Goal: Transaction & Acquisition: Purchase product/service

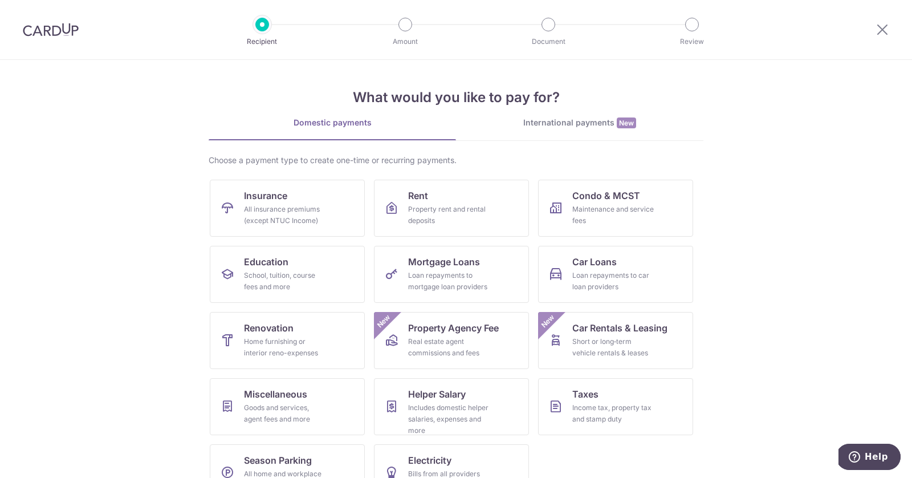
click at [64, 31] on img at bounding box center [51, 30] width 56 height 14
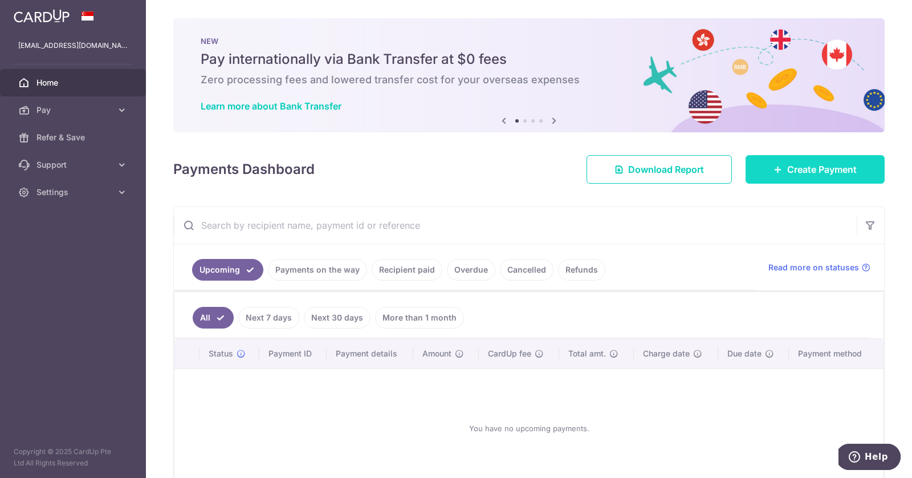
click at [791, 164] on span "Create Payment" at bounding box center [822, 169] width 70 height 14
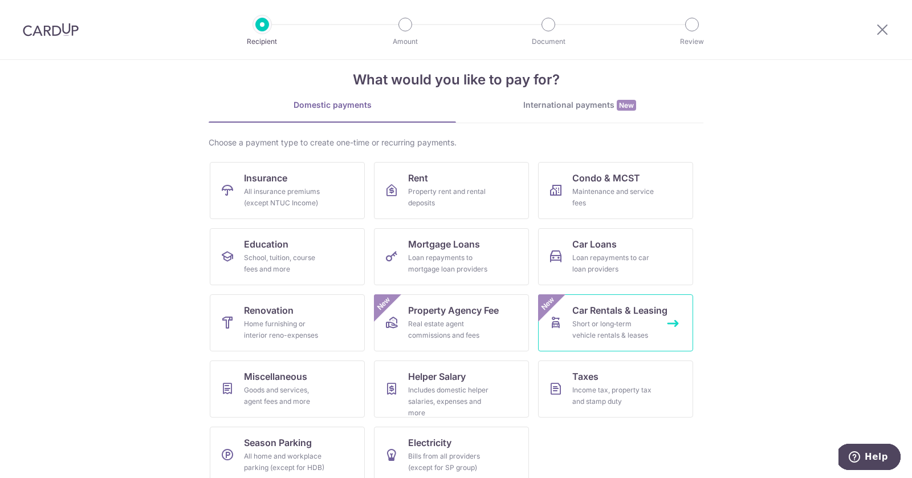
scroll to position [32, 0]
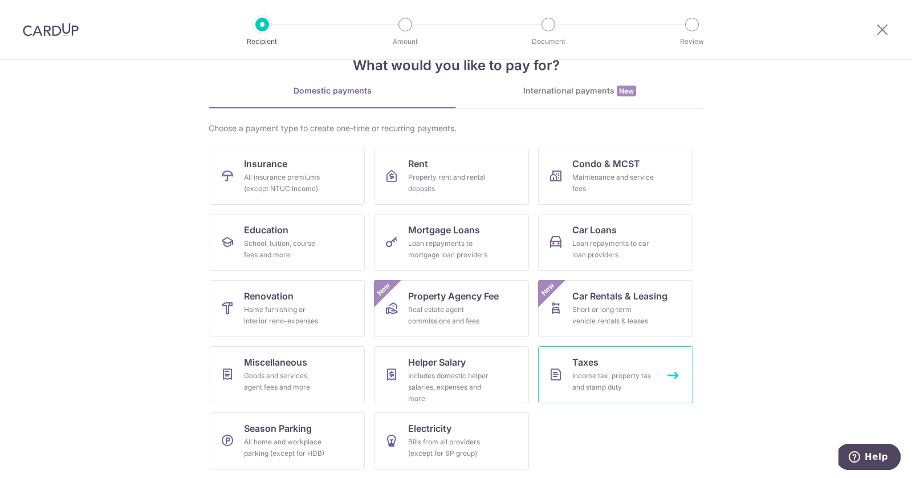
click at [574, 394] on link "Taxes Income tax, property tax and stamp duty" at bounding box center [615, 374] width 155 height 57
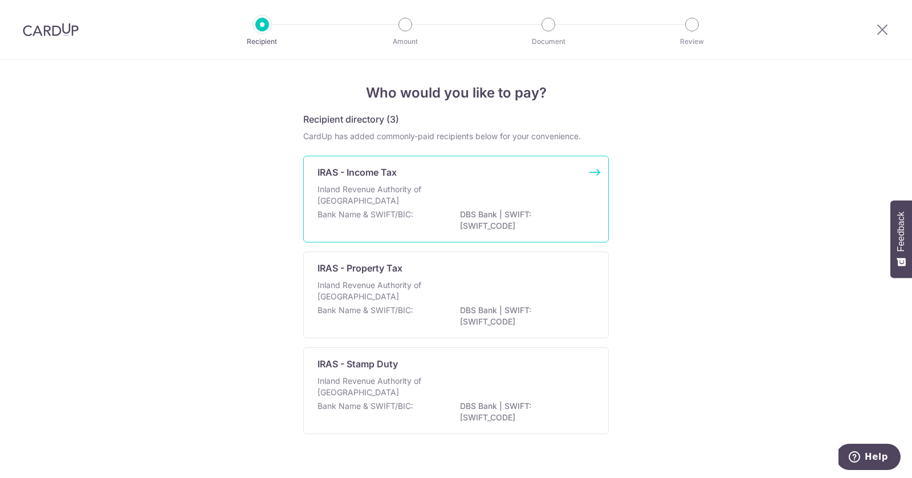
click at [485, 213] on p "DBS Bank | SWIFT: DBSSSGSGXXX" at bounding box center [524, 220] width 128 height 23
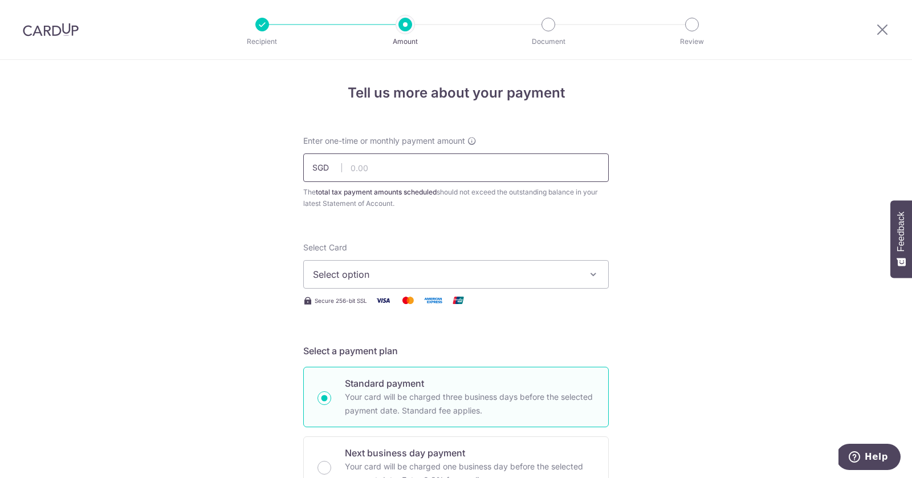
click at [478, 168] on input "text" at bounding box center [456, 167] width 306 height 29
type input "6,241.01"
click at [402, 271] on span "Select option" at bounding box center [446, 274] width 266 height 14
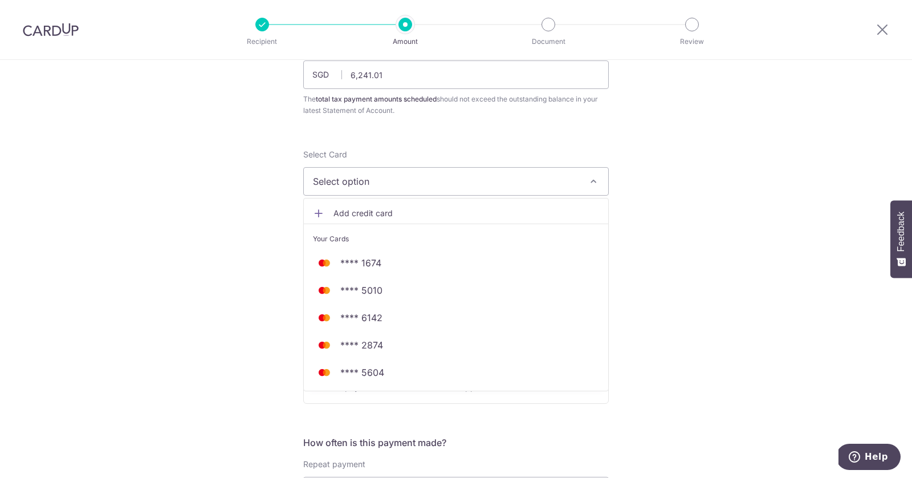
scroll to position [105, 0]
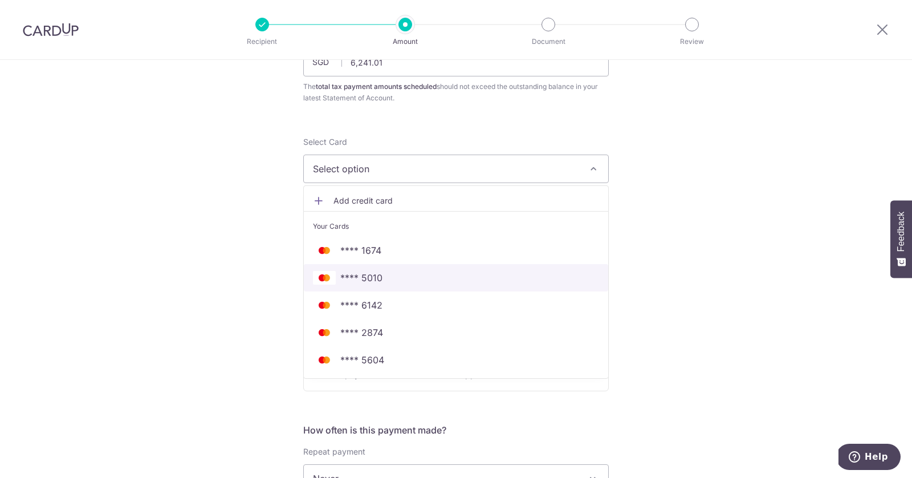
click at [402, 271] on span "**** 5010" at bounding box center [456, 278] width 286 height 14
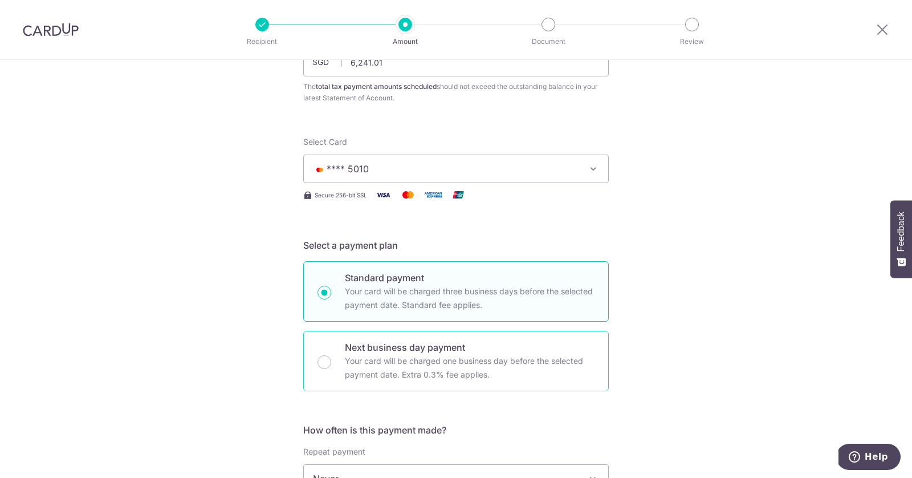
click at [392, 358] on p "Your card will be charged one business day before the selected payment date. Ex…" at bounding box center [470, 367] width 250 height 27
click at [331, 358] on input "Next business day payment Your card will be charged one business day before the…" at bounding box center [325, 362] width 14 height 14
radio input "false"
radio input "true"
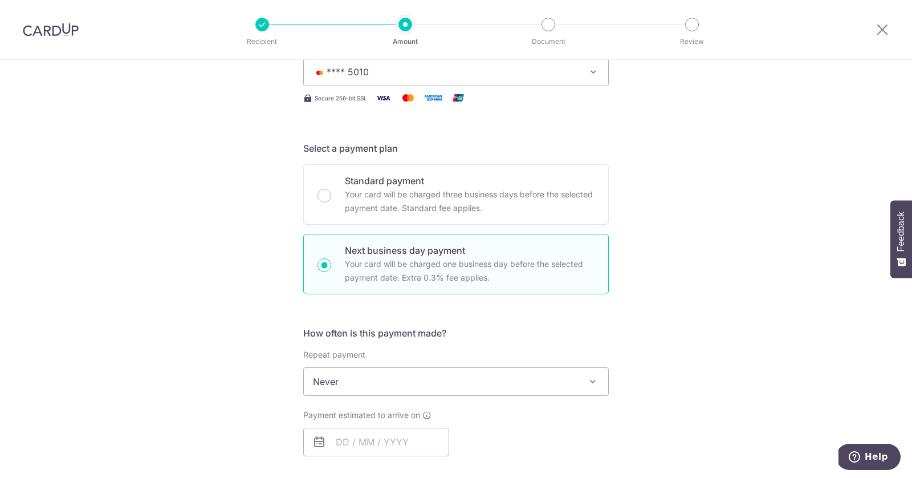
scroll to position [205, 0]
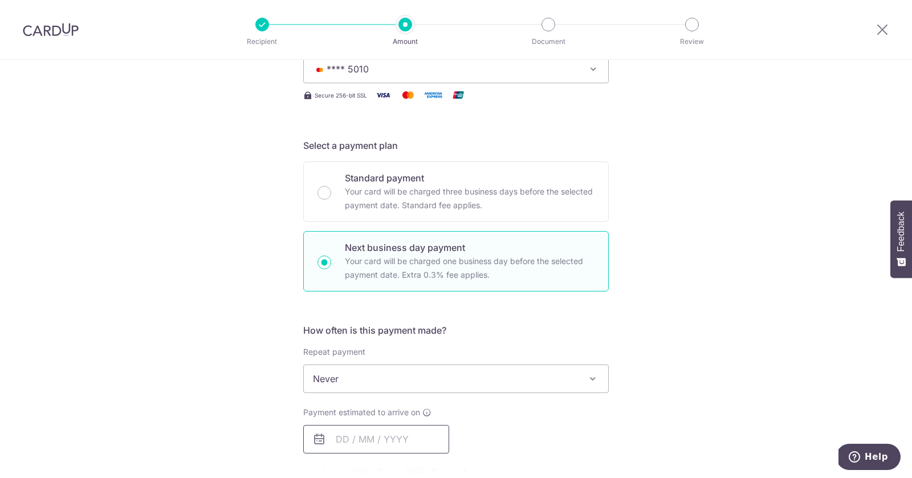
click at [380, 433] on input "text" at bounding box center [376, 439] width 146 height 29
click at [624, 319] on div "Tell us more about your payment Enter one-time or monthly payment amount SGD 6,…" at bounding box center [456, 404] width 912 height 1098
click at [576, 375] on span "Never" at bounding box center [456, 378] width 304 height 27
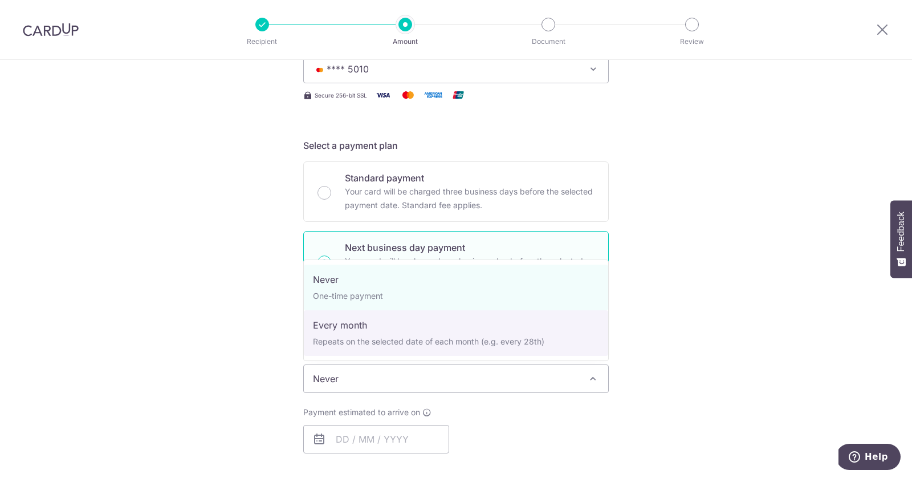
select select "3"
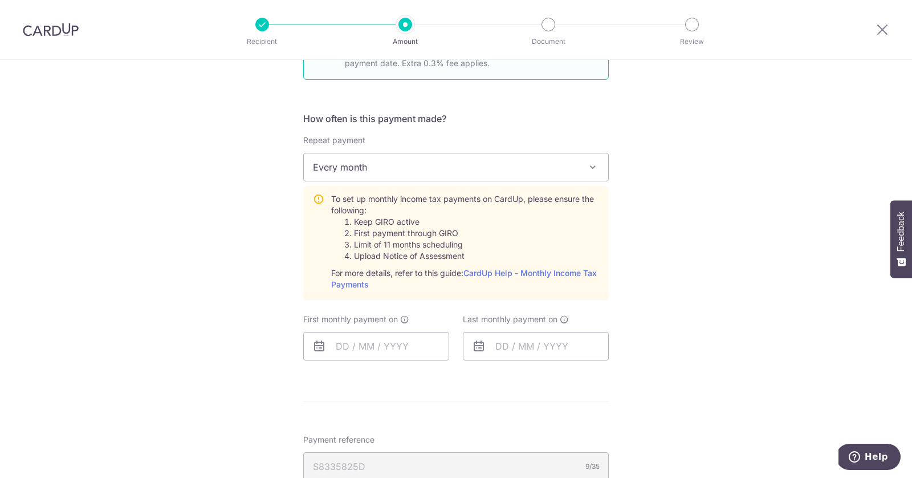
scroll to position [426, 0]
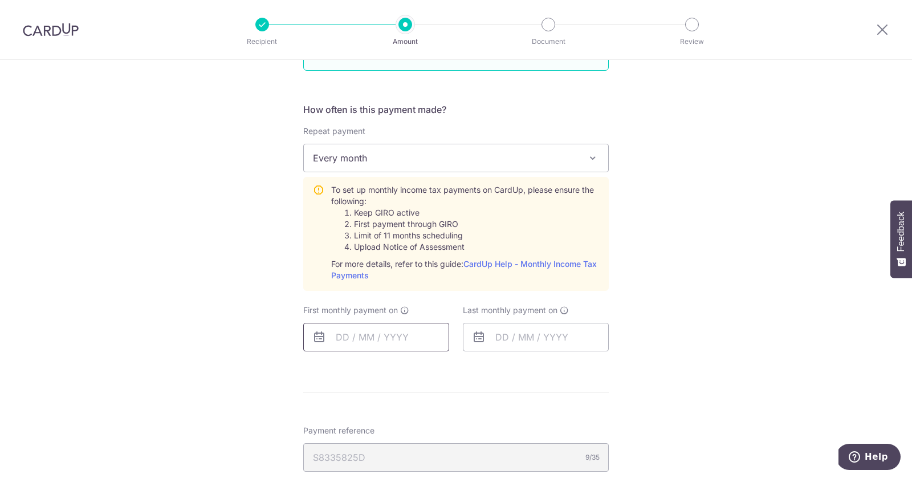
click at [350, 335] on input "text" at bounding box center [376, 337] width 146 height 29
click at [353, 437] on link "8" at bounding box center [349, 441] width 18 height 18
type input "08/09/2025"
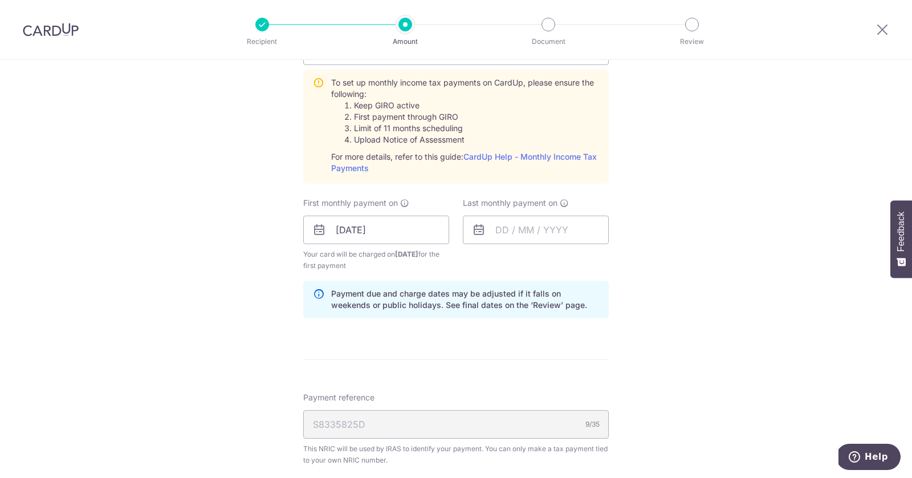
scroll to position [544, 0]
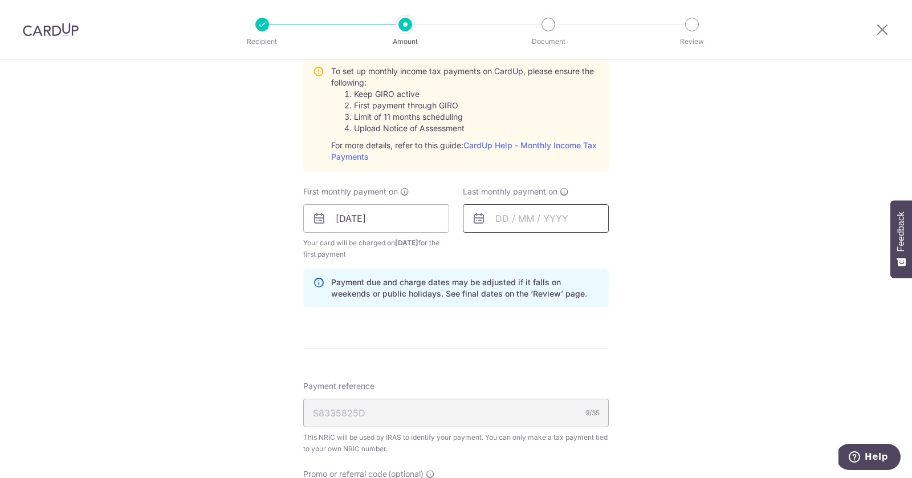
click at [485, 214] on div at bounding box center [536, 218] width 146 height 29
click at [515, 215] on input "text" at bounding box center [536, 218] width 146 height 29
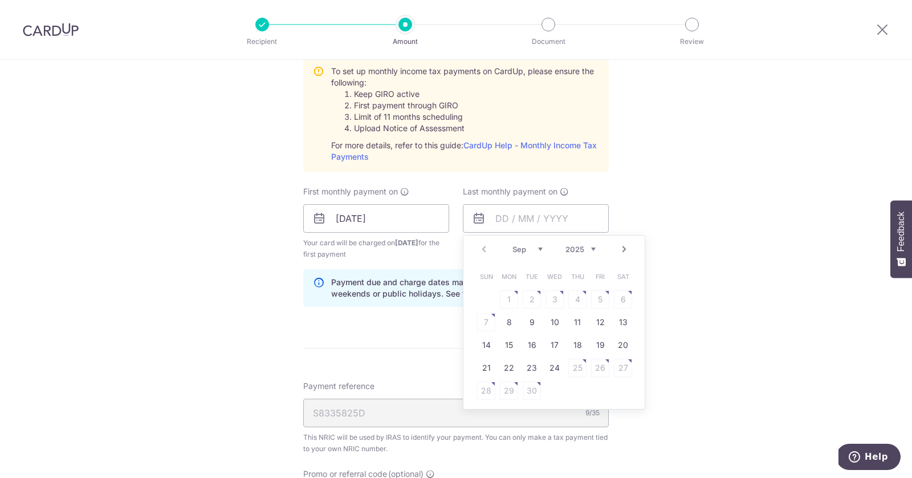
click at [539, 247] on select "Sep Oct Nov Dec" at bounding box center [528, 249] width 30 height 9
click at [596, 247] on select "2025 2026" at bounding box center [581, 249] width 30 height 9
click at [539, 249] on select "Jan Feb Mar Apr May Jun Jul Aug Sep Oct" at bounding box center [528, 249] width 30 height 9
click at [550, 316] on table "Sun Mon Tue Wed Thu Fri Sat 1 2 3 4 5 6 7 8 9 10 11 12 13 14 15 16 17 18 19 20 …" at bounding box center [555, 333] width 160 height 137
click at [538, 319] on table "Sun Mon Tue Wed Thu Fri Sat 1 2 3 4 5 6 7 8 9 10 11 12 13 14 15 16 17 18 19 20 …" at bounding box center [555, 333] width 160 height 137
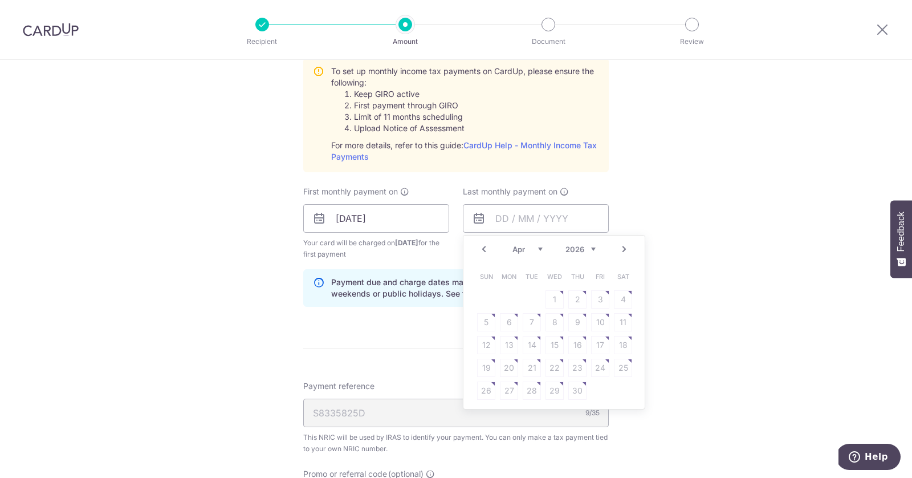
click at [530, 320] on table "Sun Mon Tue Wed Thu Fri Sat 1 2 3 4 5 6 7 8 9 10 11 12 13 14 15 16 17 18 19 20 …" at bounding box center [555, 333] width 160 height 137
click at [595, 245] on select "2025 2026" at bounding box center [581, 249] width 30 height 9
click at [505, 213] on input "text" at bounding box center [536, 218] width 146 height 29
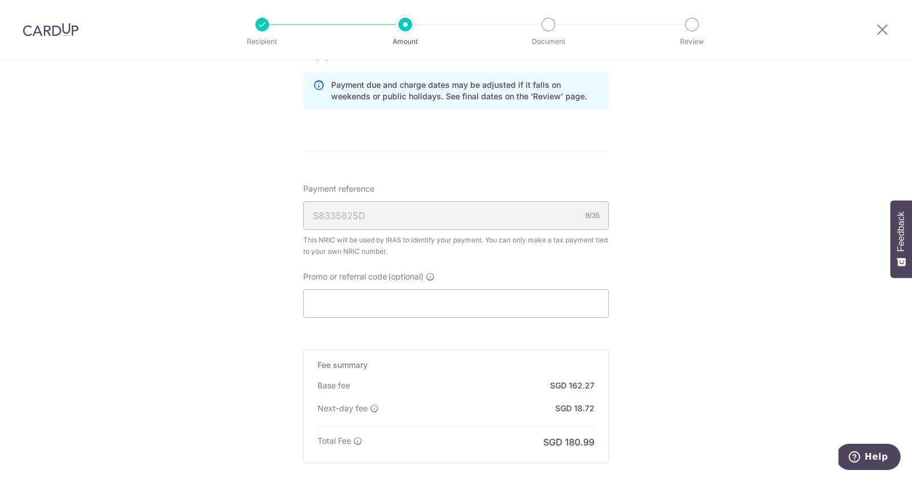
scroll to position [759, 0]
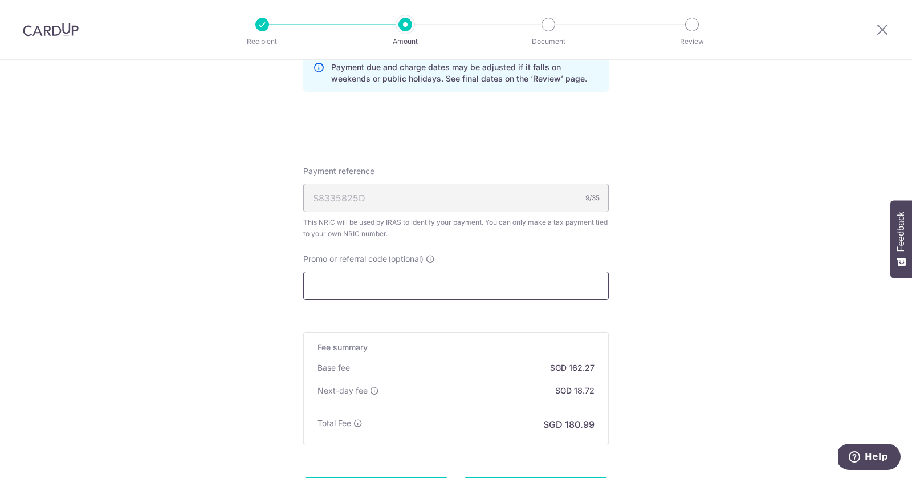
type input "08/04/2026"
click at [489, 272] on input "Promo or referral code (optional)" at bounding box center [456, 285] width 306 height 29
paste input "3HOME25R"
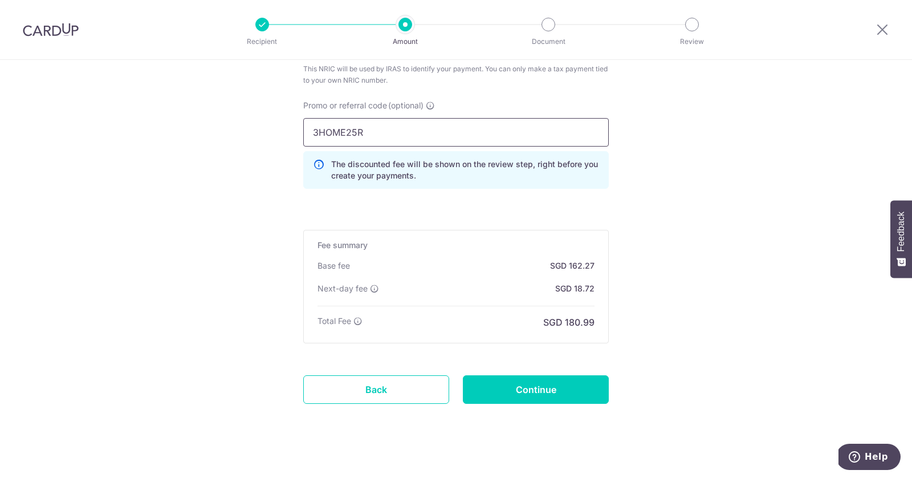
scroll to position [916, 0]
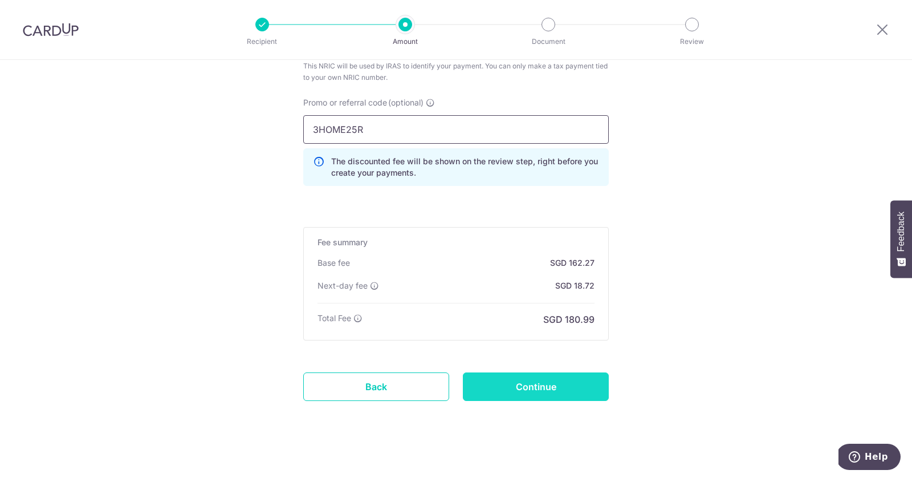
type input "3HOME25R"
click at [509, 377] on input "Continue" at bounding box center [536, 386] width 146 height 29
type input "Create Schedule"
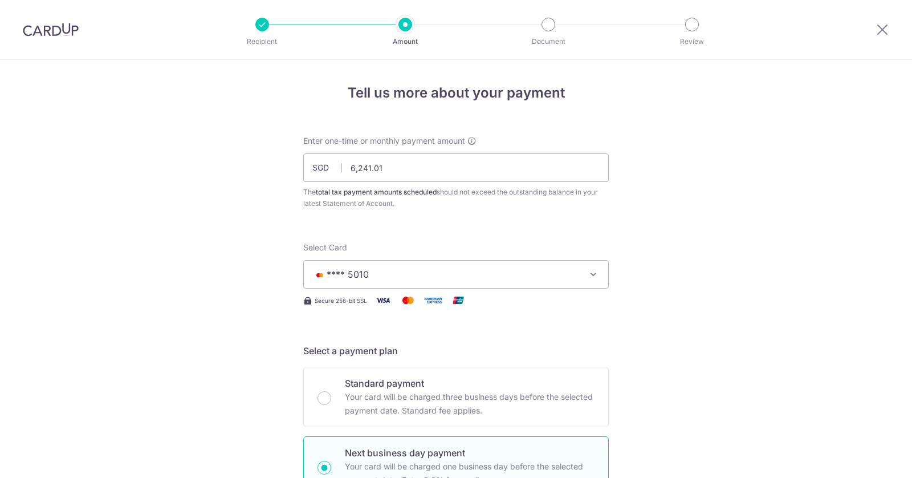
scroll to position [759, 0]
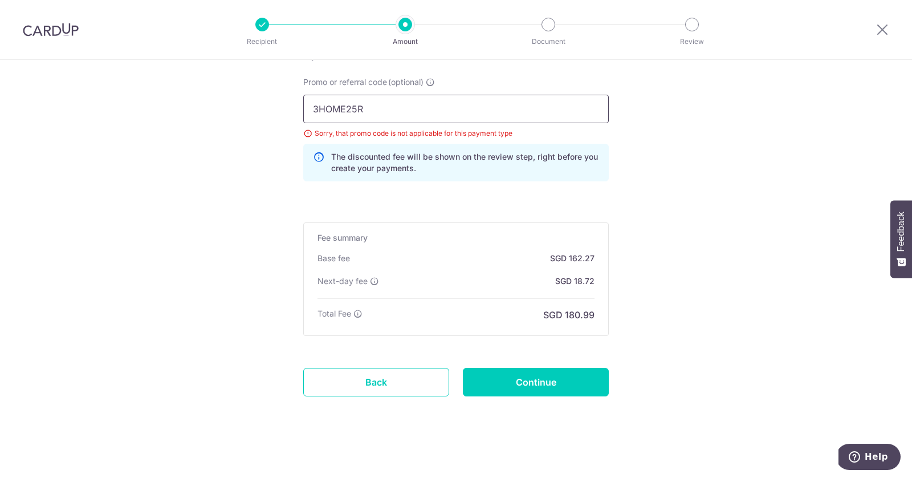
drag, startPoint x: 455, startPoint y: 109, endPoint x: 322, endPoint y: 74, distance: 138.2
click at [322, 74] on div "Payment reference S8335825D 9/35 This NRIC will be used by IRAS to identify you…" at bounding box center [456, 90] width 306 height 202
type input "LH175"
click at [503, 383] on input "Continue" at bounding box center [536, 382] width 146 height 29
type input "Update Schedule"
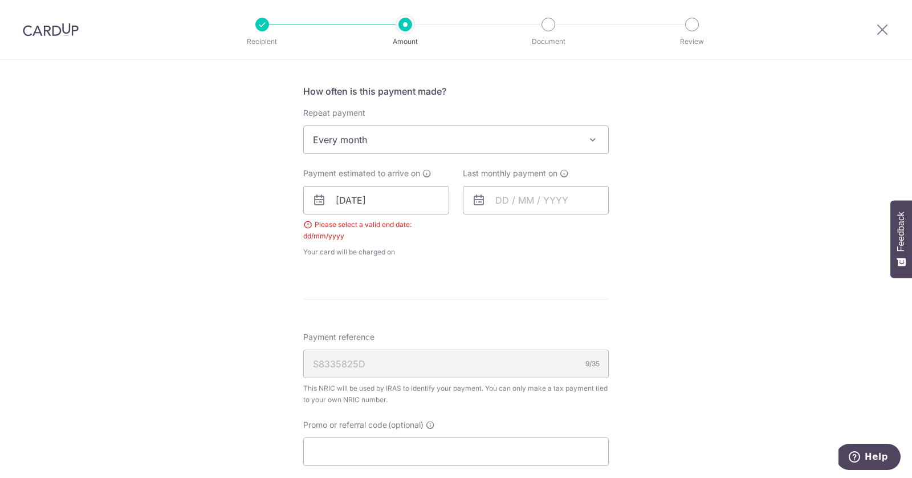
scroll to position [405, 0]
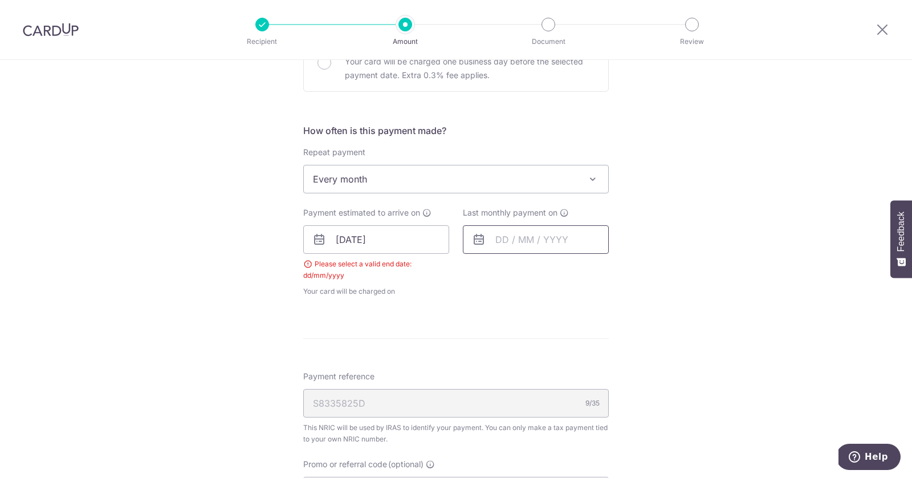
click at [497, 236] on input "text" at bounding box center [536, 239] width 146 height 29
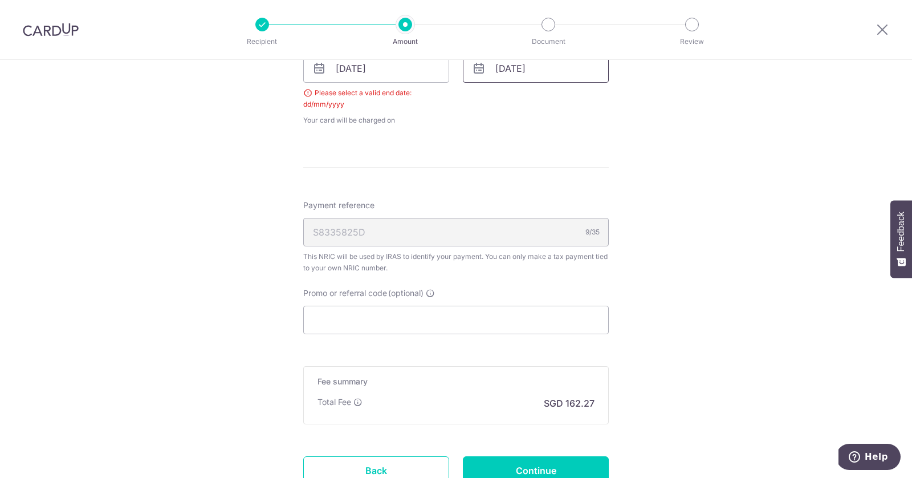
scroll to position [578, 0]
type input "[DATE]"
click at [513, 314] on div "Payment reference S8335825D 9/35 This NRIC will be used by IRAS to identify you…" at bounding box center [456, 265] width 306 height 135
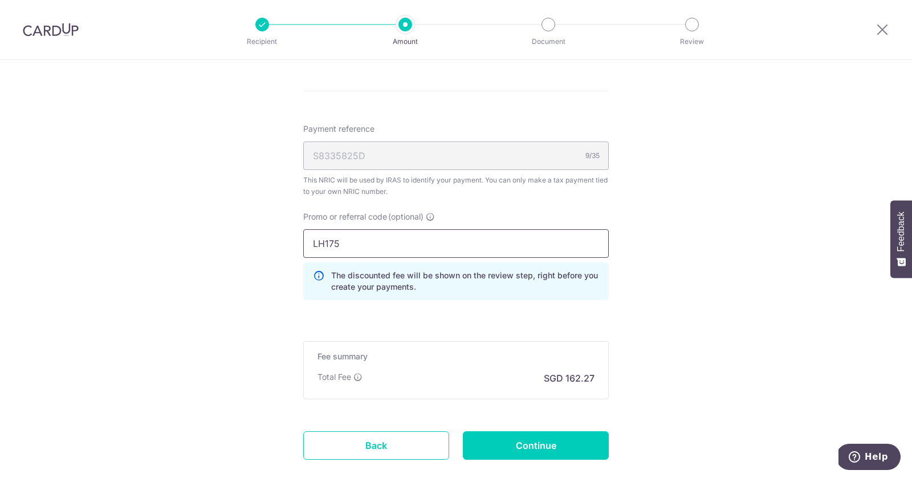
scroll to position [762, 0]
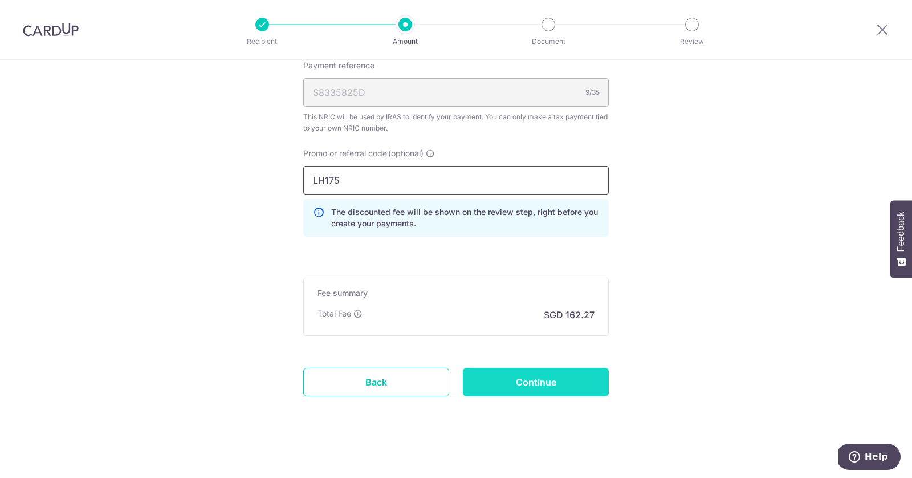
type input "LH175"
click at [584, 383] on input "Continue" at bounding box center [536, 382] width 146 height 29
type input "Update Schedule"
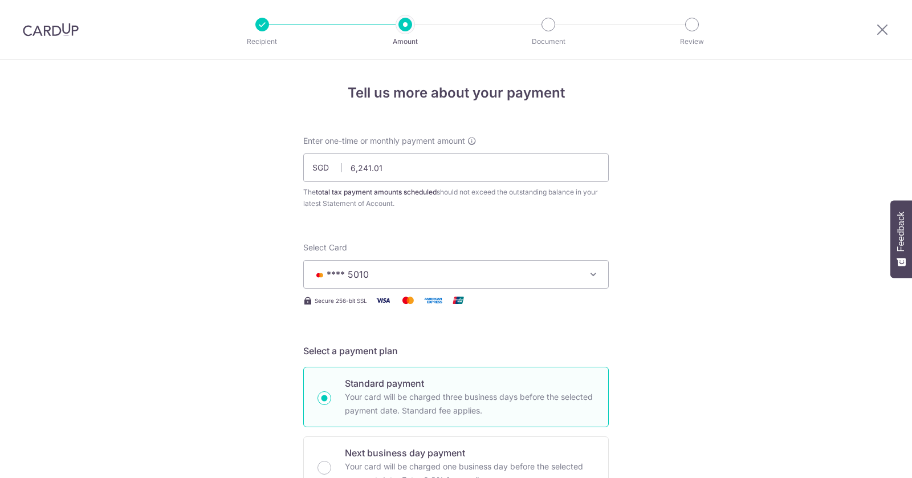
scroll to position [705, 0]
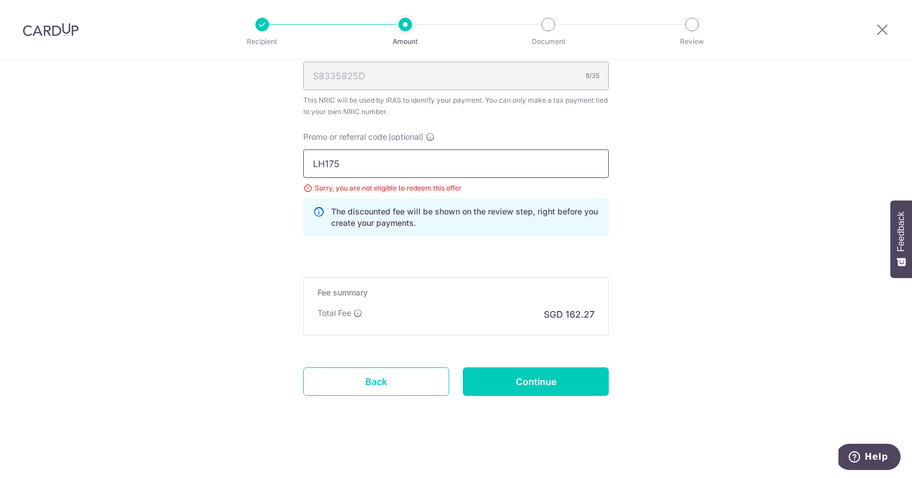
click at [498, 170] on input "LH175" at bounding box center [456, 163] width 306 height 29
type input "L"
type input "NERISSA175"
click at [573, 367] on input "Continue" at bounding box center [536, 381] width 146 height 29
type input "Update Schedule"
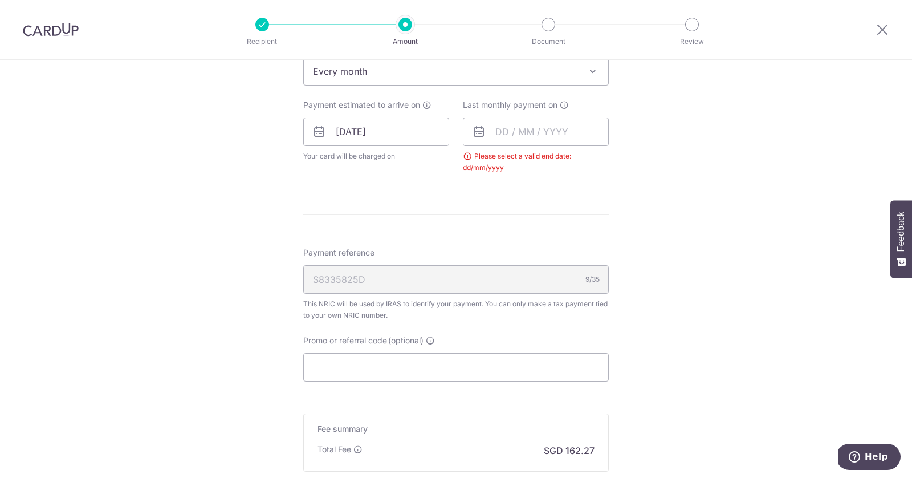
scroll to position [484, 0]
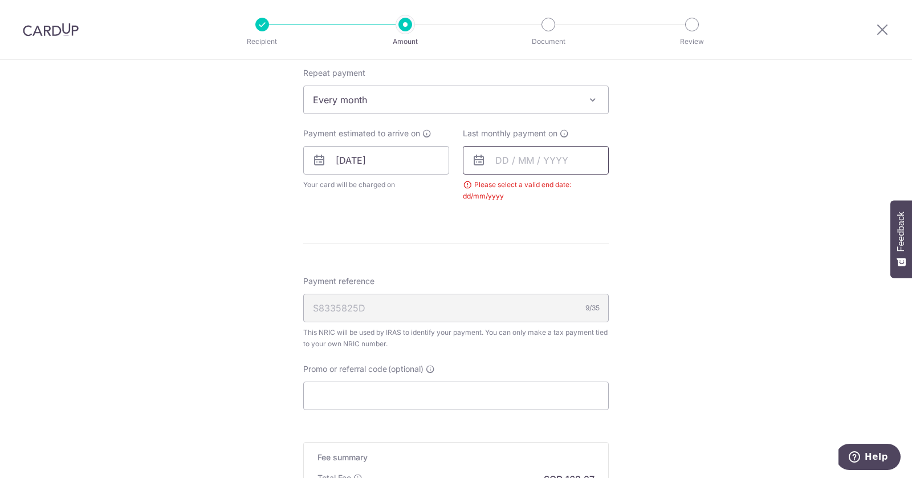
click at [546, 147] on input "text" at bounding box center [536, 160] width 146 height 29
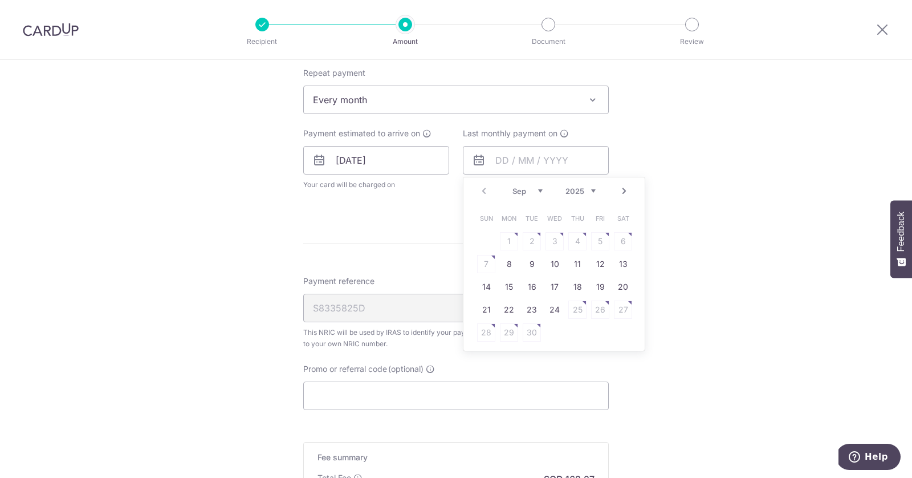
click at [596, 189] on div "Prev Next Sep Oct Nov Dec 2025 2026" at bounding box center [553, 190] width 181 height 27
click at [593, 190] on select "2025 2026" at bounding box center [581, 190] width 30 height 9
click at [537, 188] on select "Jan Feb Mar Apr May Jun Jul Aug Sep Oct" at bounding box center [528, 190] width 30 height 9
click at [485, 185] on link "Prev" at bounding box center [484, 191] width 14 height 14
click at [506, 260] on link "9" at bounding box center [509, 264] width 18 height 18
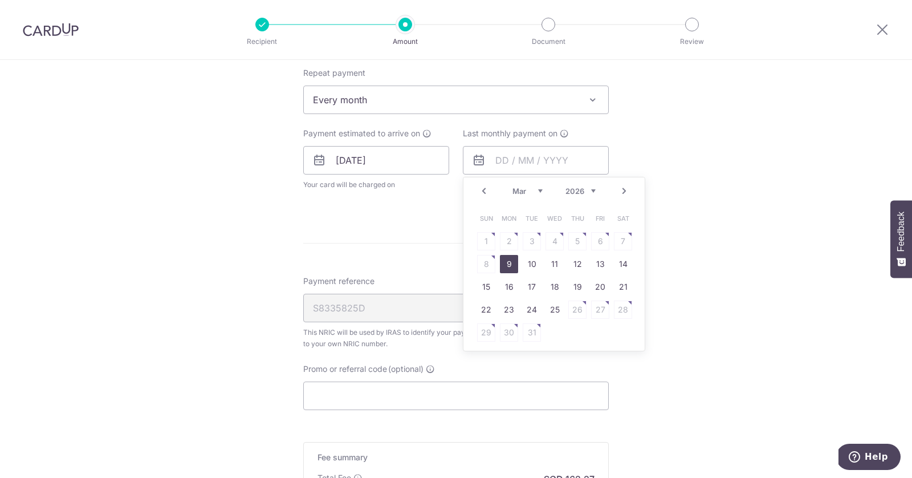
type input "[DATE]"
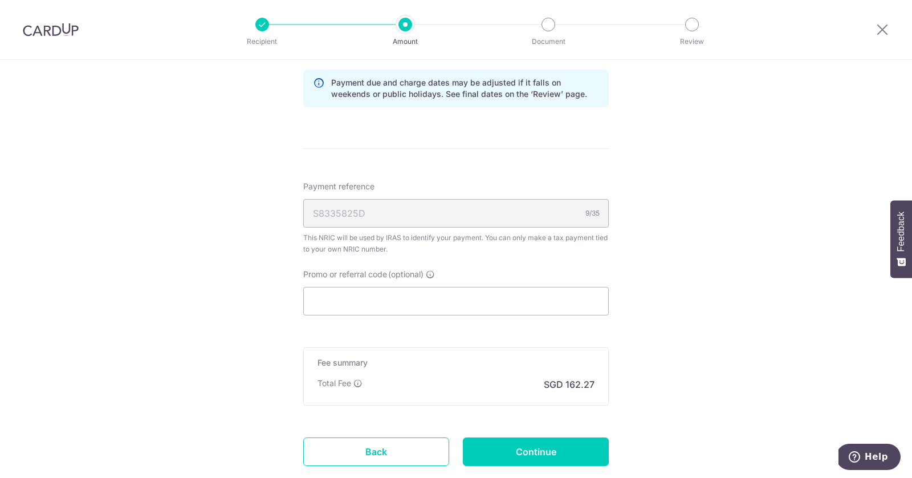
scroll to position [627, 0]
click at [498, 287] on input "Promo or referral code (optional)" at bounding box center [456, 300] width 306 height 29
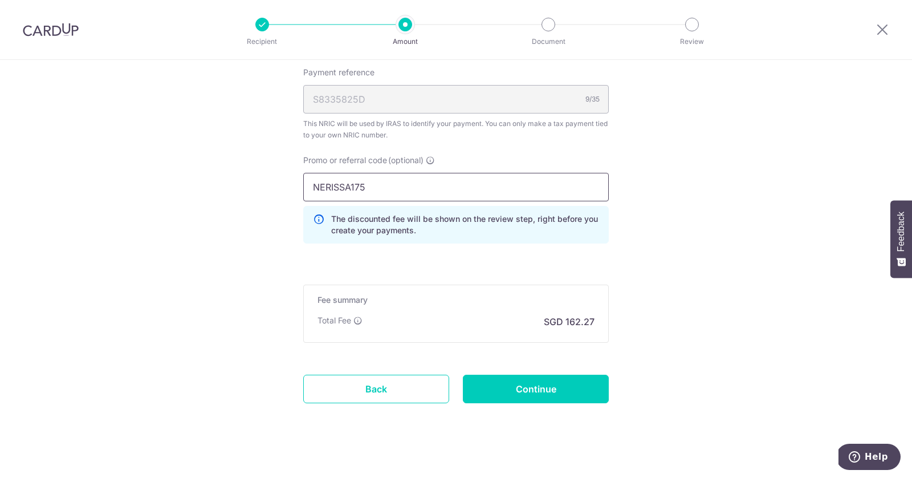
scroll to position [746, 0]
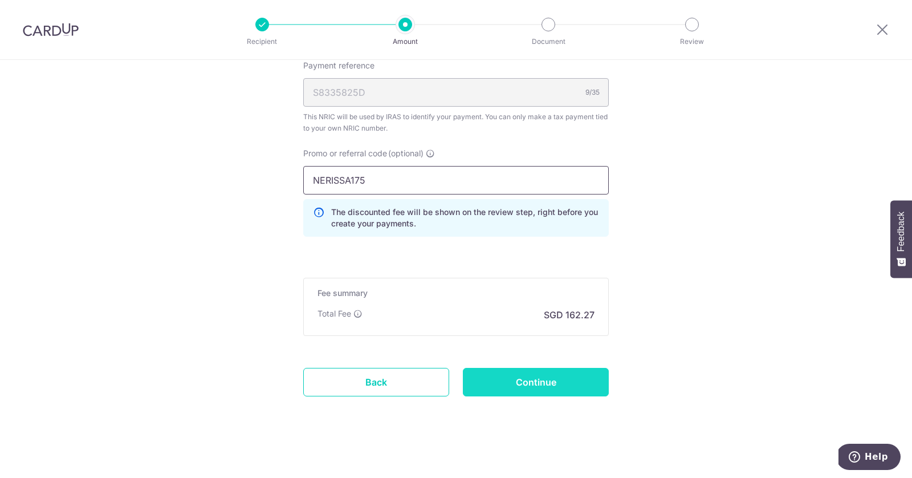
type input "NERISSA175"
click at [543, 391] on input "Continue" at bounding box center [536, 382] width 146 height 29
type input "Update Schedule"
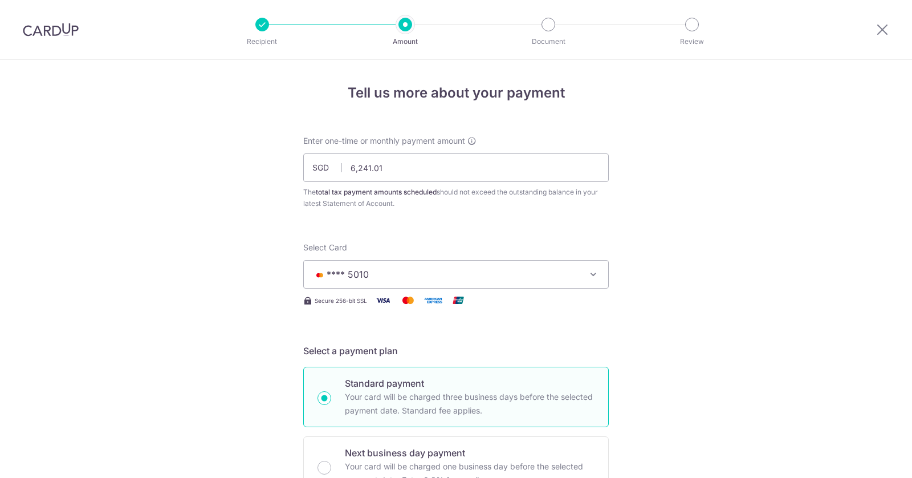
scroll to position [705, 0]
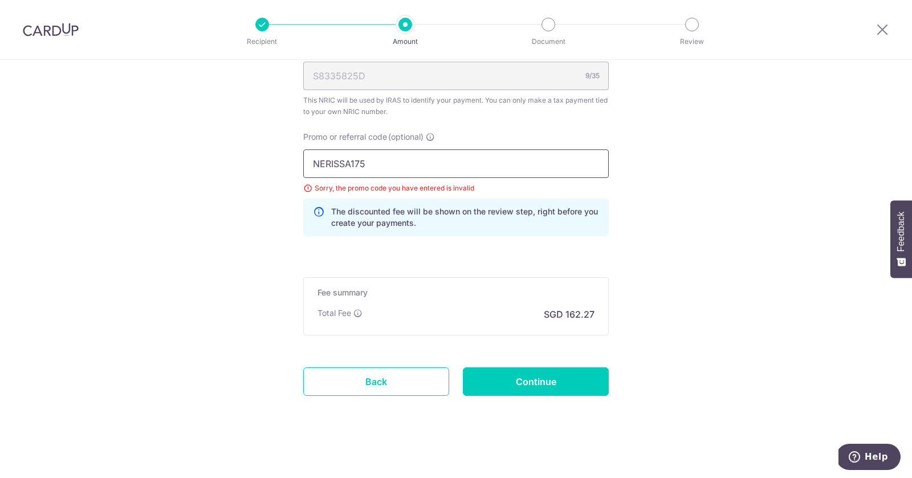
click at [387, 162] on input "NERISSA175" at bounding box center [456, 163] width 306 height 29
type input "NERISSA240"
click at [536, 382] on input "Continue" at bounding box center [536, 381] width 146 height 29
type input "Update Schedule"
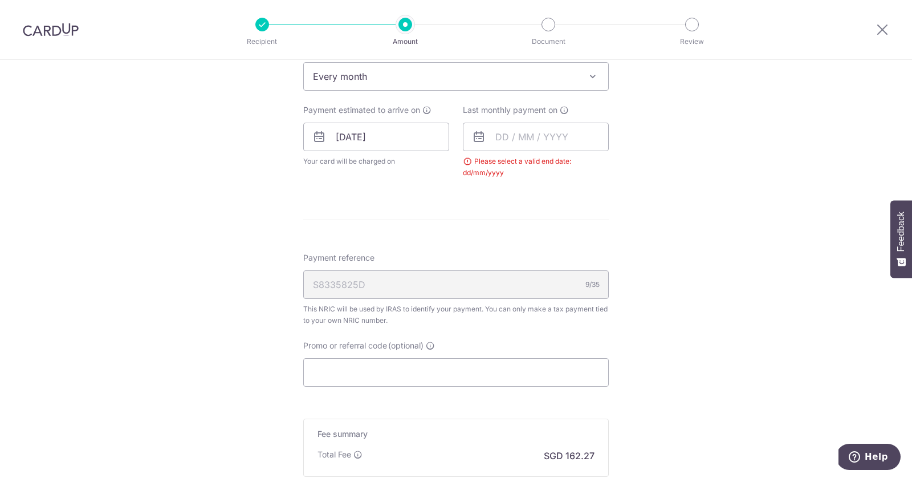
scroll to position [501, 0]
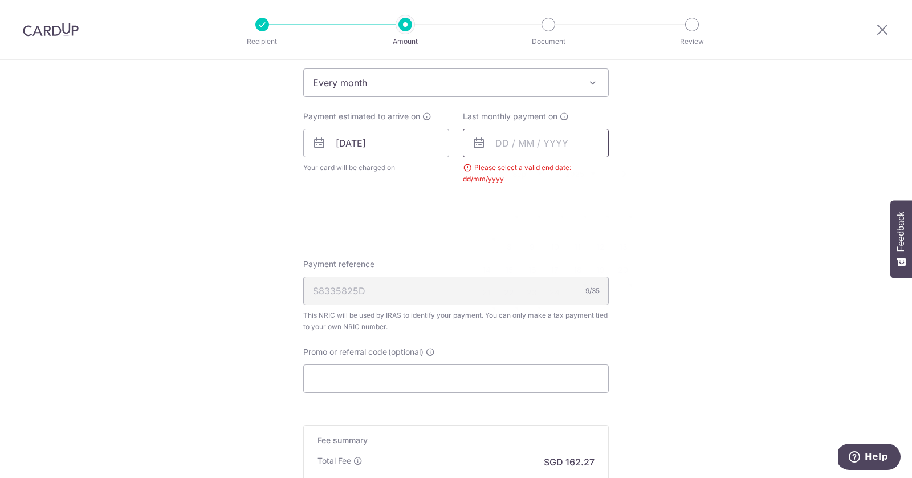
click at [517, 143] on input "text" at bounding box center [536, 143] width 146 height 29
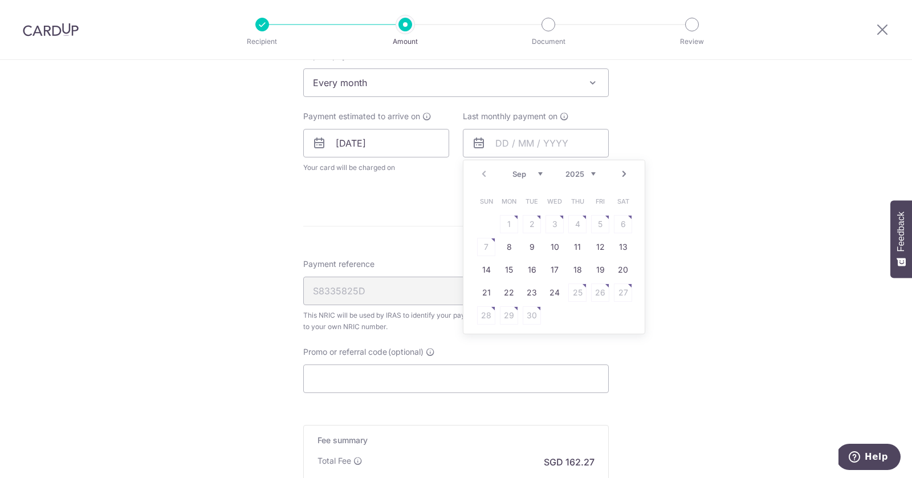
click at [594, 172] on select "2025 2026" at bounding box center [581, 173] width 30 height 9
click at [538, 171] on select "Jan Feb Mar Apr May Jun Jul Aug Sep Oct" at bounding box center [528, 173] width 30 height 9
click at [484, 167] on link "Prev" at bounding box center [484, 174] width 14 height 14
click at [511, 245] on link "9" at bounding box center [509, 247] width 18 height 18
type input "[DATE]"
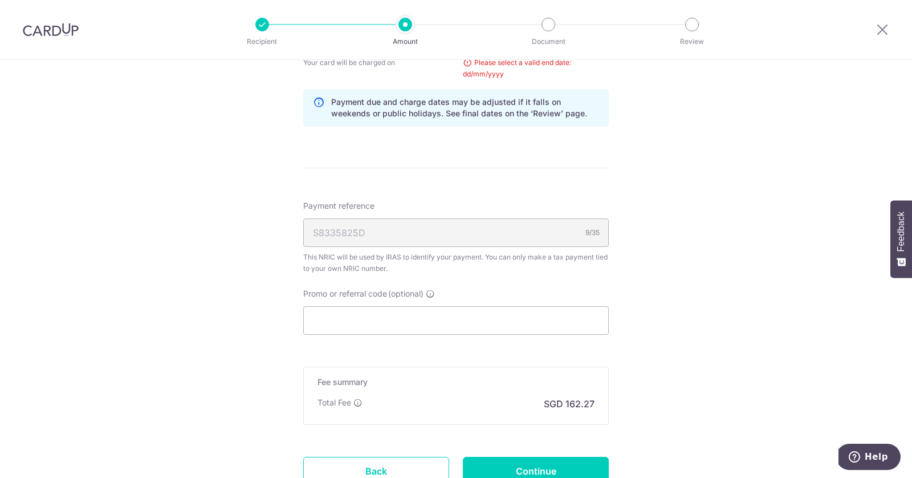
scroll to position [619, 0]
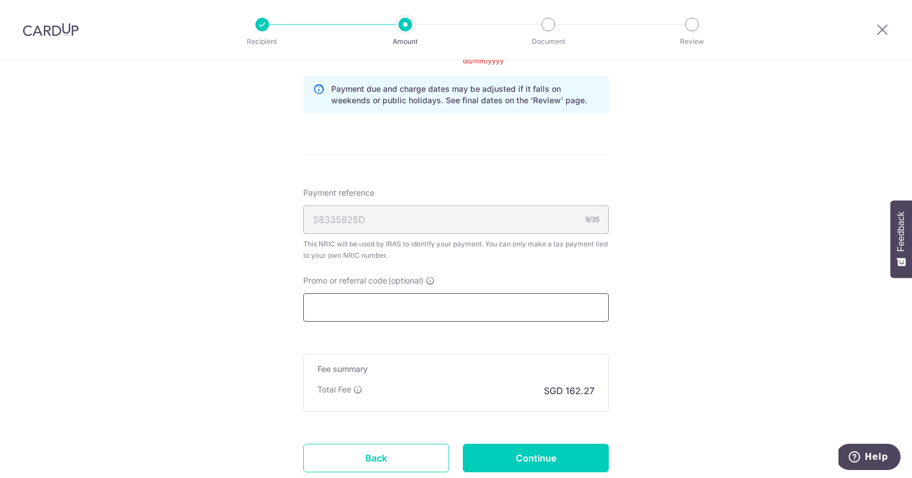
click at [522, 315] on input "Promo or referral code (optional)" at bounding box center [456, 307] width 306 height 29
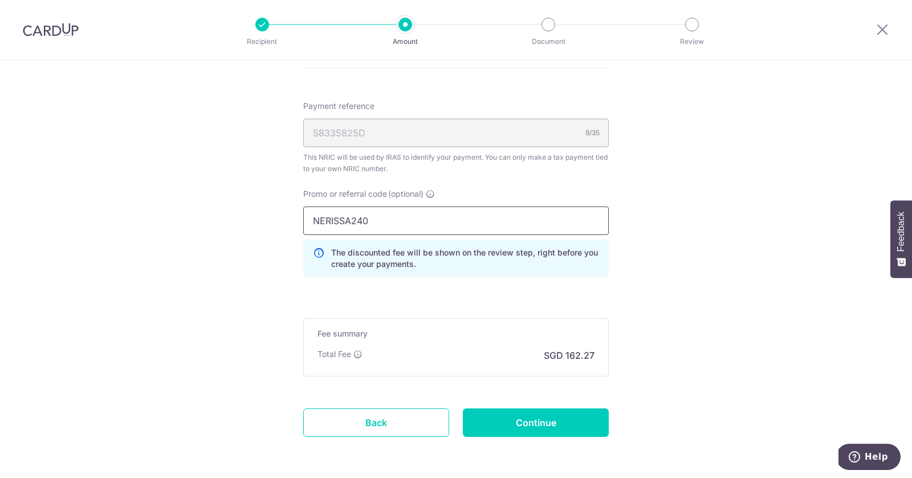
scroll to position [746, 0]
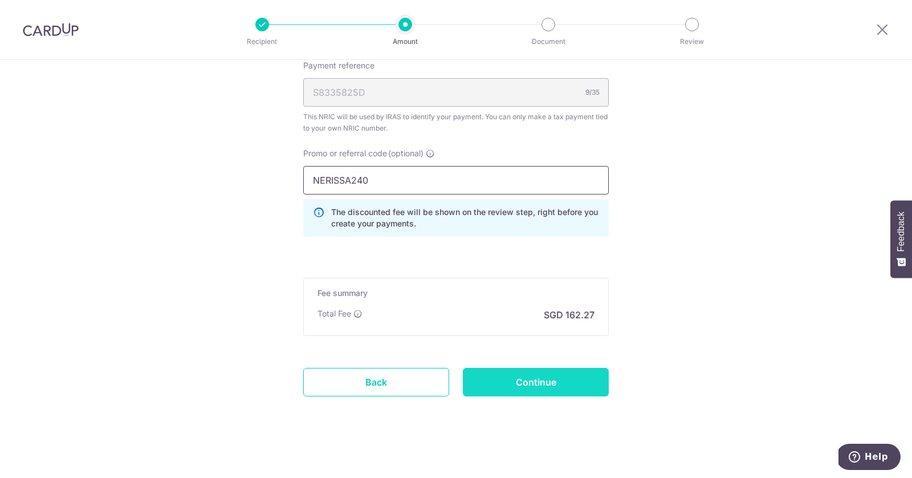
type input "NERISSA240"
click at [563, 380] on input "Continue" at bounding box center [536, 382] width 146 height 29
type input "Update Schedule"
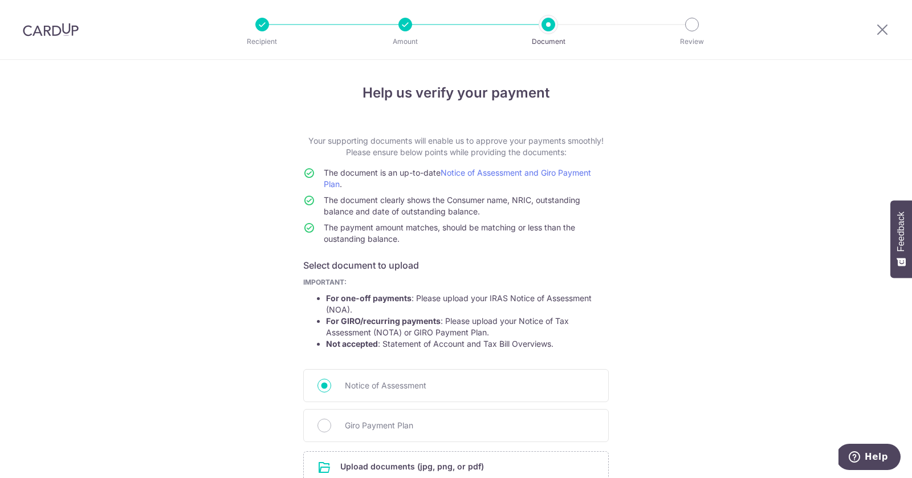
scroll to position [102, 0]
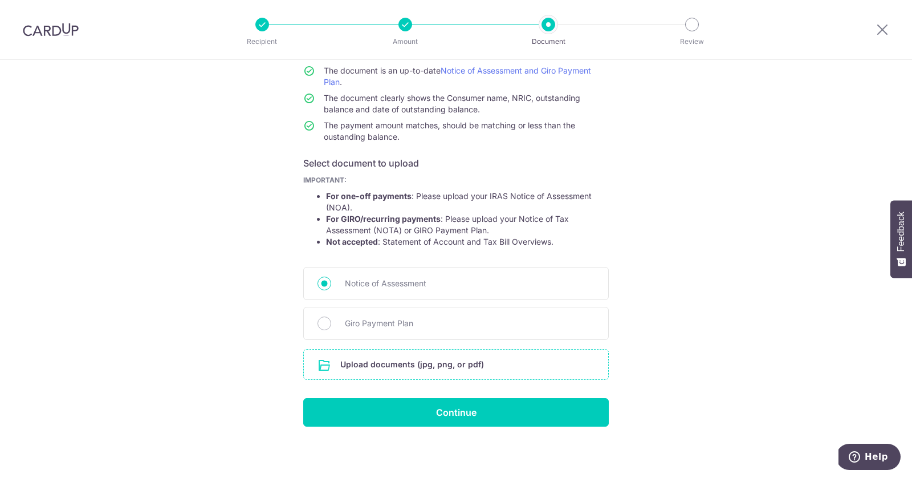
click at [417, 359] on input "file" at bounding box center [456, 364] width 304 height 30
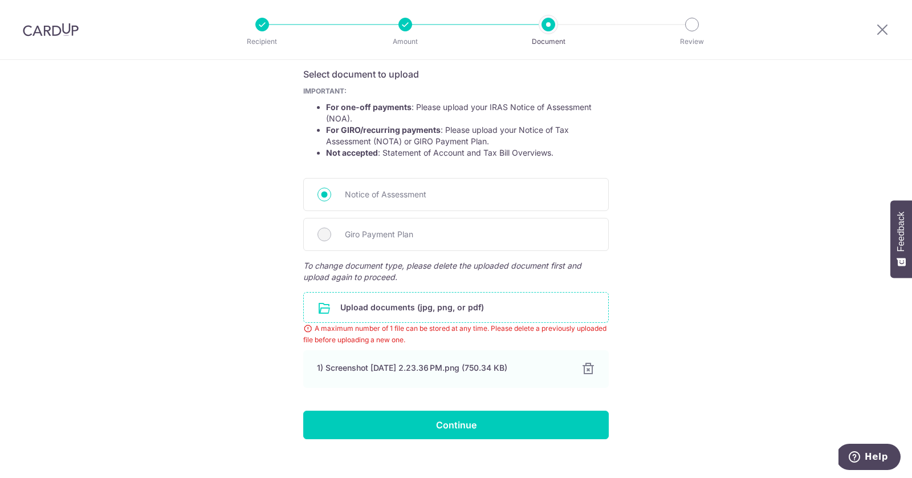
scroll to position [204, 0]
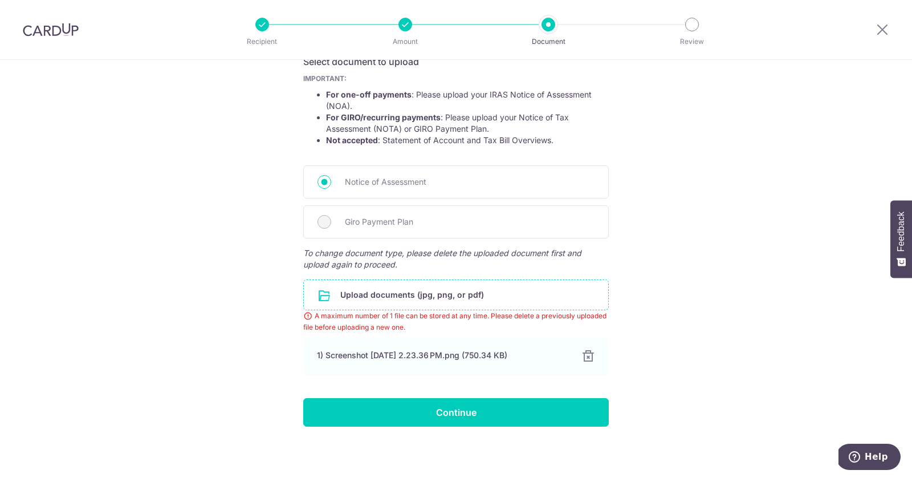
click at [393, 293] on input "file" at bounding box center [456, 295] width 304 height 30
click at [464, 293] on input "file" at bounding box center [456, 295] width 304 height 30
click at [587, 349] on div at bounding box center [588, 356] width 14 height 14
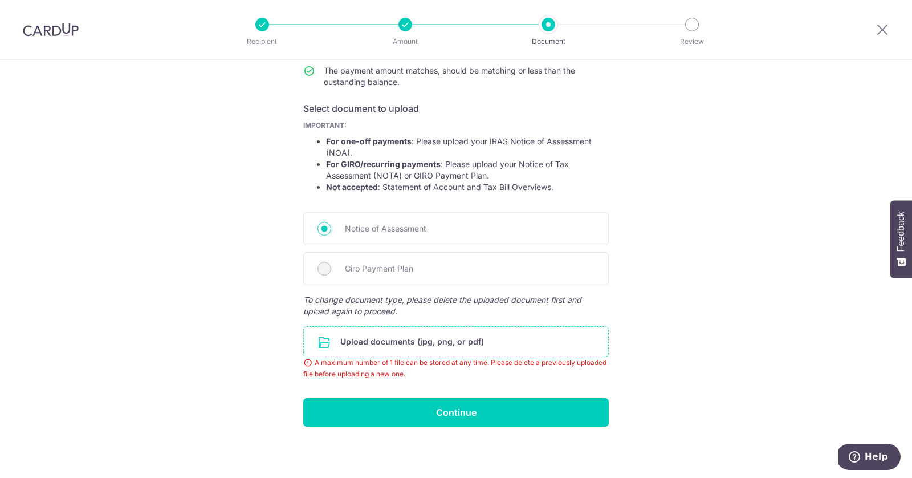
scroll to position [125, 0]
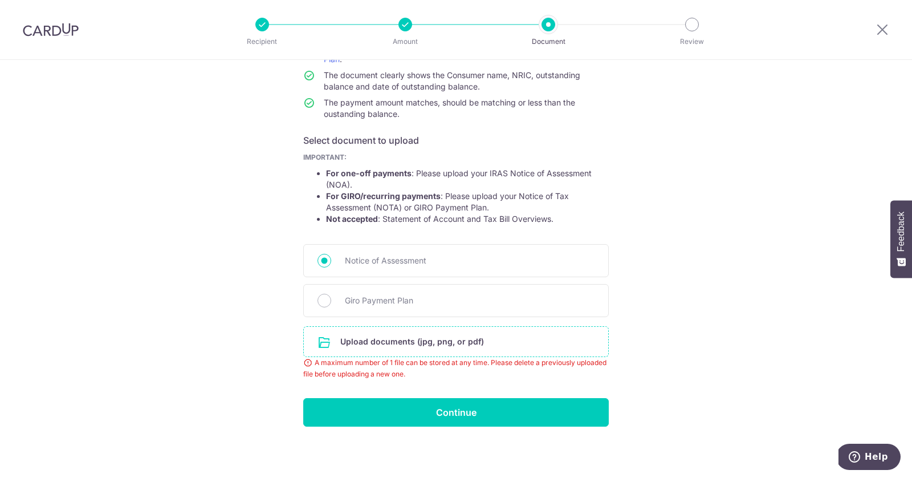
click at [384, 338] on input "file" at bounding box center [456, 342] width 304 height 30
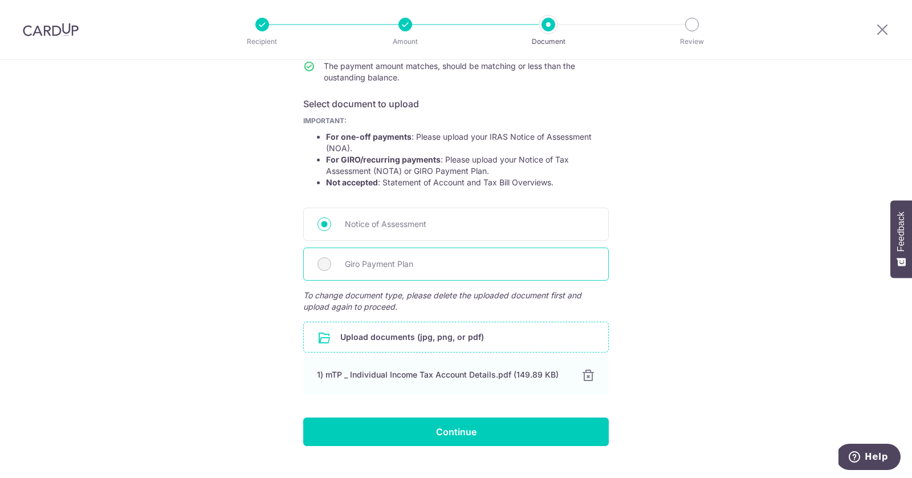
scroll to position [181, 0]
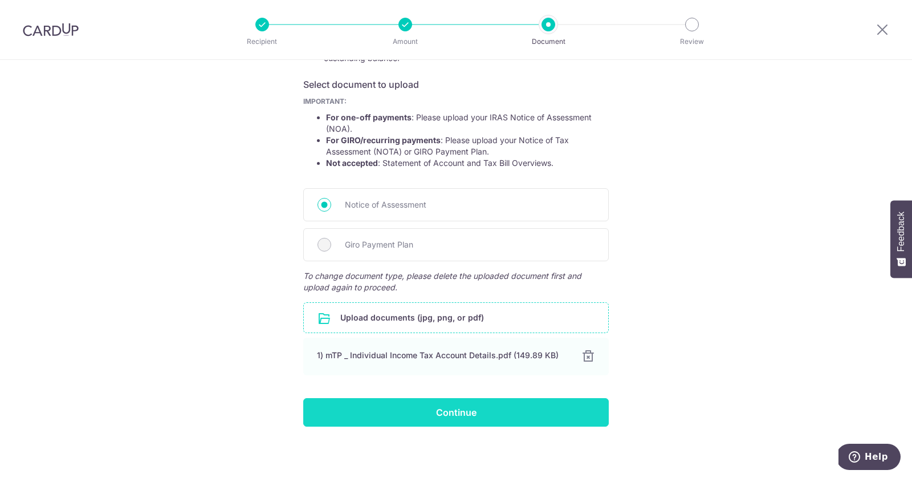
click at [390, 400] on input "Continue" at bounding box center [456, 412] width 306 height 29
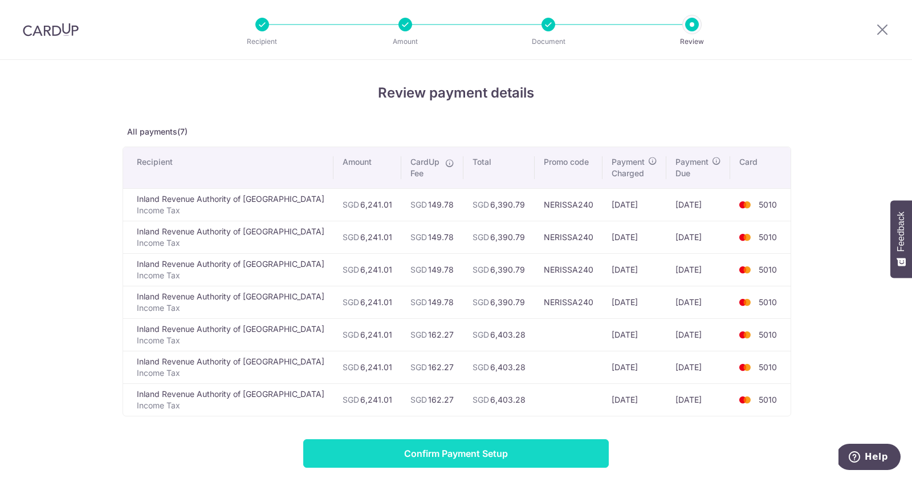
click at [482, 449] on input "Confirm Payment Setup" at bounding box center [456, 453] width 306 height 29
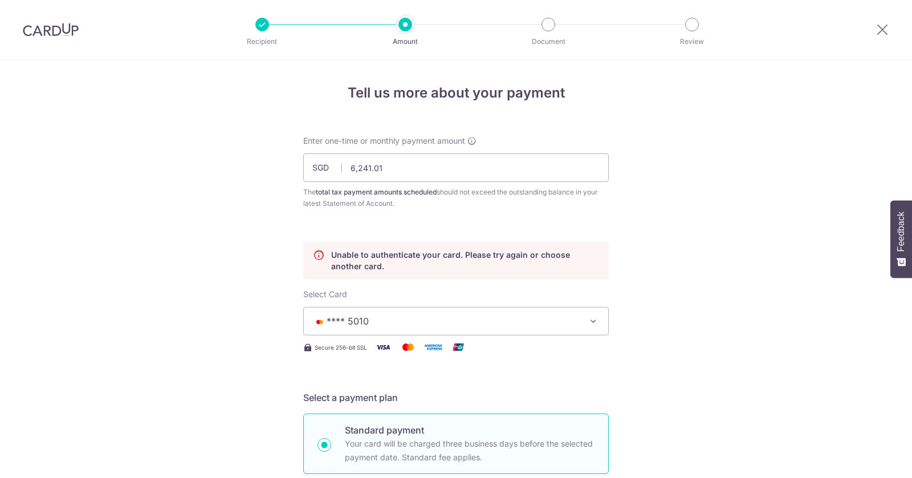
scroll to position [181, 0]
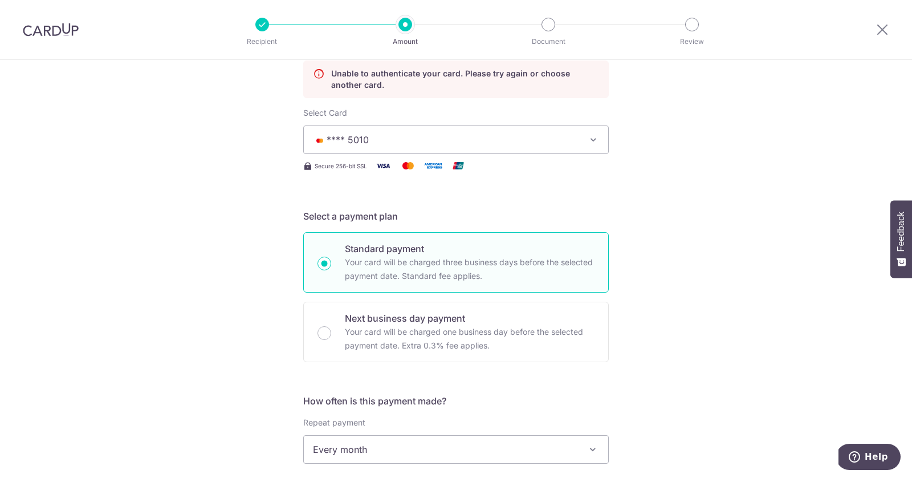
click at [407, 145] on span "**** 5010" at bounding box center [446, 140] width 266 height 14
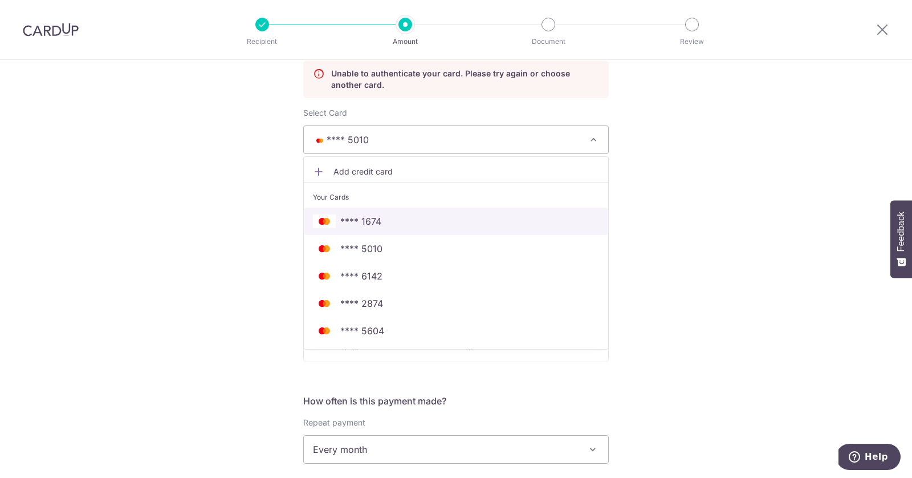
click at [385, 217] on span "**** 1674" at bounding box center [456, 221] width 286 height 14
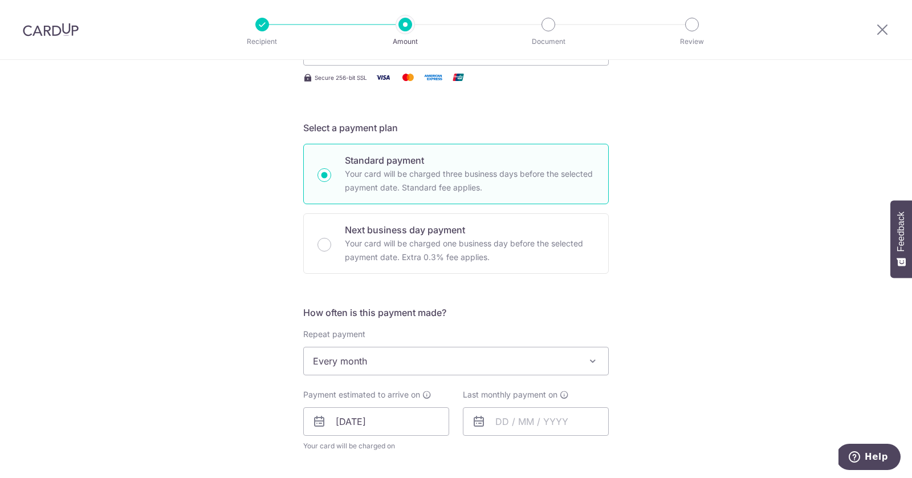
scroll to position [275, 0]
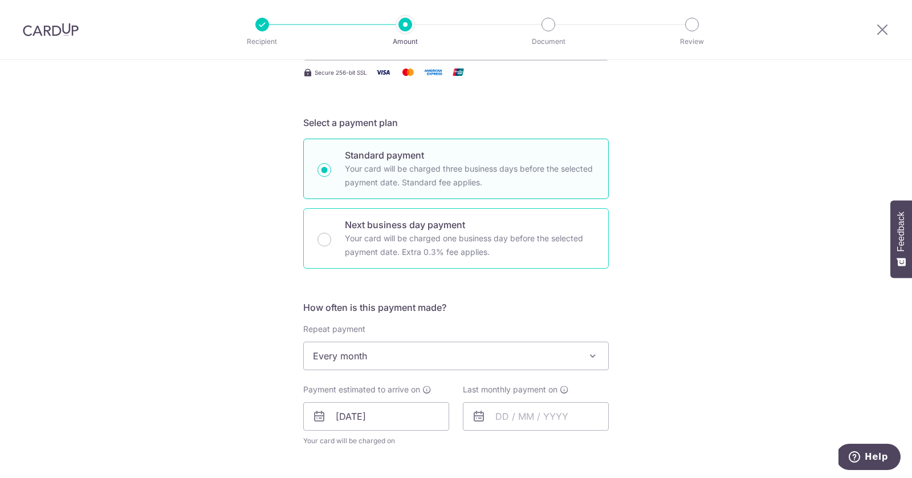
click at [355, 234] on p "Your card will be charged one business day before the selected payment date. Ex…" at bounding box center [470, 244] width 250 height 27
click at [331, 234] on input "Next business day payment Your card will be charged one business day before the…" at bounding box center [325, 240] width 14 height 14
radio input "false"
radio input "true"
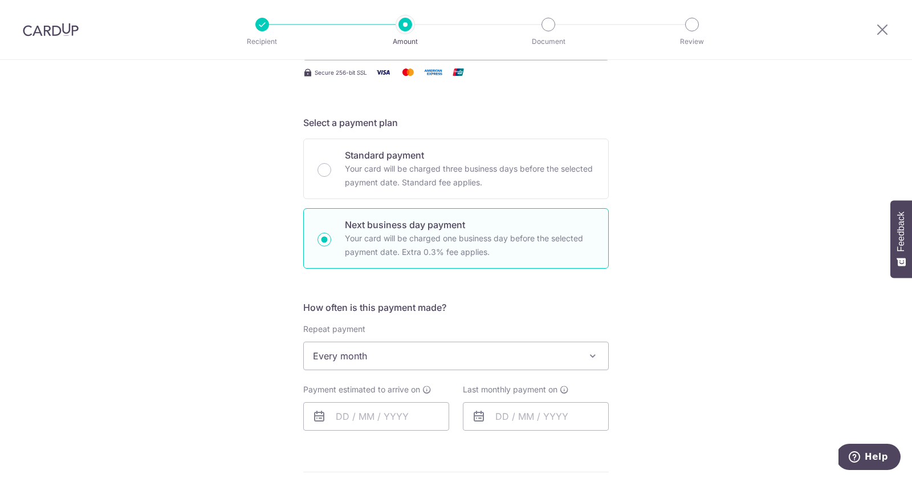
click at [332, 234] on div "Next business day payment Your card will be charged one business day before the…" at bounding box center [456, 238] width 306 height 60
radio input "true"
click at [336, 413] on input "text" at bounding box center [376, 416] width 146 height 29
click at [351, 411] on input "text" at bounding box center [376, 416] width 146 height 29
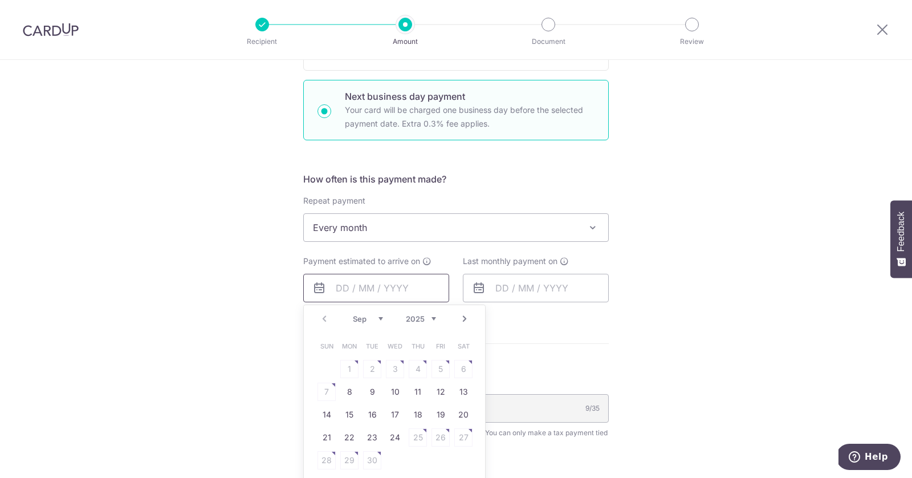
scroll to position [404, 0]
click at [349, 393] on link "8" at bounding box center [349, 391] width 18 height 18
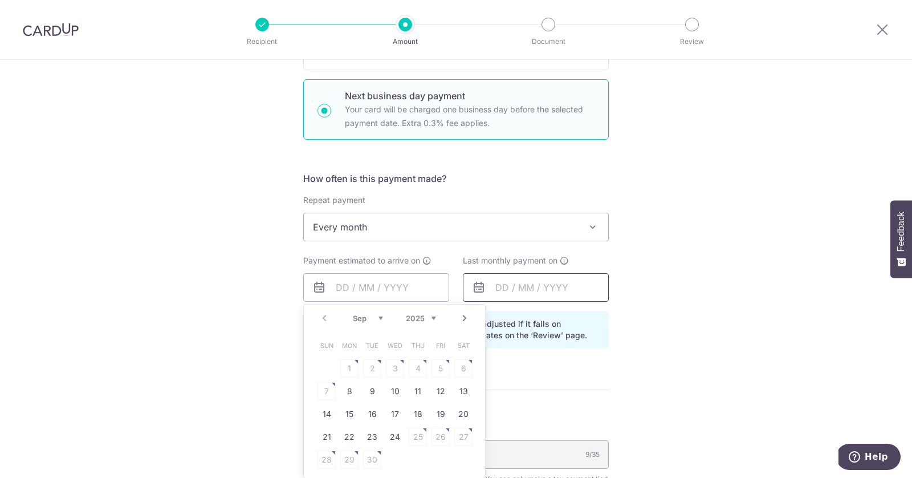
type input "08/09/2025"
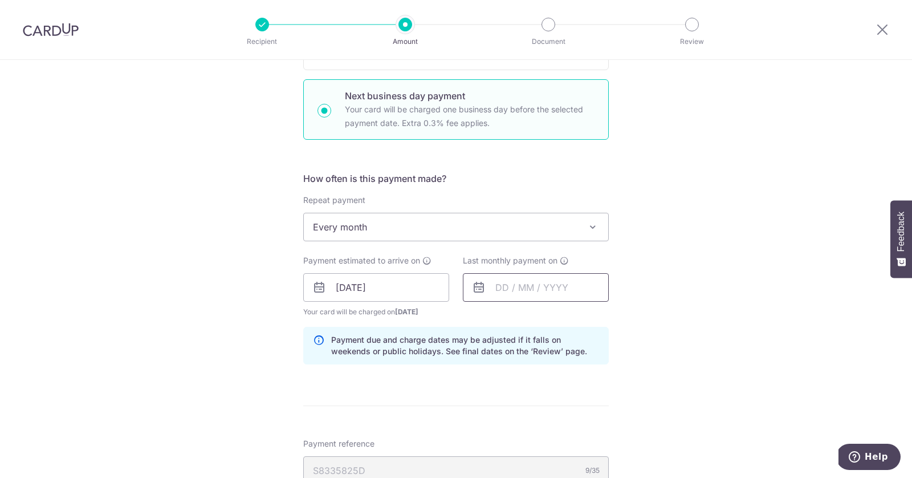
click at [531, 277] on input "text" at bounding box center [536, 287] width 146 height 29
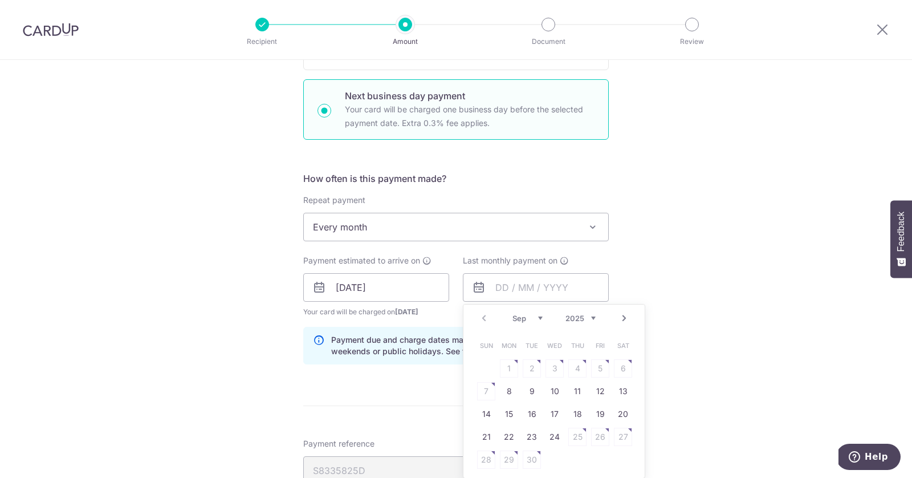
click at [540, 316] on select "Sep Oct Nov Dec" at bounding box center [528, 318] width 30 height 9
click at [594, 315] on select "2025 2026" at bounding box center [581, 318] width 30 height 9
click at [489, 315] on link "Prev" at bounding box center [484, 318] width 14 height 14
click at [487, 315] on link "Prev" at bounding box center [484, 318] width 14 height 14
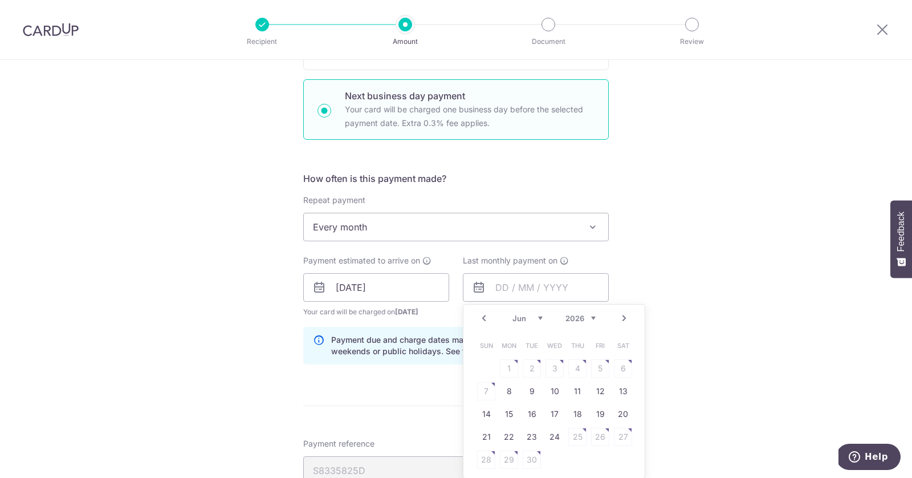
click at [487, 315] on link "Prev" at bounding box center [484, 318] width 14 height 14
click at [505, 387] on link "9" at bounding box center [509, 391] width 18 height 18
type input "[DATE]"
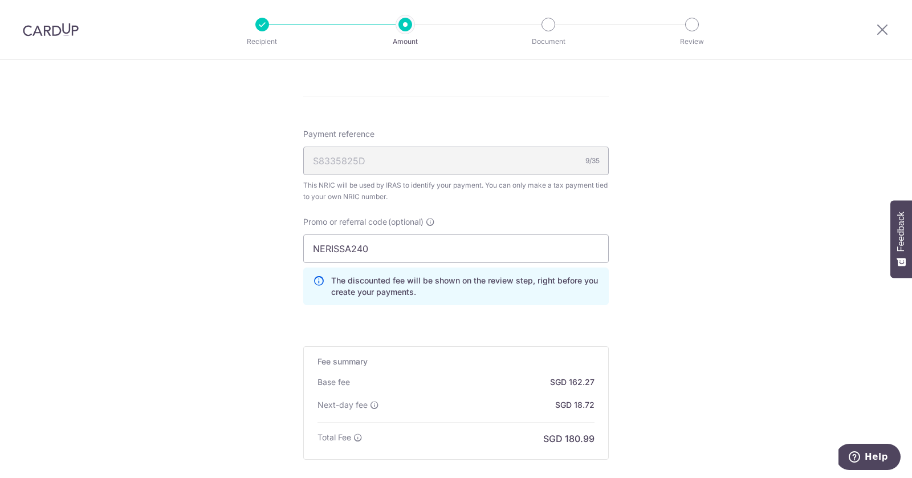
scroll to position [812, 0]
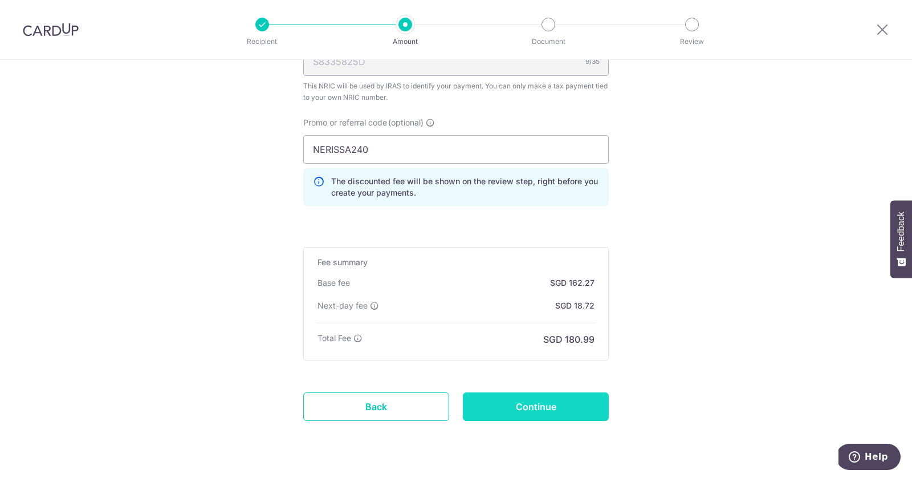
click at [551, 397] on input "Continue" at bounding box center [536, 406] width 146 height 29
type input "Update Schedule"
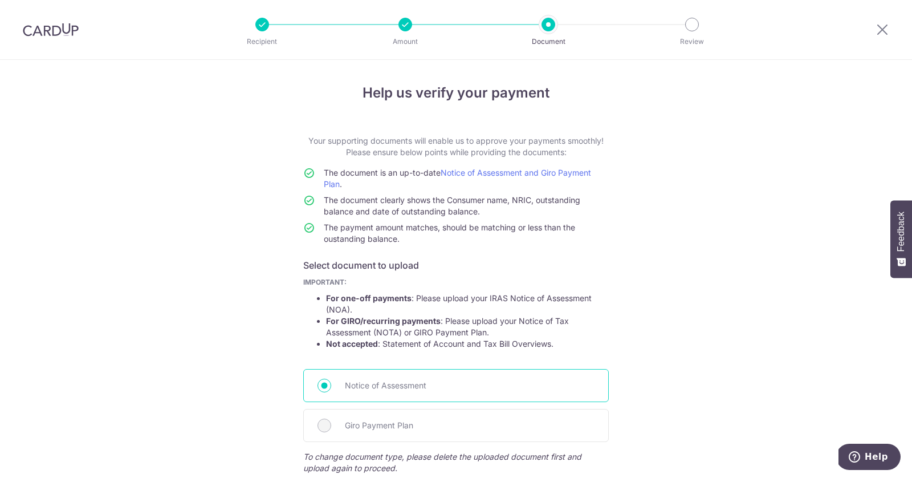
scroll to position [187, 0]
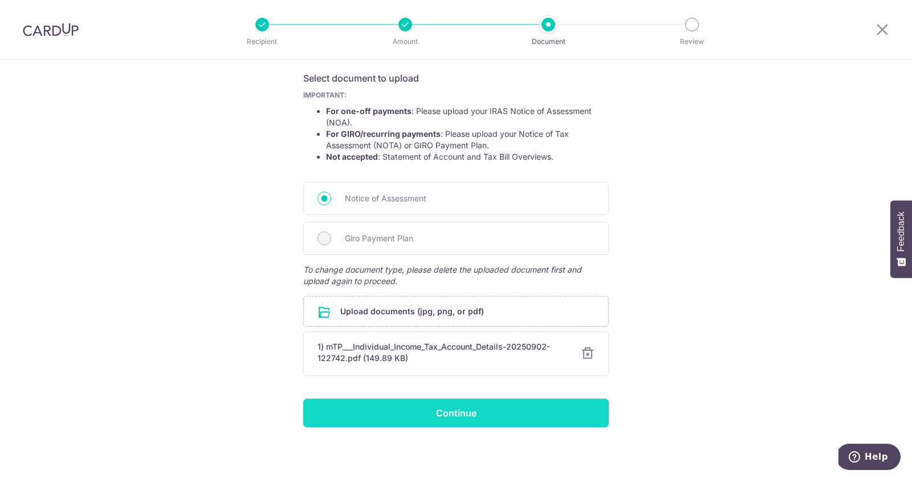
click at [468, 406] on input "Continue" at bounding box center [456, 413] width 306 height 29
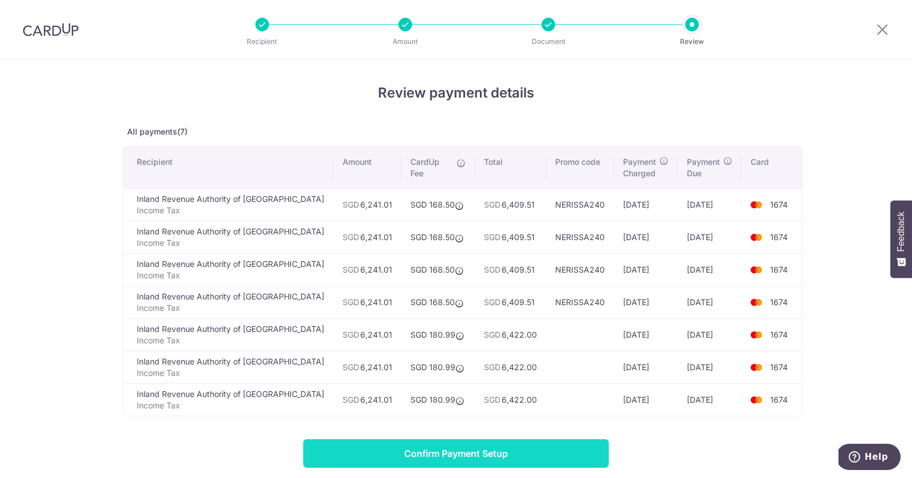
click at [465, 444] on input "Confirm Payment Setup" at bounding box center [456, 453] width 306 height 29
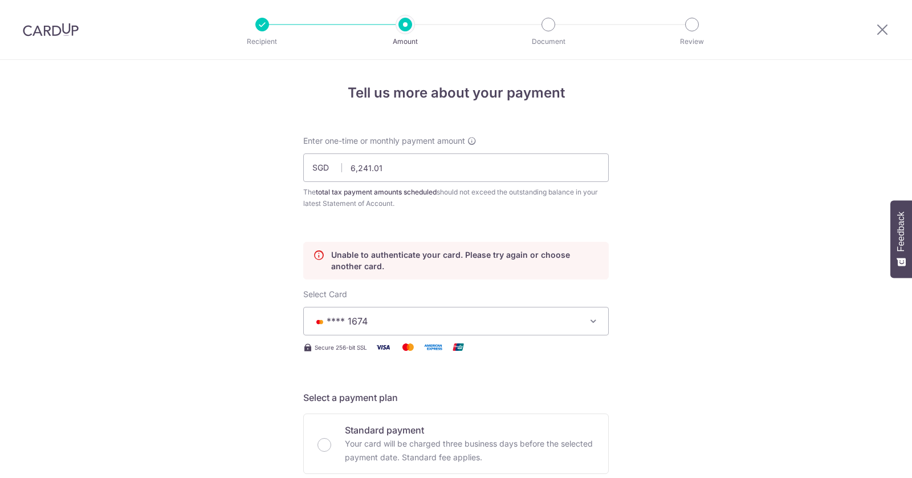
scroll to position [181, 0]
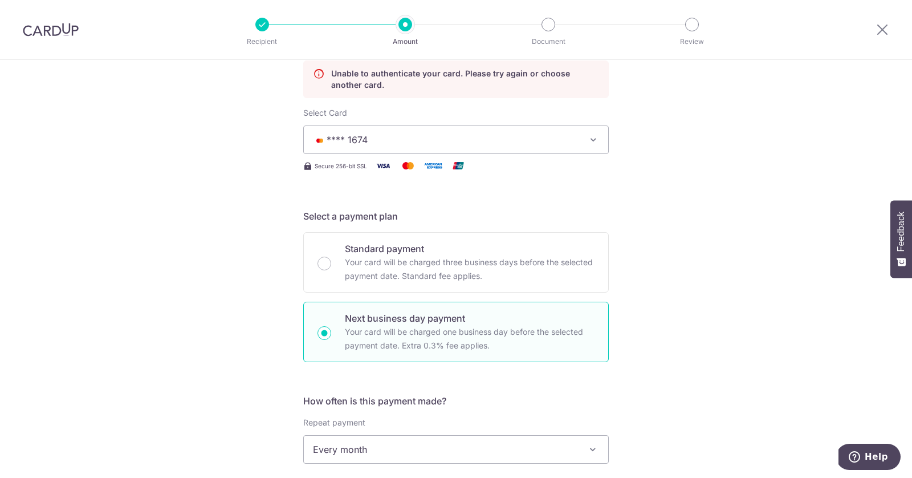
click at [397, 139] on span "**** 1674" at bounding box center [446, 140] width 266 height 14
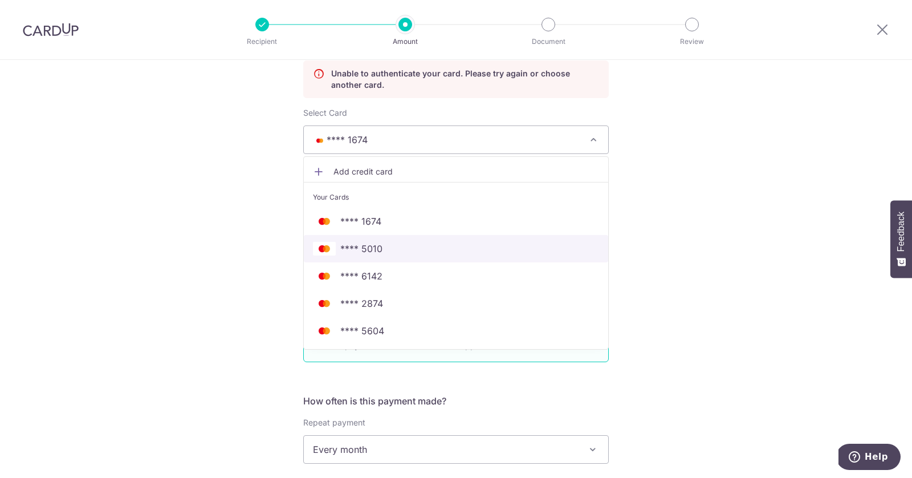
click at [384, 252] on span "**** 5010" at bounding box center [456, 249] width 286 height 14
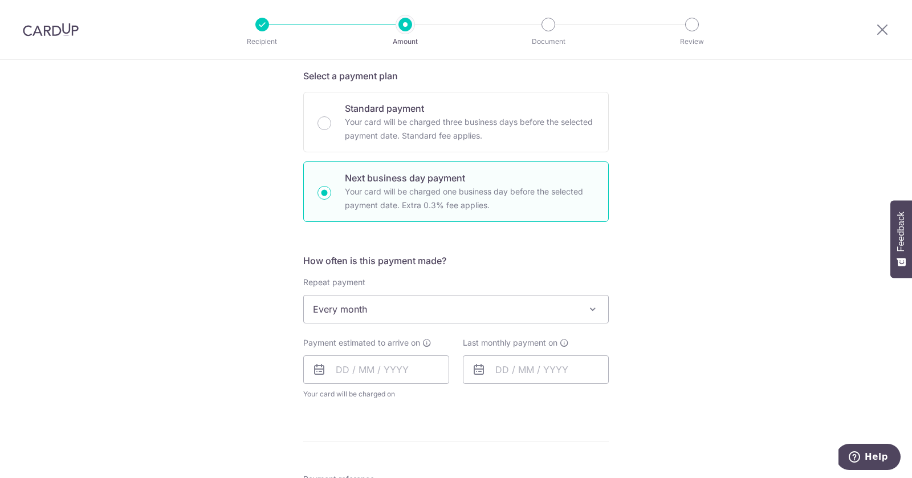
scroll to position [357, 0]
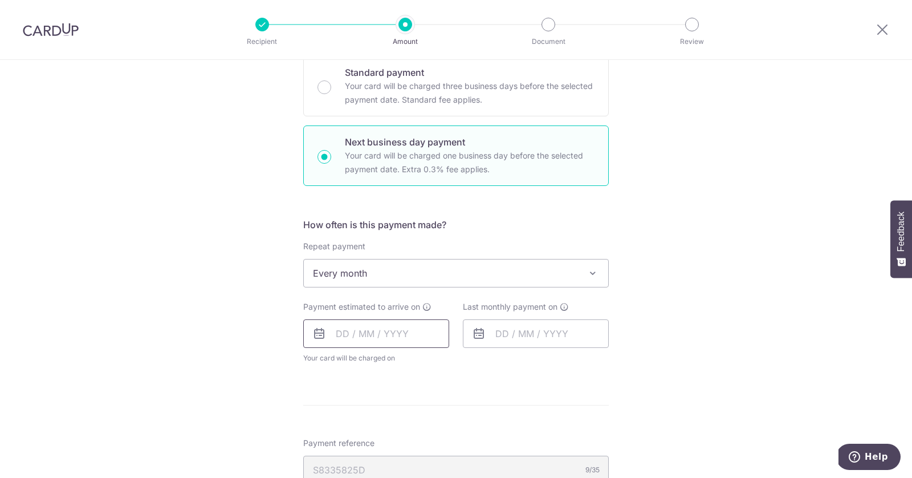
click at [372, 330] on input "text" at bounding box center [376, 333] width 146 height 29
click at [347, 433] on link "8" at bounding box center [349, 437] width 18 height 18
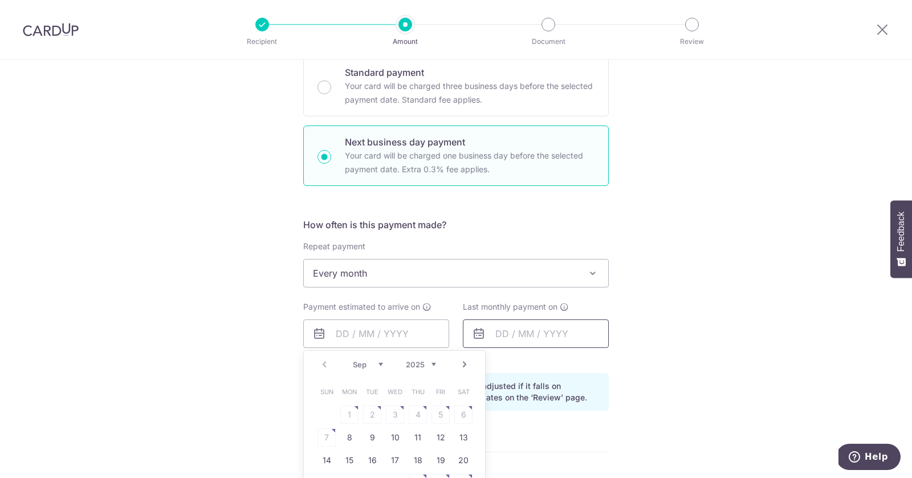
type input "[DATE]"
click at [505, 324] on input "text" at bounding box center [536, 333] width 146 height 29
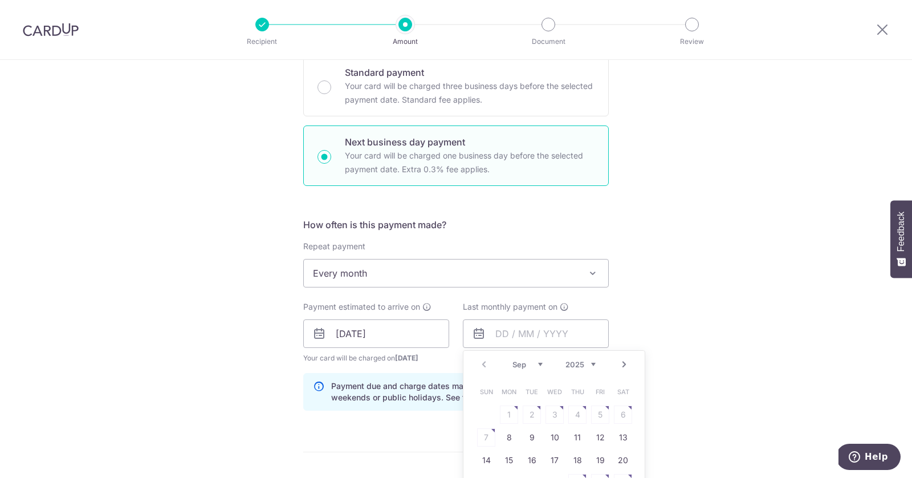
click at [592, 360] on select "2025 2026" at bounding box center [581, 364] width 30 height 9
click at [538, 360] on select "Jan Feb Mar Apr May Jun [DATE] Aug Sep Oct" at bounding box center [528, 364] width 30 height 9
click at [512, 431] on link "9" at bounding box center [509, 437] width 18 height 18
type input "[DATE]"
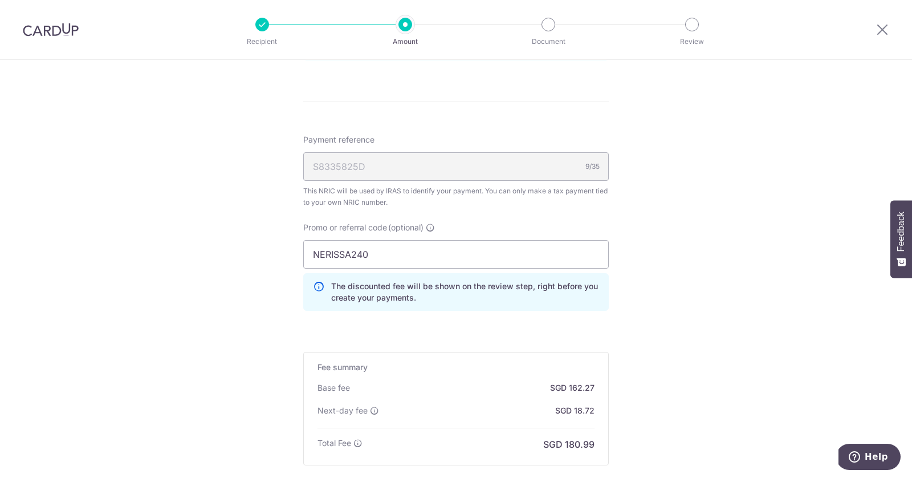
scroll to position [836, 0]
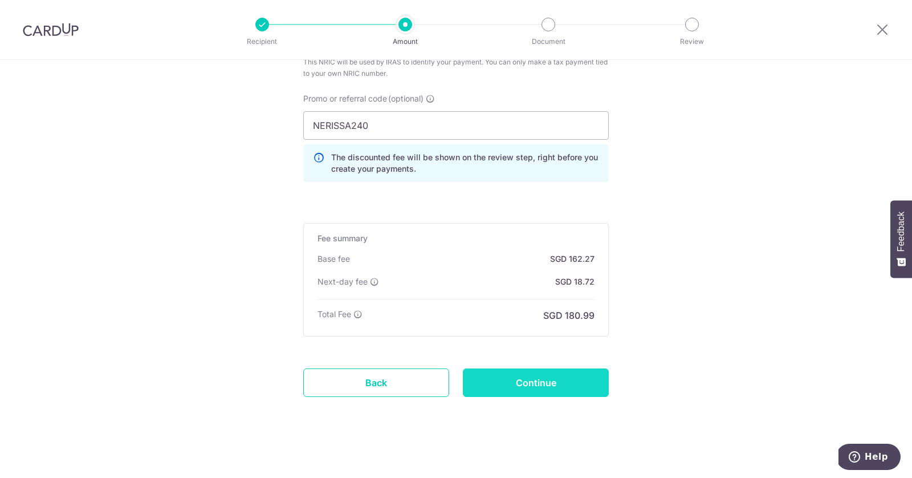
click at [522, 373] on input "Continue" at bounding box center [536, 382] width 146 height 29
type input "Update Schedule"
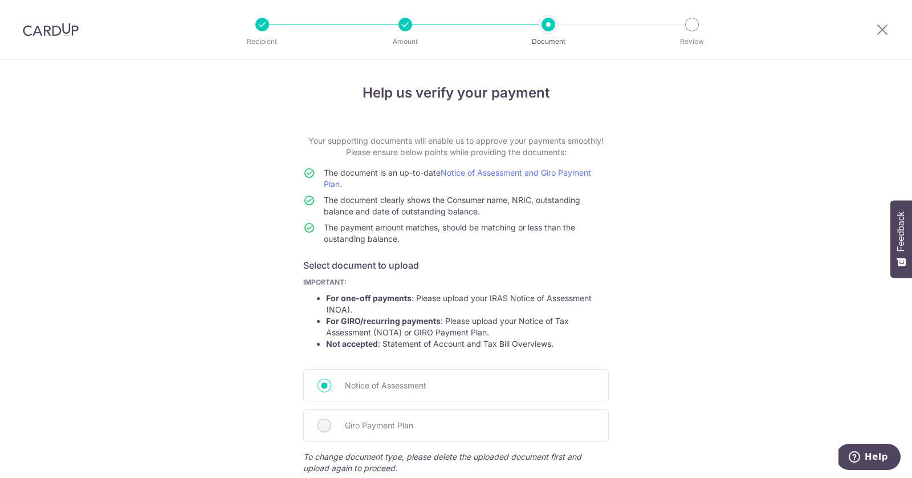
scroll to position [187, 0]
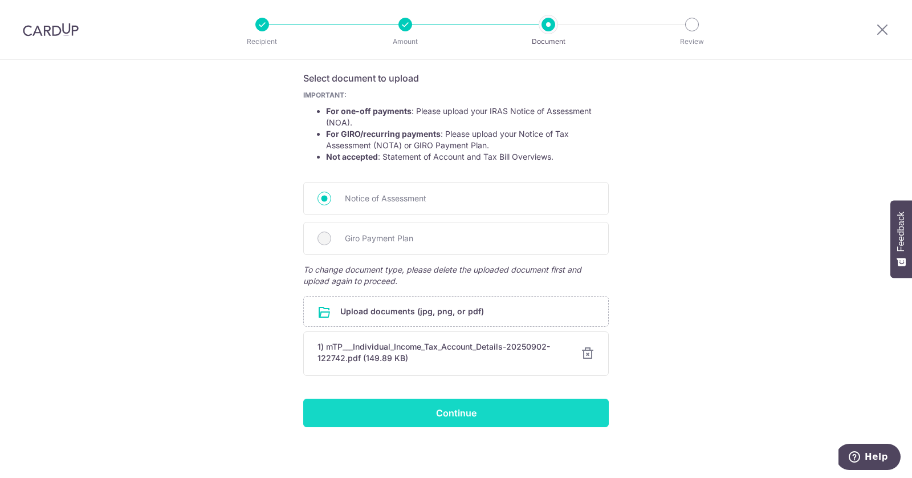
click at [514, 414] on input "Continue" at bounding box center [456, 413] width 306 height 29
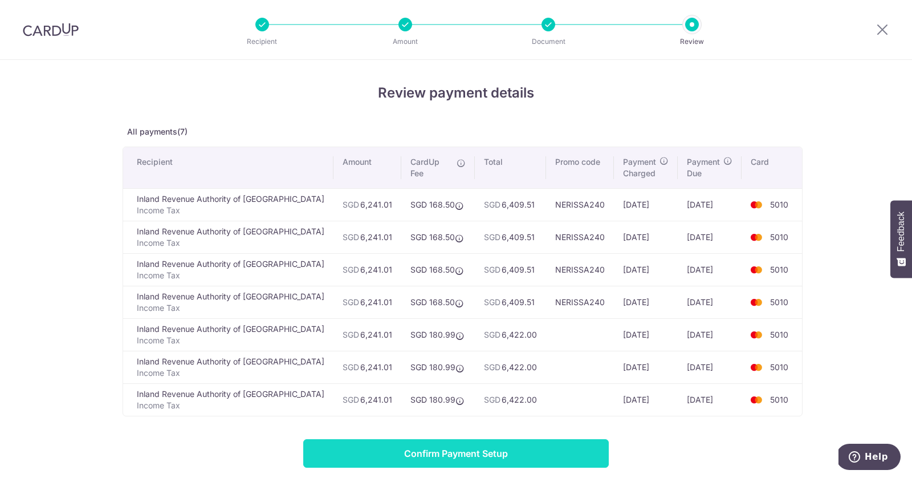
click at [503, 439] on input "Confirm Payment Setup" at bounding box center [456, 453] width 306 height 29
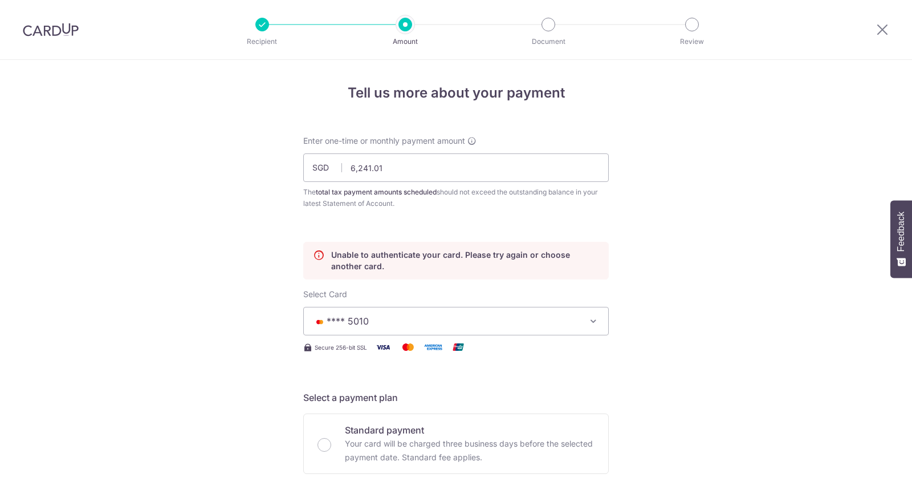
scroll to position [181, 0]
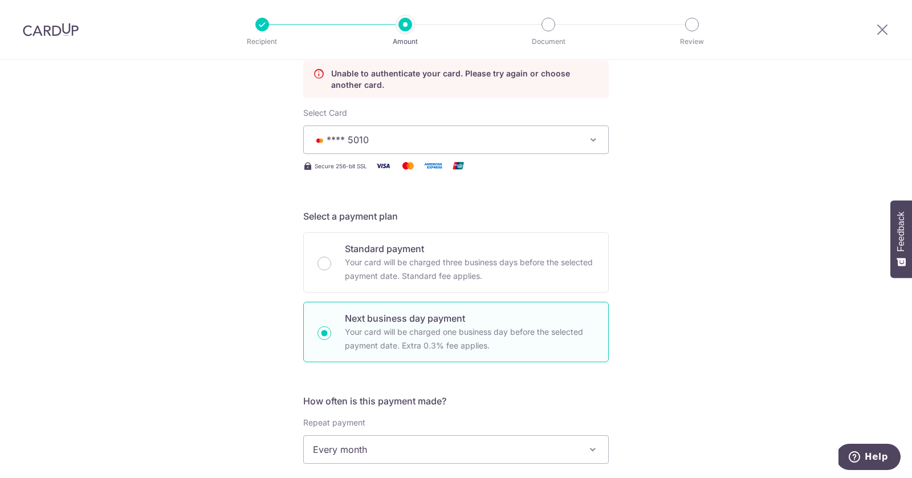
click at [463, 143] on span "**** 5010" at bounding box center [446, 140] width 266 height 14
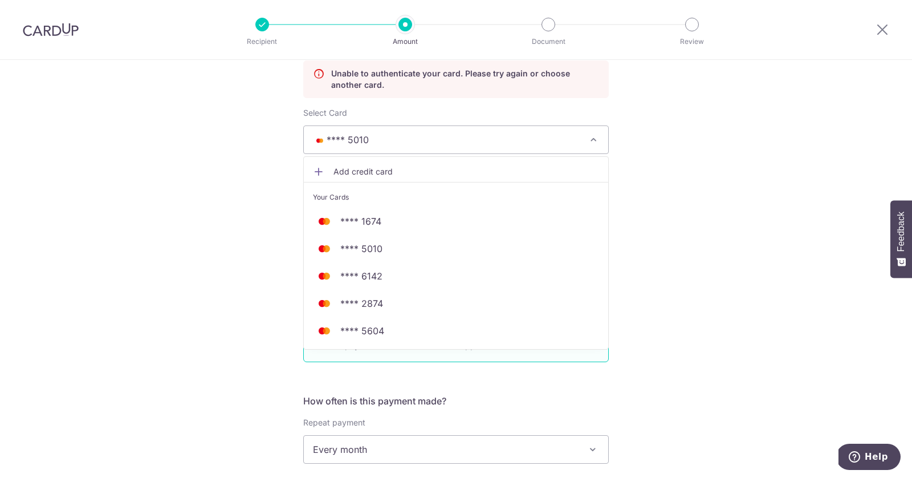
click at [422, 168] on span "Add credit card" at bounding box center [467, 171] width 266 height 11
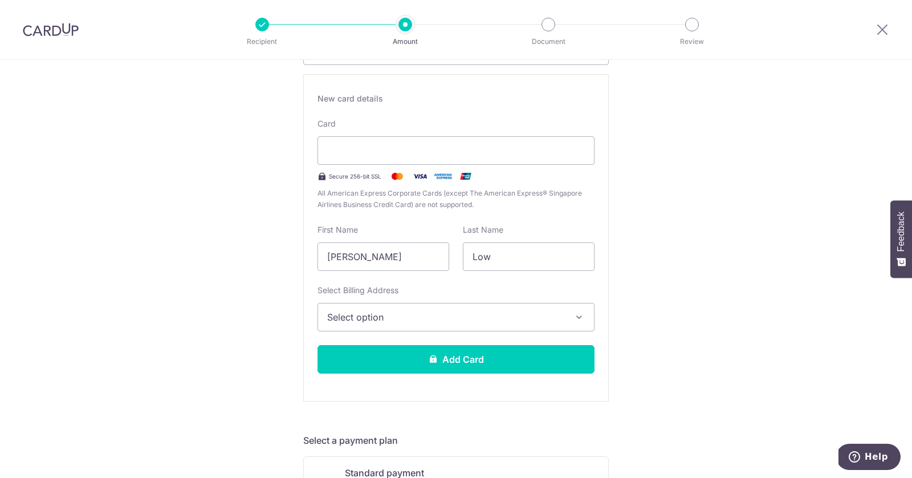
scroll to position [274, 0]
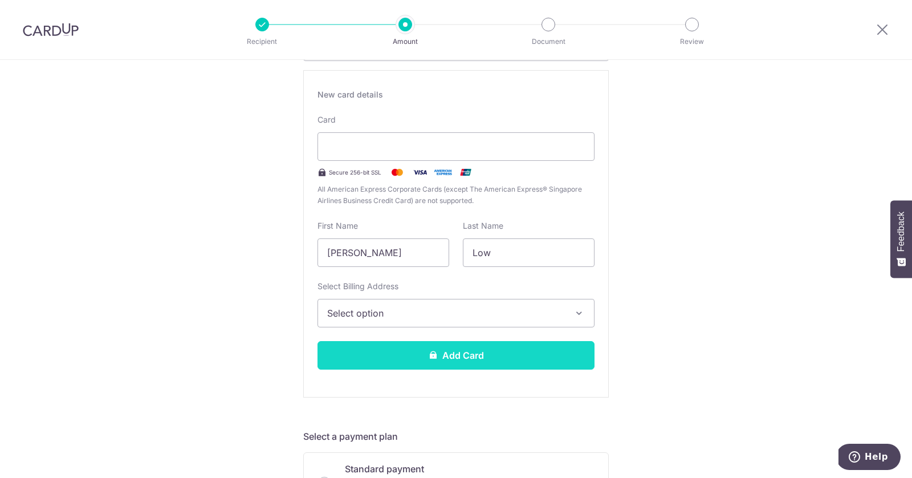
click at [455, 345] on button "Add Card" at bounding box center [456, 355] width 277 height 29
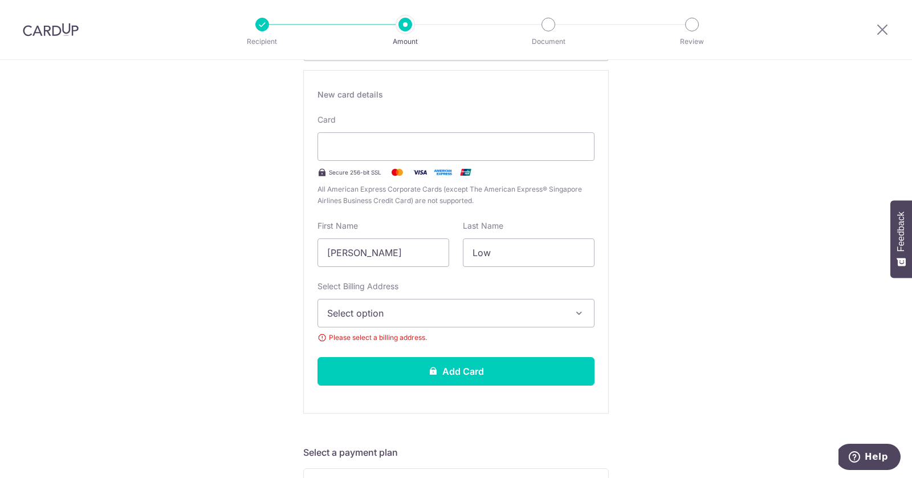
click at [466, 308] on span "Select option" at bounding box center [445, 313] width 237 height 14
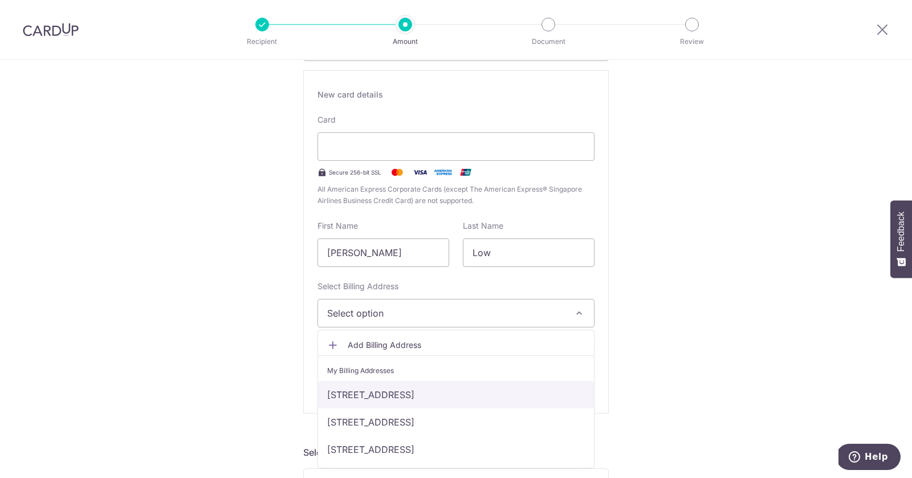
click at [450, 388] on link "[STREET_ADDRESS]" at bounding box center [456, 394] width 276 height 27
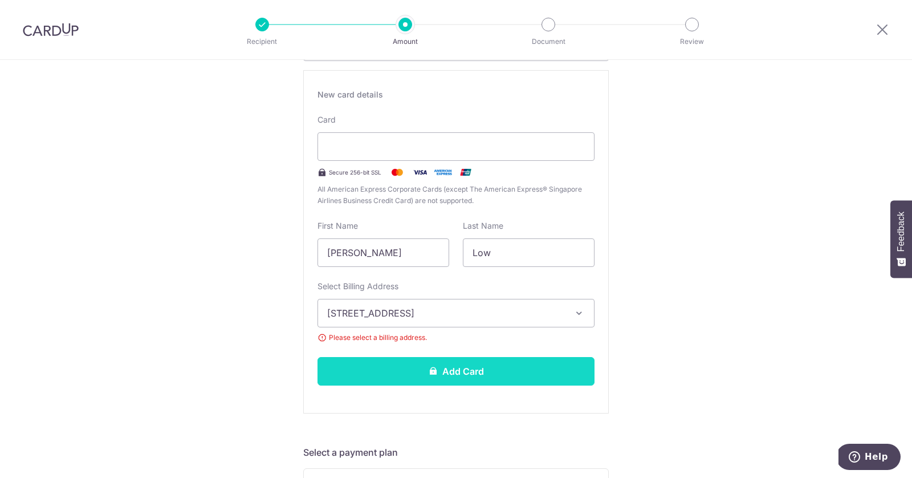
click at [451, 365] on button "Add Card" at bounding box center [456, 371] width 277 height 29
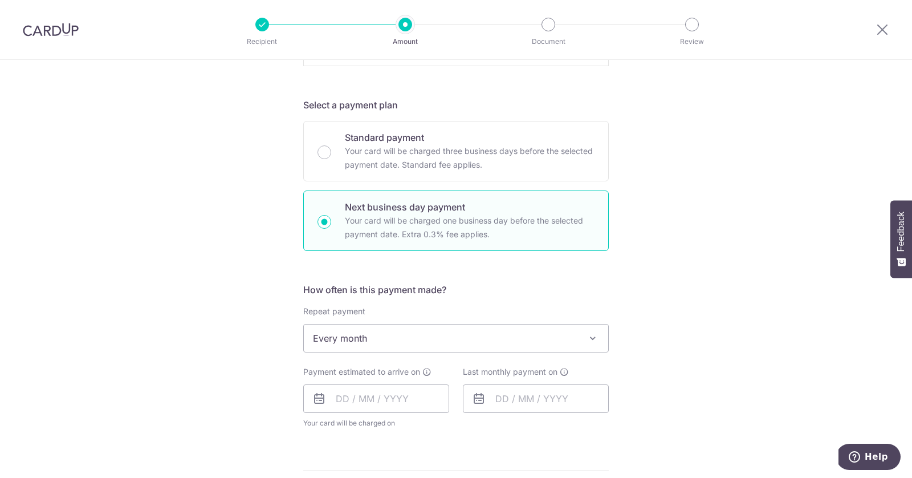
scroll to position [608, 0]
click at [421, 381] on input "text" at bounding box center [376, 395] width 146 height 29
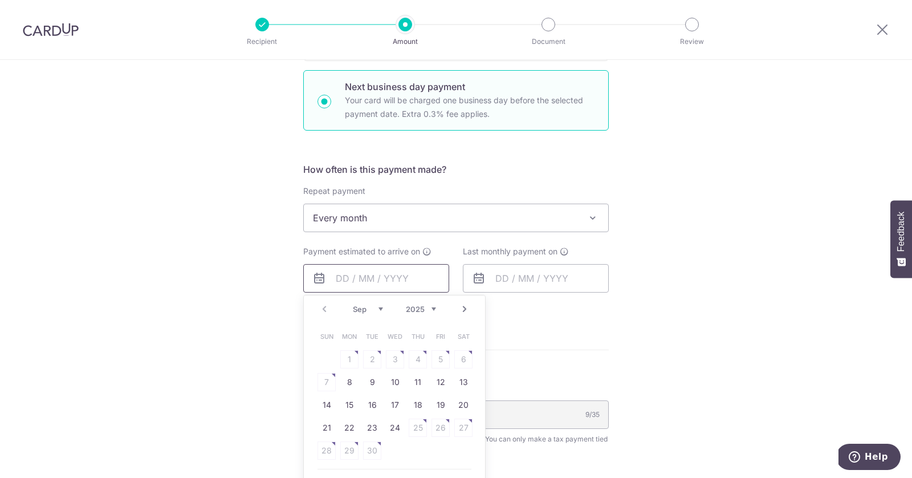
scroll to position [727, 0]
click at [465, 306] on link "Next" at bounding box center [465, 307] width 14 height 14
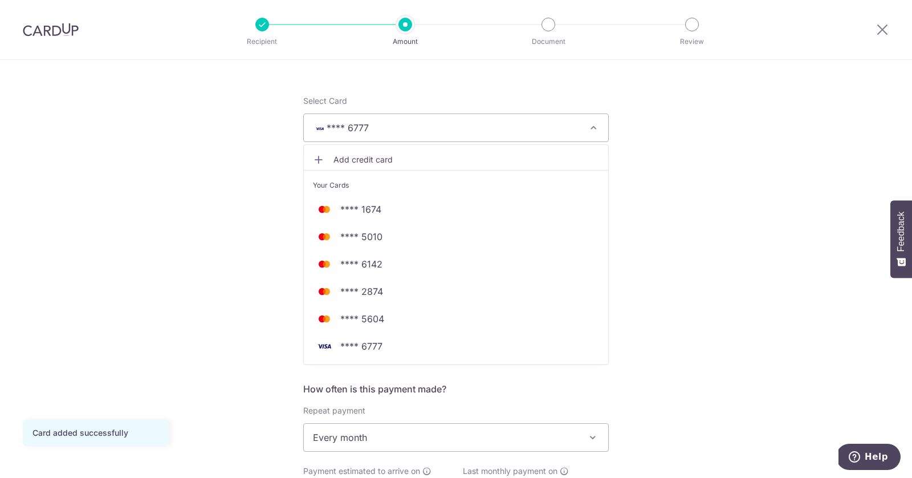
scroll to position [154, 0]
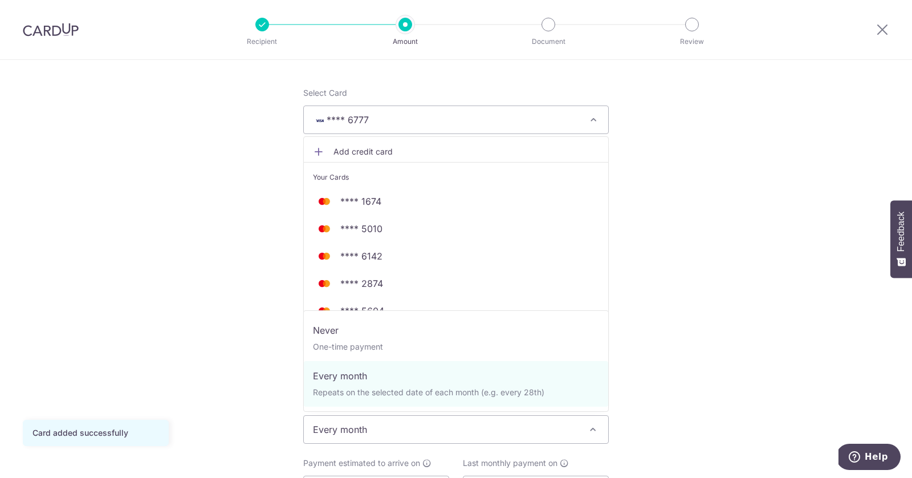
click at [362, 421] on span "Every month" at bounding box center [456, 429] width 304 height 27
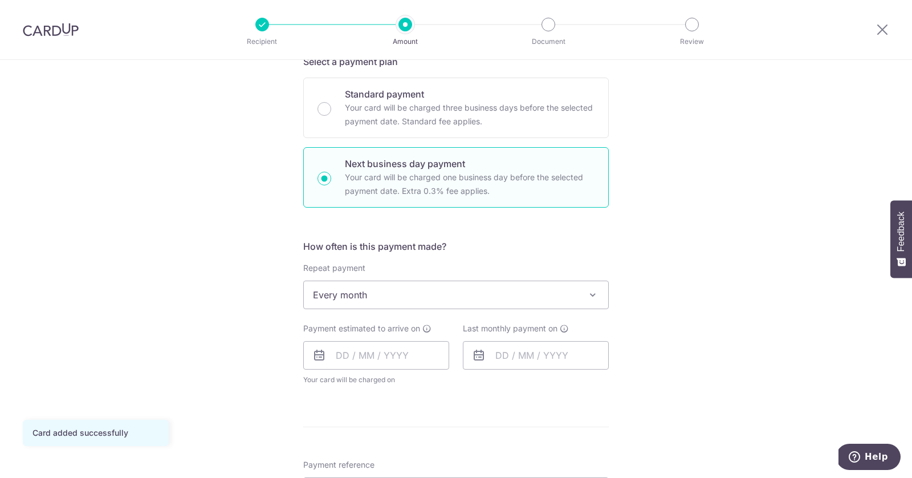
scroll to position [293, 0]
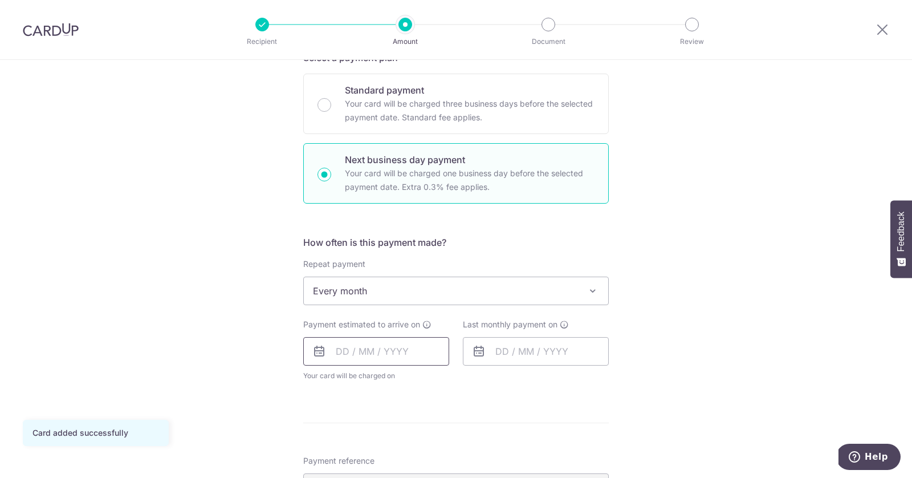
click at [380, 338] on input "text" at bounding box center [376, 351] width 146 height 29
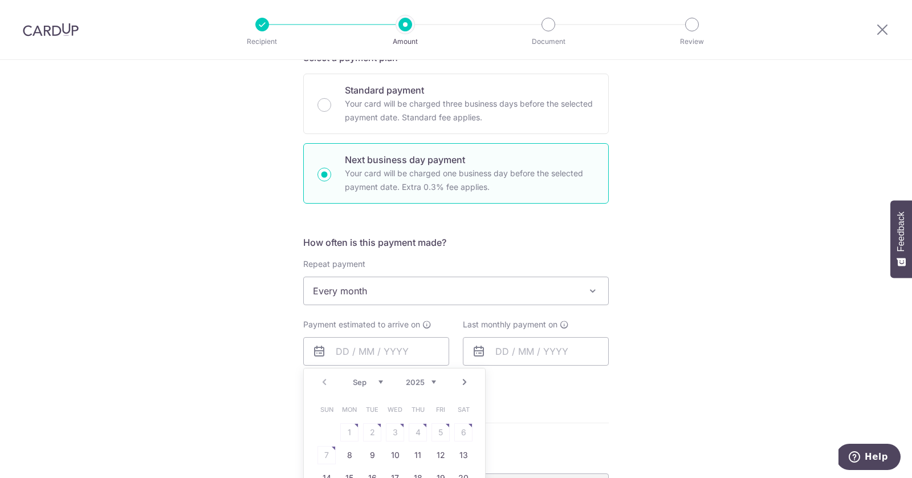
click at [467, 381] on link "Next" at bounding box center [465, 382] width 14 height 14
click at [373, 449] on link "7" at bounding box center [372, 455] width 18 height 18
type input "[DATE]"
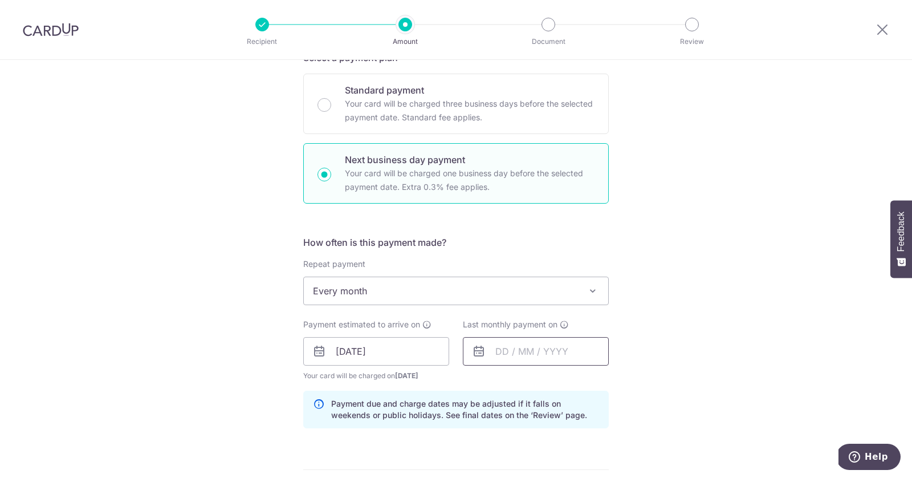
click at [506, 349] on input "text" at bounding box center [536, 351] width 146 height 29
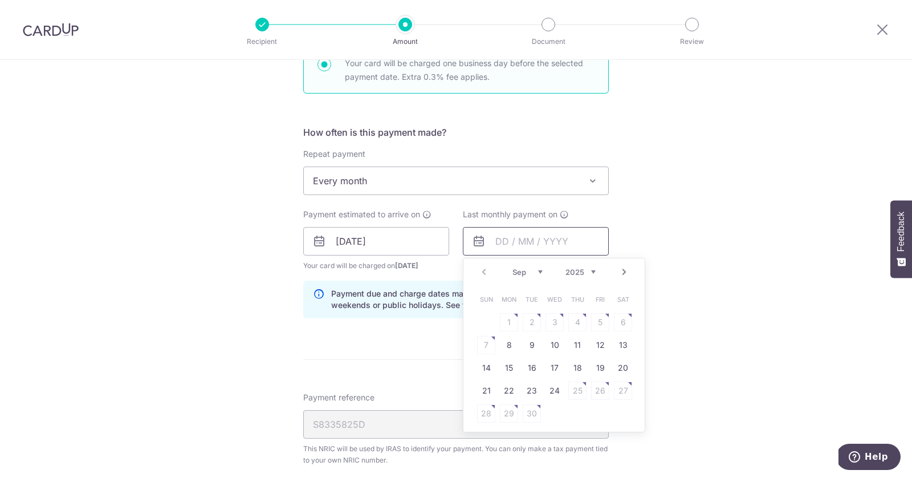
scroll to position [420, 0]
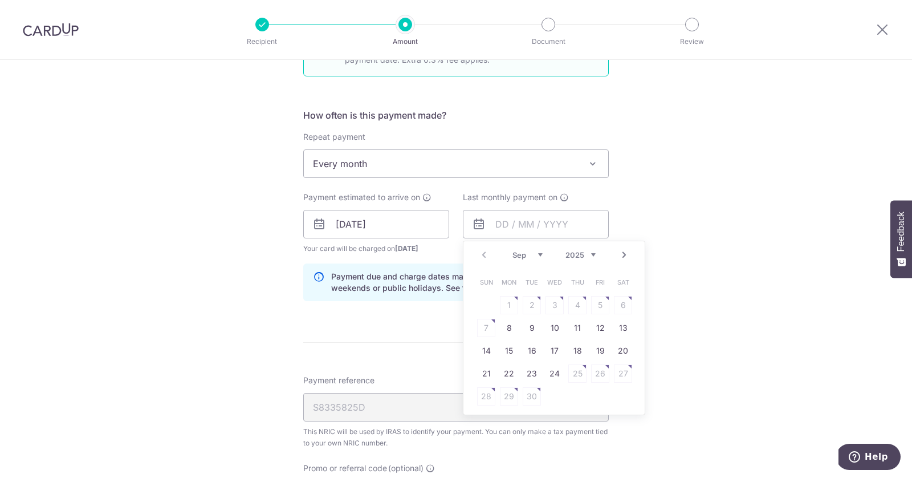
click at [539, 252] on select "Sep Oct Nov Dec" at bounding box center [528, 254] width 30 height 9
click at [591, 250] on select "2025 2026" at bounding box center [581, 254] width 30 height 9
click at [540, 251] on select "Jan Feb Mar Apr May Jun [DATE] Aug Sep Oct" at bounding box center [528, 254] width 30 height 9
click at [534, 250] on select "Jan Feb Mar Apr May Jun [DATE] Aug Sep Oct" at bounding box center [528, 254] width 30 height 9
click at [512, 323] on link "9" at bounding box center [509, 328] width 18 height 18
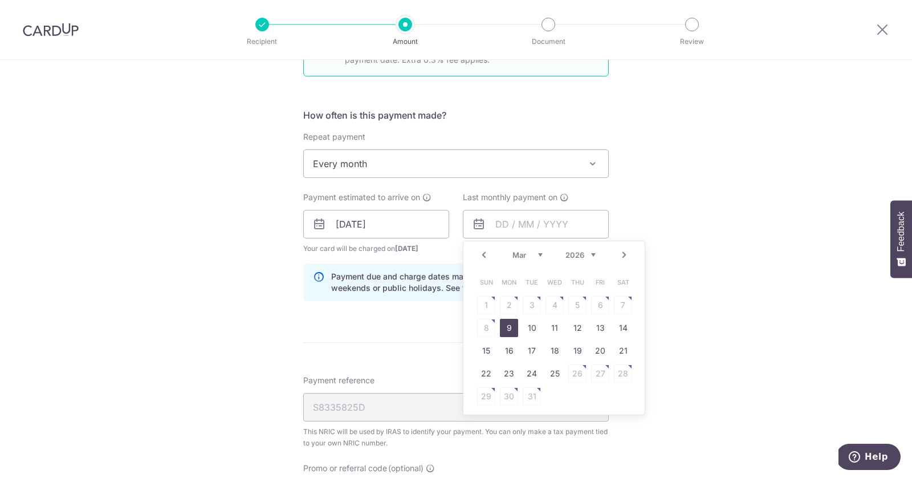
type input "[DATE]"
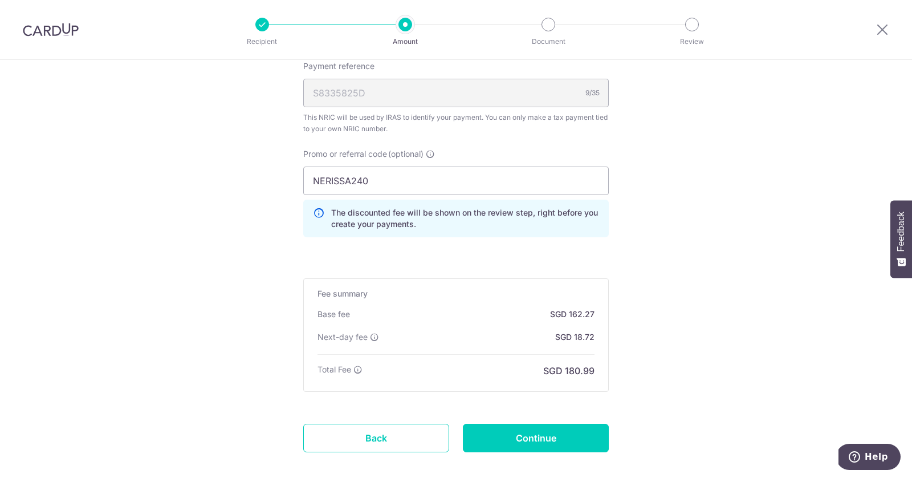
scroll to position [790, 0]
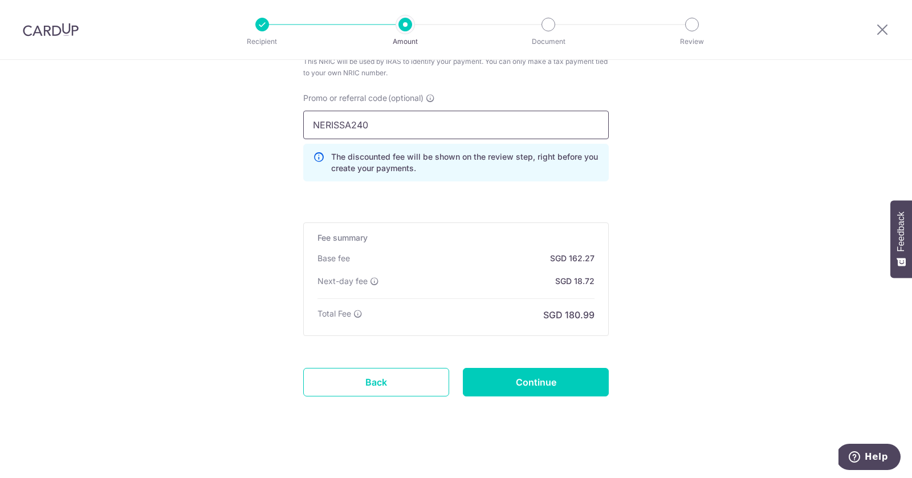
click at [442, 120] on input "NERISSA240" at bounding box center [456, 125] width 306 height 29
type input "NERISSA175"
click at [540, 389] on input "Continue" at bounding box center [536, 382] width 146 height 29
type input "Update Schedule"
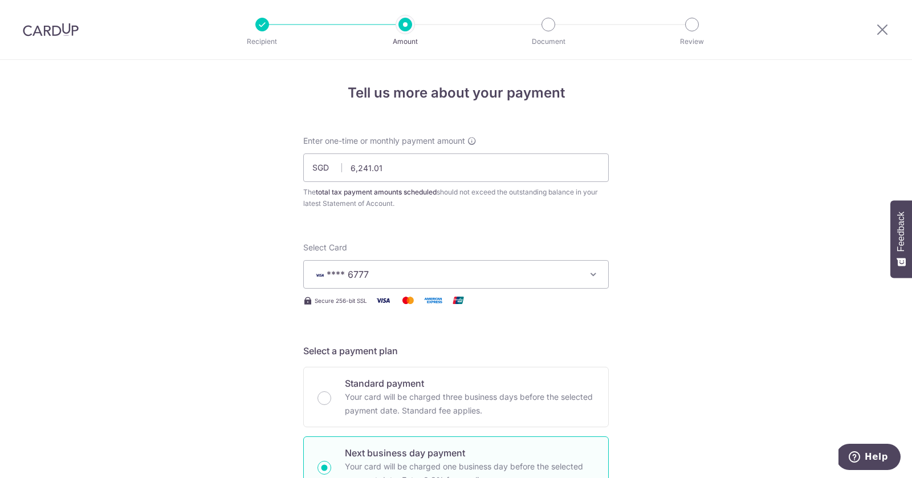
scroll to position [759, 0]
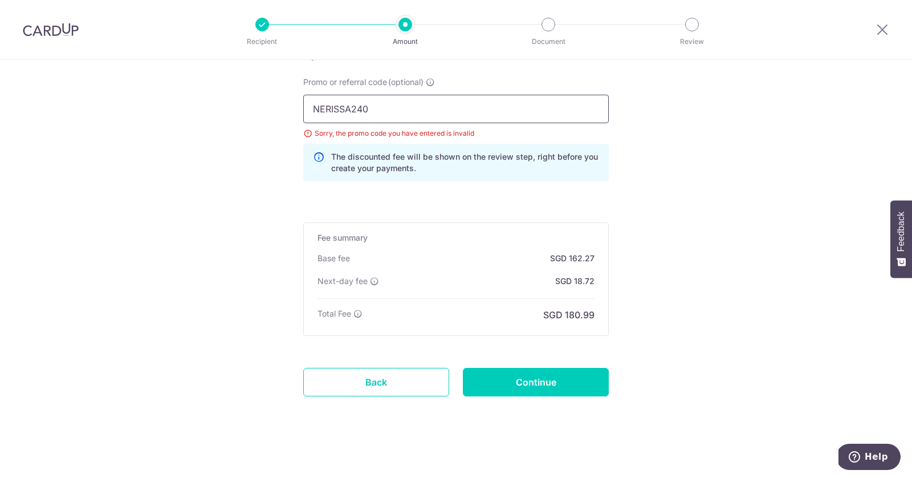
drag, startPoint x: 416, startPoint y: 111, endPoint x: 350, endPoint y: 108, distance: 65.6
click at [350, 108] on input "NERISSA240" at bounding box center [456, 109] width 306 height 29
type input "NERISSA179"
click at [491, 376] on input "Continue" at bounding box center [536, 382] width 146 height 29
type input "Update Schedule"
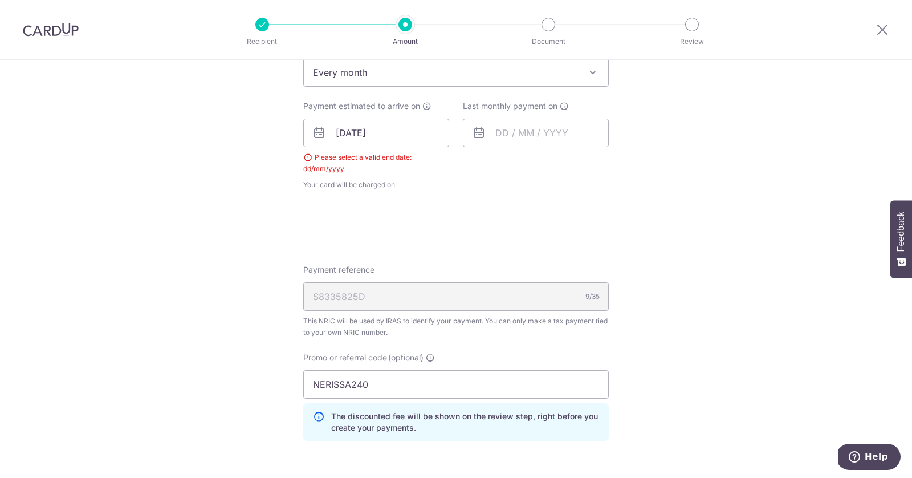
scroll to position [507, 0]
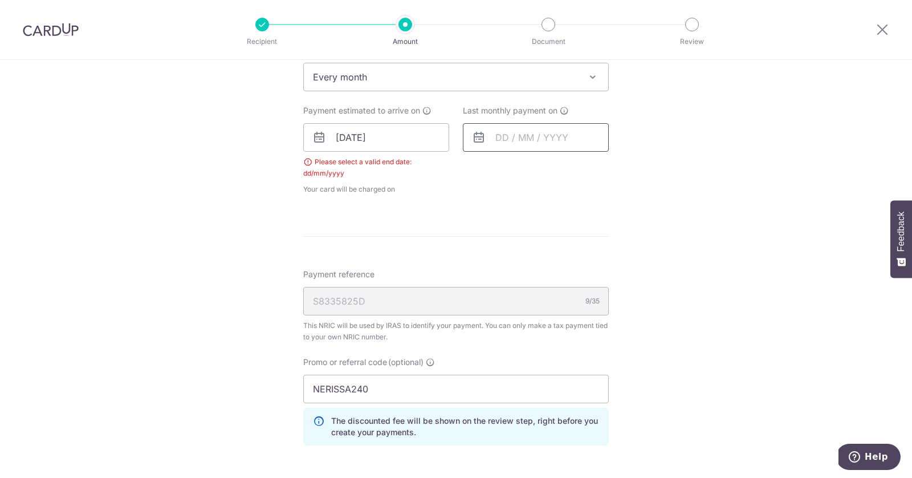
click at [499, 133] on input "text" at bounding box center [536, 137] width 146 height 29
click at [578, 164] on select "2025 2026" at bounding box center [581, 168] width 30 height 9
click at [522, 164] on select "Jan Feb Mar Apr May Jun [DATE] Aug Sep Oct" at bounding box center [528, 168] width 30 height 9
click at [511, 235] on link "9" at bounding box center [509, 241] width 18 height 18
type input "[DATE]"
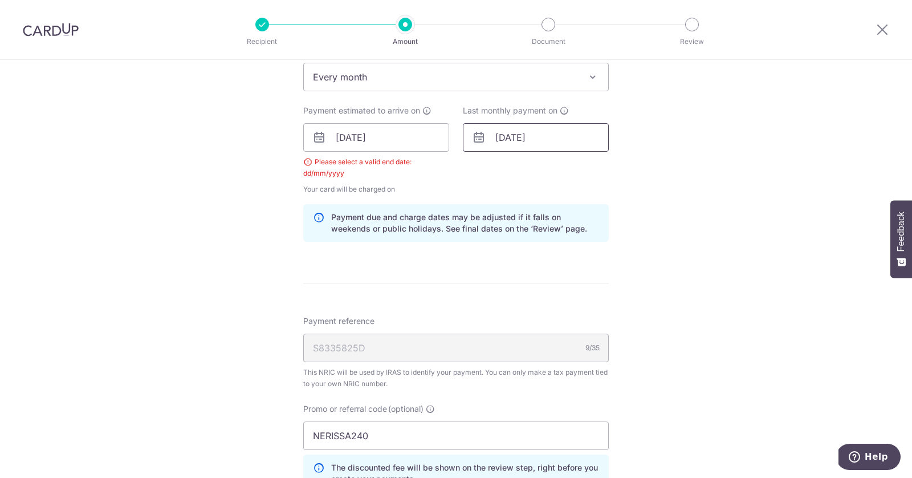
click at [509, 138] on input "[DATE]" at bounding box center [536, 137] width 146 height 29
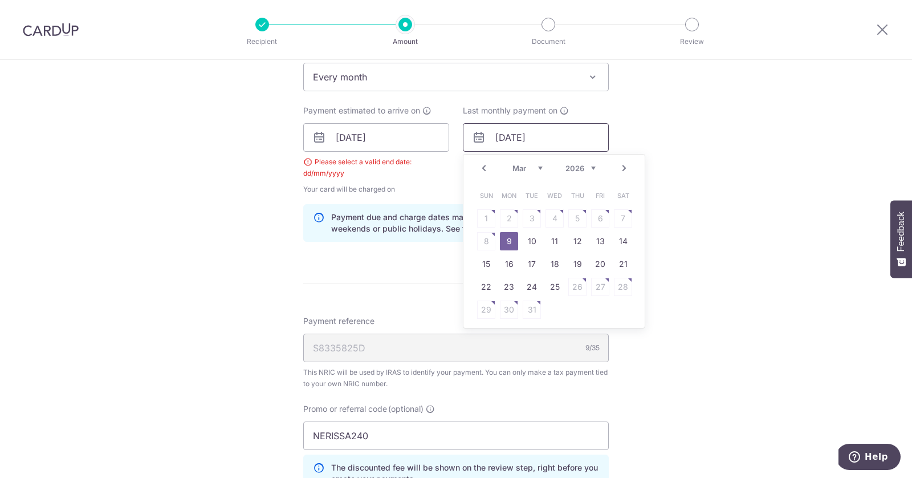
click at [537, 167] on select "Jan Feb Mar Apr May Jun [DATE] Aug Sep Oct" at bounding box center [528, 168] width 30 height 9
drag, startPoint x: 537, startPoint y: 167, endPoint x: 486, endPoint y: 168, distance: 50.8
click at [486, 168] on link "Prev" at bounding box center [484, 168] width 14 height 14
click at [525, 164] on select "Jan Feb Mar Apr May Jun [DATE] Aug Sep Oct" at bounding box center [528, 168] width 30 height 9
click at [511, 233] on link "9" at bounding box center [509, 241] width 18 height 18
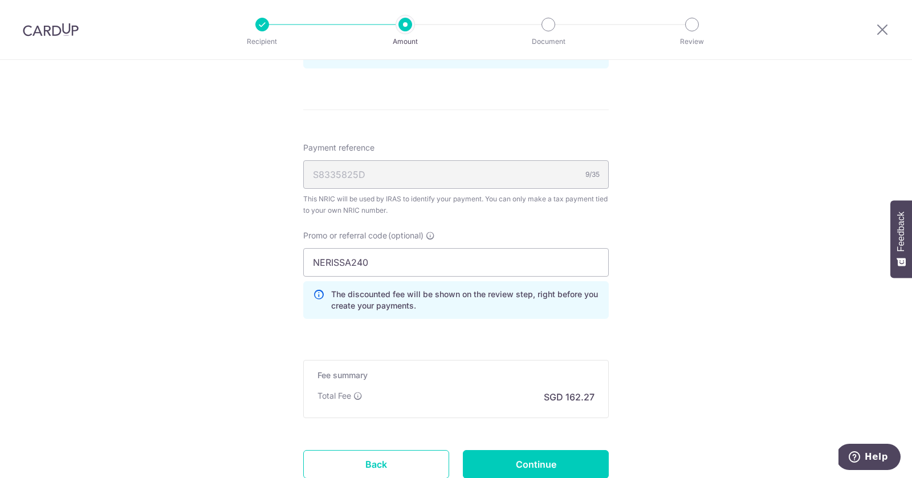
scroll to position [684, 0]
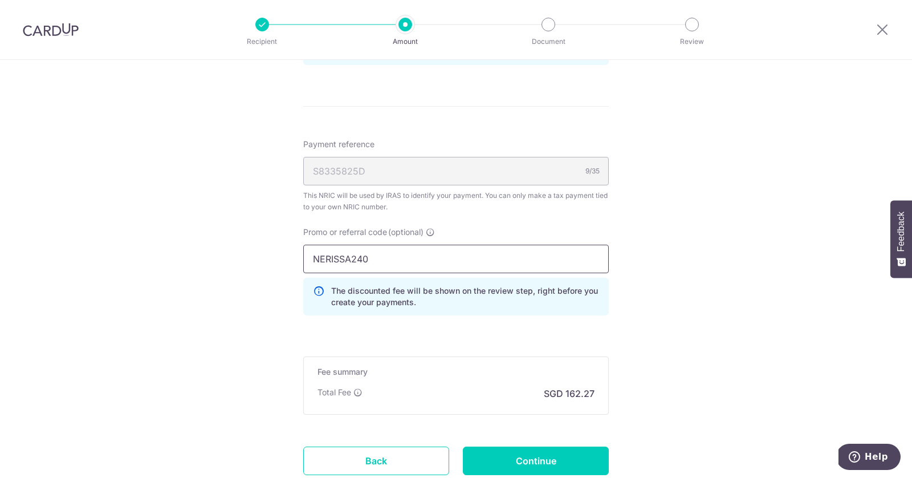
click at [499, 257] on input "NERISSA240" at bounding box center [456, 259] width 306 height 29
type input "NERISSA179"
click at [555, 466] on input "Continue" at bounding box center [536, 460] width 146 height 29
type input "Update Schedule"
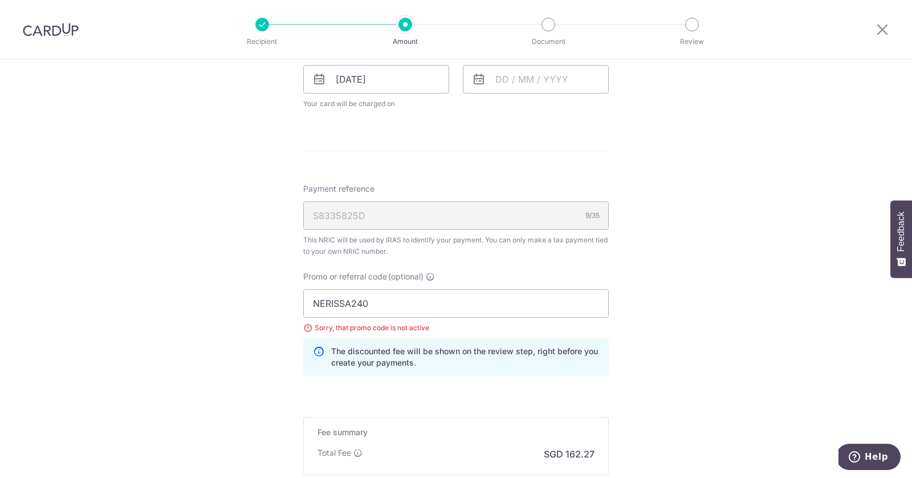
scroll to position [556, 0]
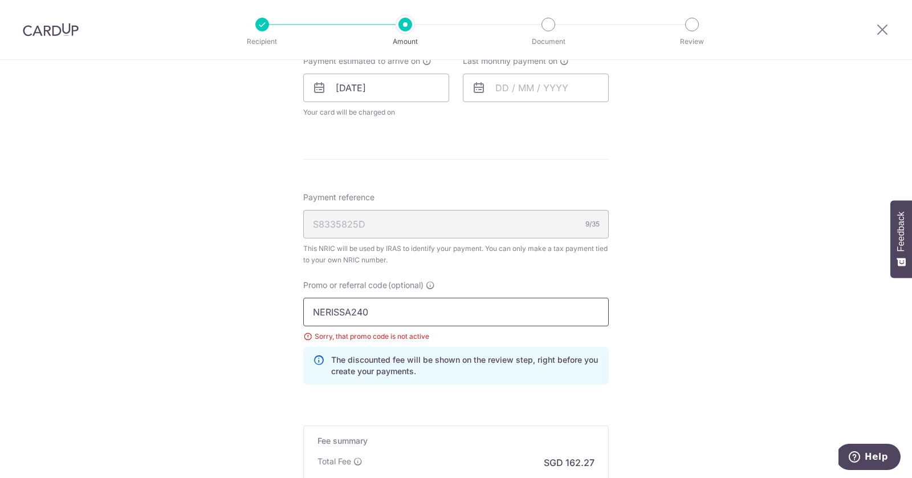
drag, startPoint x: 402, startPoint y: 308, endPoint x: 298, endPoint y: 287, distance: 107.0
click at [298, 287] on div "Promo or referral code (optional) NERISSA240 Sorry, that promo code is not acti…" at bounding box center [455, 336] width 319 height 114
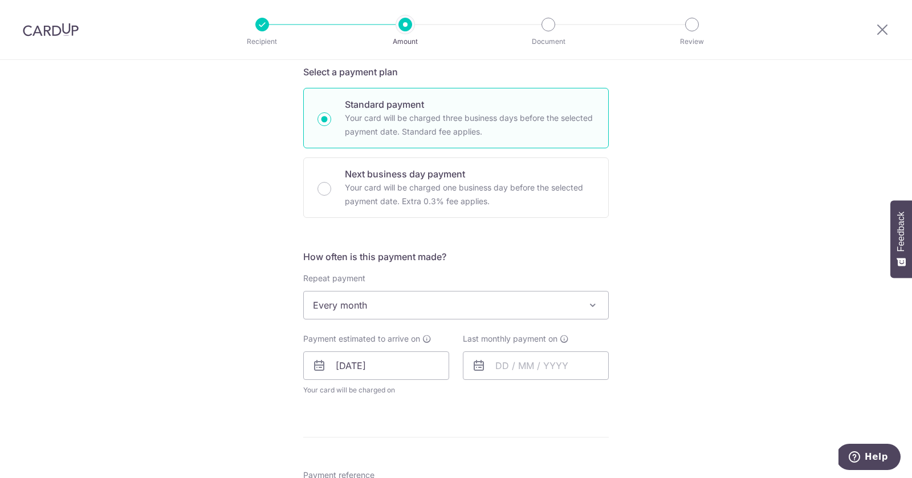
scroll to position [262, 0]
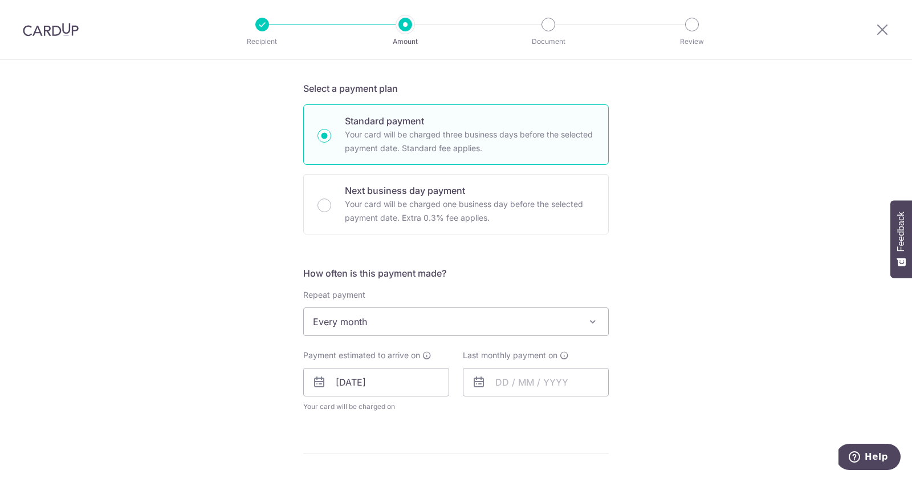
click at [365, 324] on span "Every month" at bounding box center [456, 321] width 304 height 27
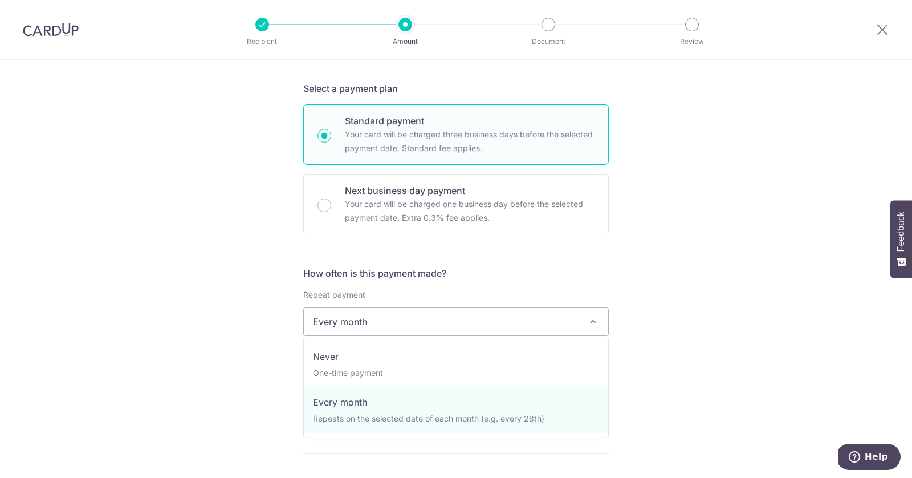
click at [476, 241] on form "Enter one-time or monthly payment amount SGD 6,241.01 6241.01 The total tax pay…" at bounding box center [456, 346] width 306 height 946
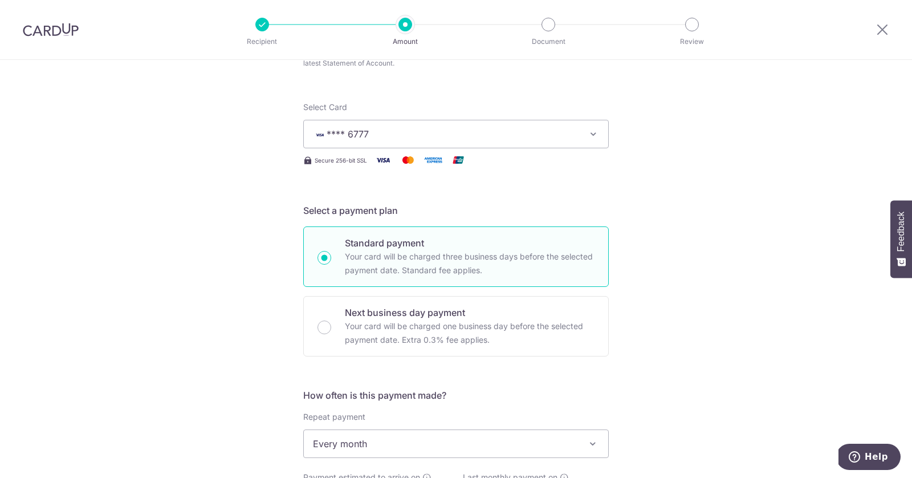
scroll to position [137, 0]
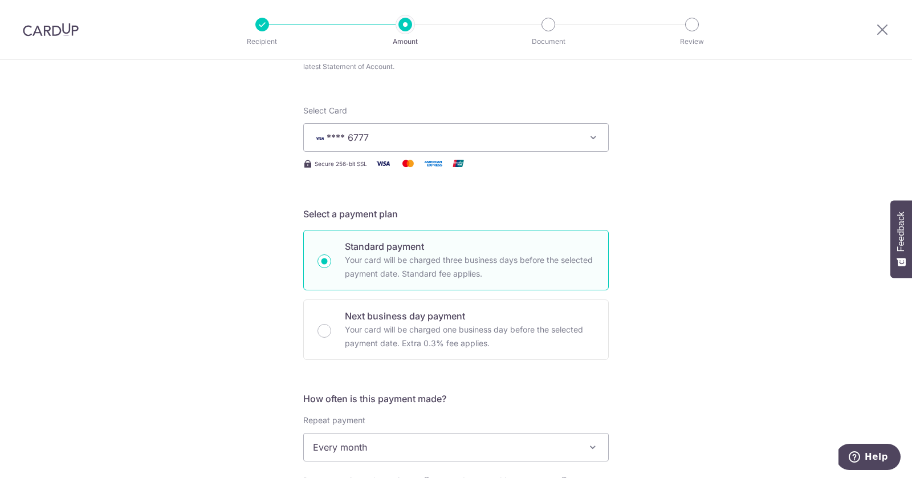
click at [475, 136] on span "**** 6777" at bounding box center [446, 138] width 266 height 14
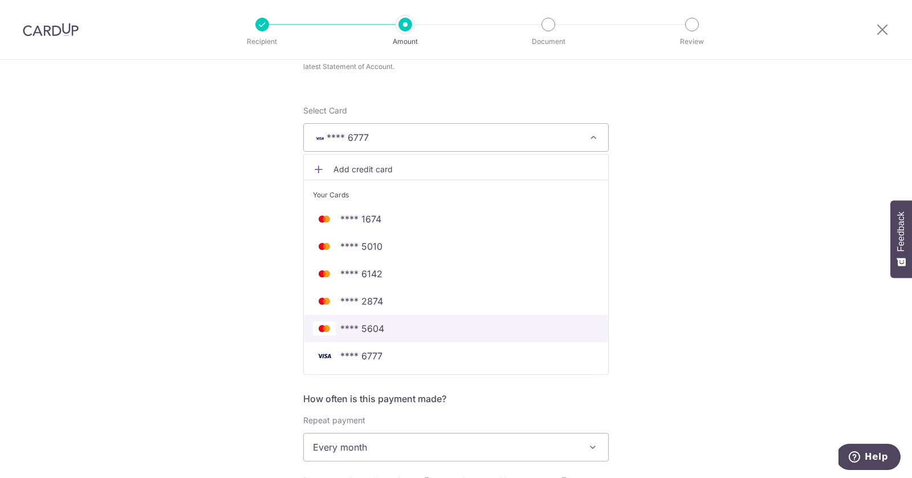
click at [404, 328] on span "**** 5604" at bounding box center [456, 329] width 286 height 14
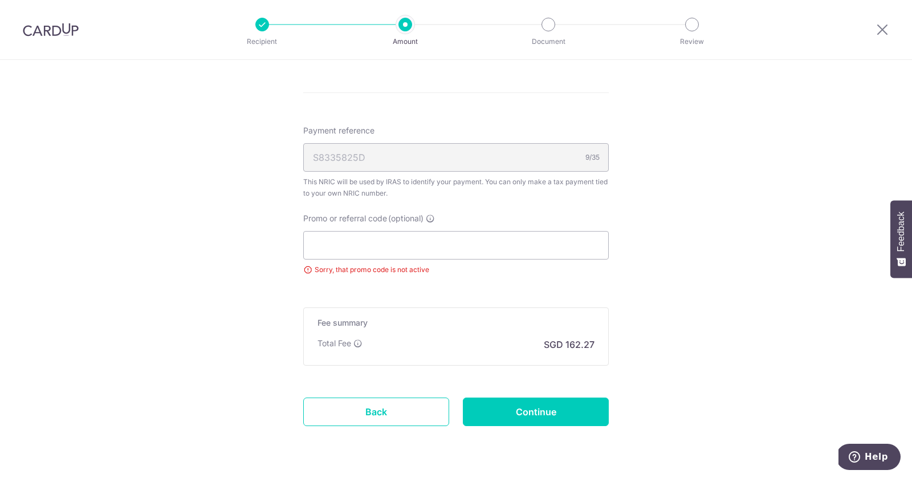
scroll to position [619, 0]
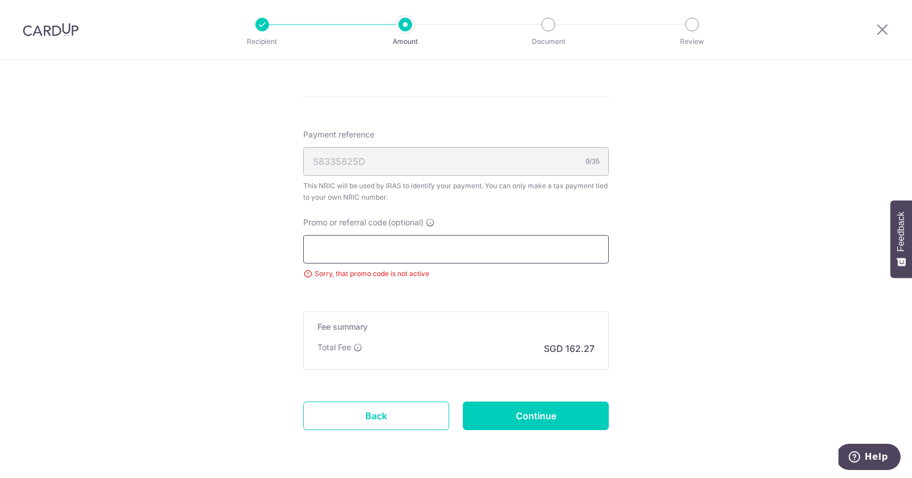
click at [395, 251] on input "Promo or referral code (optional)" at bounding box center [456, 249] width 306 height 29
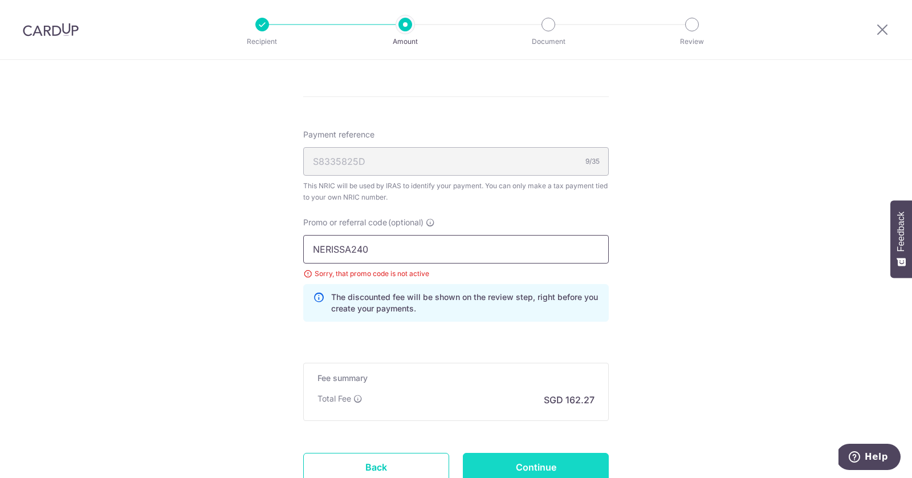
type input "NERISSA240"
click at [521, 457] on input "Continue" at bounding box center [536, 467] width 146 height 29
type input "Update Schedule"
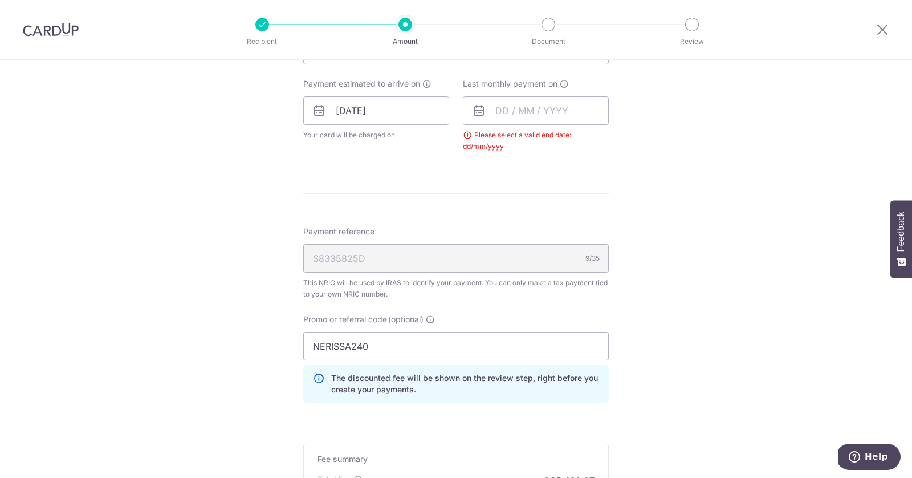
scroll to position [490, 0]
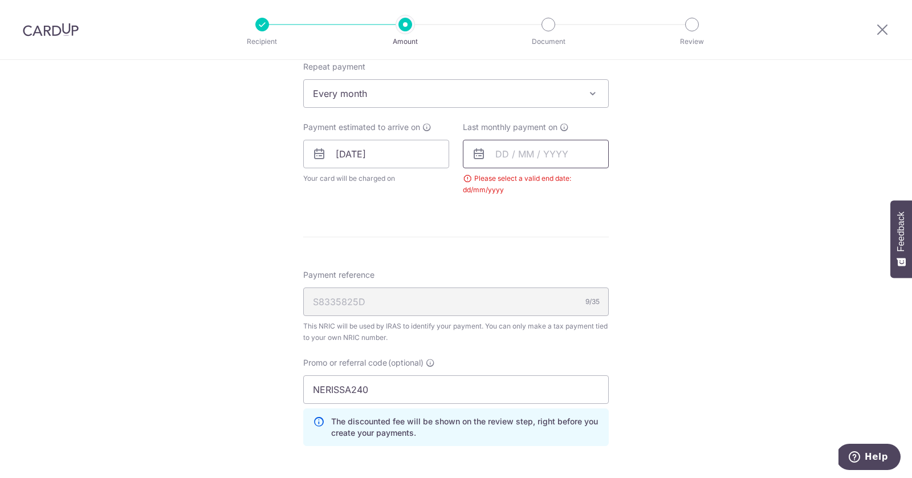
click at [527, 157] on input "text" at bounding box center [536, 154] width 146 height 29
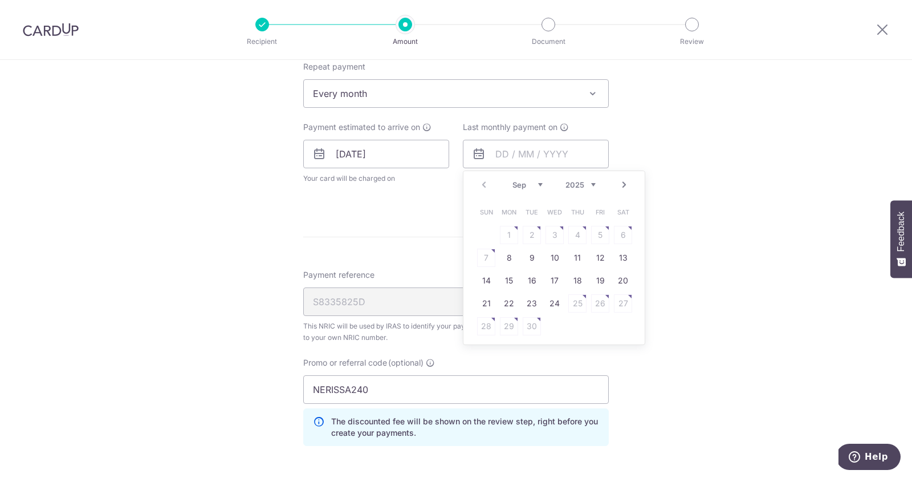
click at [585, 180] on select "2025 2026" at bounding box center [581, 184] width 30 height 9
click at [535, 181] on select "Jan Feb Mar Apr May Jun [DATE] Aug Sep Oct" at bounding box center [528, 184] width 30 height 9
click at [588, 182] on select "2025 2026" at bounding box center [581, 184] width 30 height 9
click at [539, 180] on select "Sep Oct Nov Dec" at bounding box center [528, 184] width 30 height 9
click at [589, 187] on div "Prev Next Sep Oct Nov [DATE] 2026" at bounding box center [553, 184] width 181 height 27
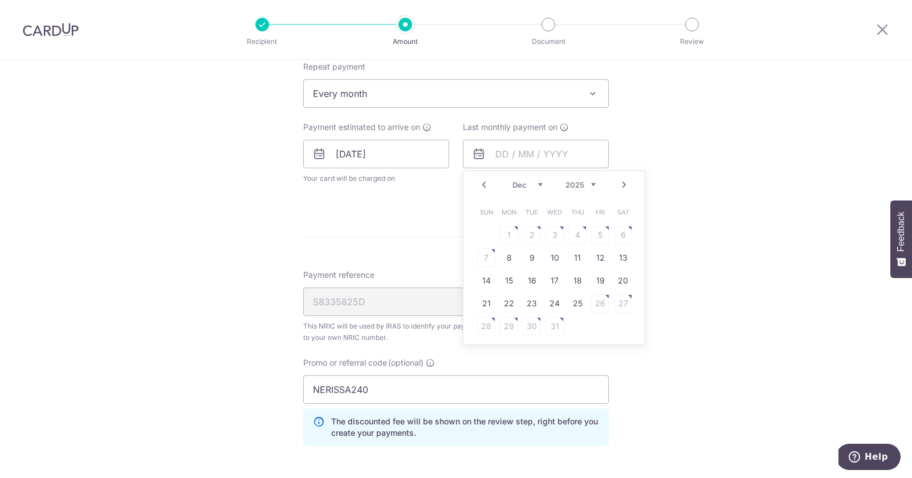
click at [592, 181] on select "2025 2026" at bounding box center [581, 184] width 30 height 9
click at [538, 185] on select "Jan Feb Mar Apr May Jun [DATE] Aug Sep Oct" at bounding box center [528, 184] width 30 height 9
click at [538, 182] on select "Jan Feb Mar Apr May Jun [DATE] Aug Sep Oct" at bounding box center [528, 184] width 30 height 9
click at [542, 182] on select "Jan Feb Mar Apr May Jun Jul Aug Sep Oct" at bounding box center [528, 184] width 30 height 9
click at [393, 161] on input "07/10/2025" at bounding box center [376, 154] width 146 height 29
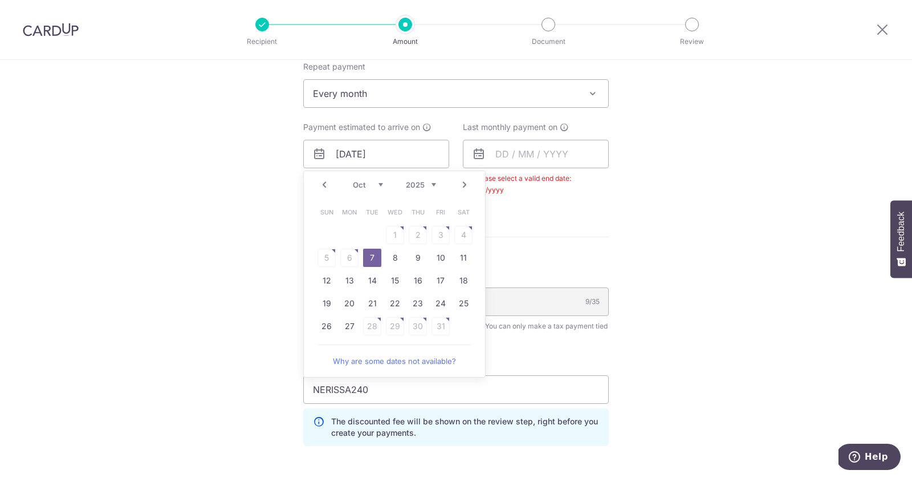
click at [324, 174] on div "Prev Next Sep Oct Nov Dec 2025 2026" at bounding box center [394, 184] width 181 height 27
click at [326, 180] on link "Prev" at bounding box center [325, 185] width 14 height 14
click at [351, 257] on link "8" at bounding box center [349, 258] width 18 height 18
type input "[DATE]"
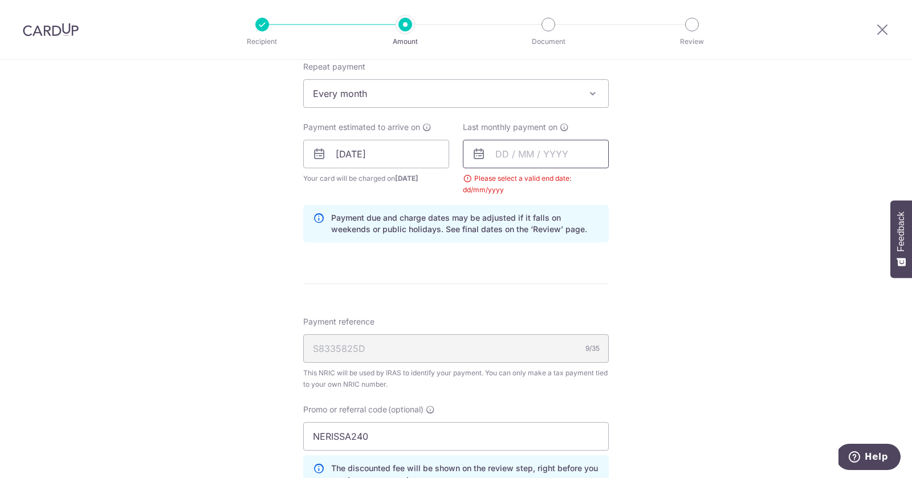
click at [503, 151] on input "text" at bounding box center [536, 154] width 146 height 29
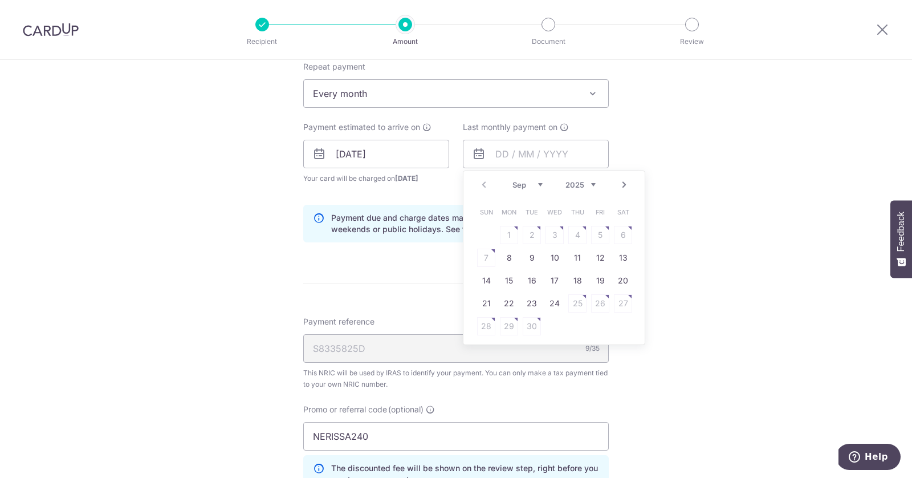
click at [538, 185] on select "Sep Oct Nov Dec" at bounding box center [528, 184] width 30 height 9
click at [597, 178] on div "Prev Next Sep Oct Nov Dec 2025 2026" at bounding box center [553, 184] width 181 height 27
click at [591, 188] on div "Prev Next Sep Oct Nov Dec 2025 2026" at bounding box center [553, 184] width 181 height 27
click at [593, 186] on select "2025 2026" at bounding box center [581, 184] width 30 height 9
click at [539, 182] on select "Jan Feb Mar Apr May Jun Jul Aug Sep Oct" at bounding box center [528, 184] width 30 height 9
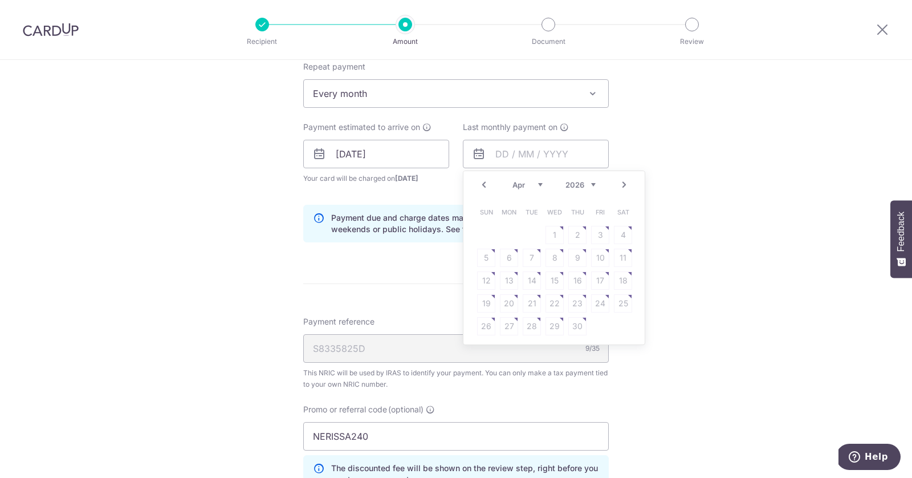
click at [484, 181] on link "Prev" at bounding box center [484, 185] width 14 height 14
click at [512, 251] on link "9" at bounding box center [509, 258] width 18 height 18
type input "09/03/2026"
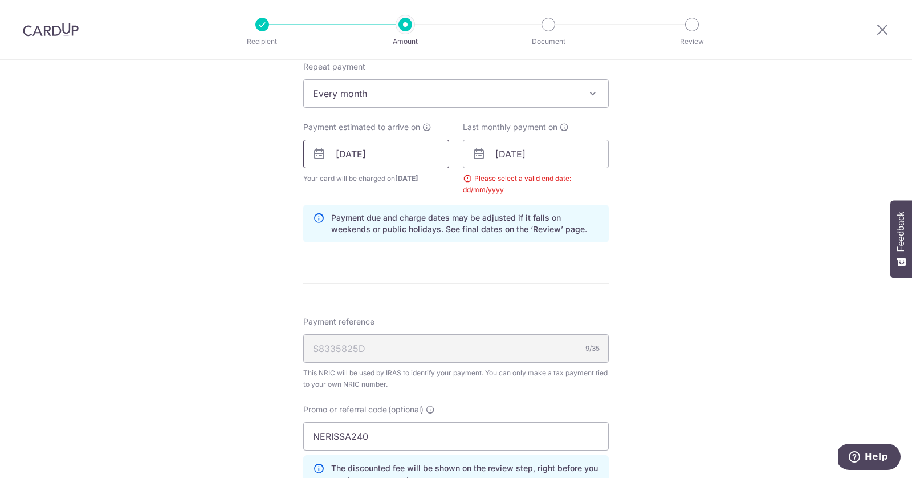
click at [397, 157] on input "08/09/2025" at bounding box center [376, 154] width 146 height 29
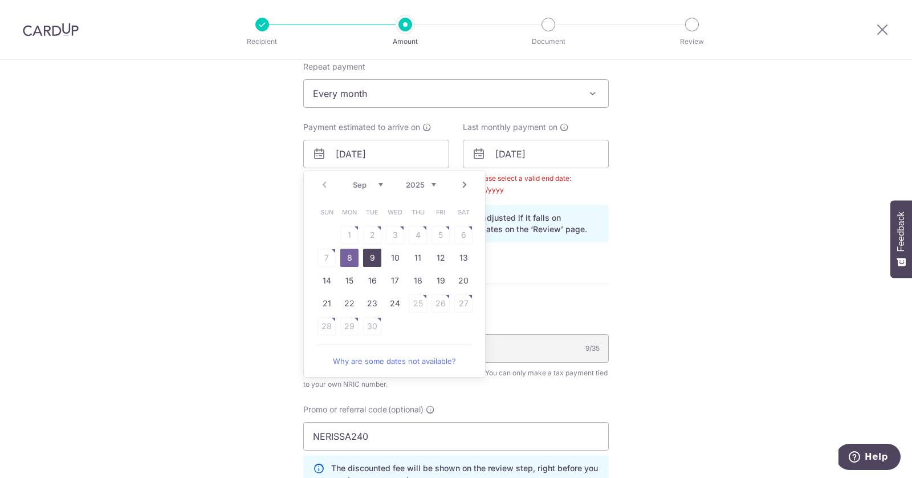
click at [373, 250] on link "9" at bounding box center [372, 258] width 18 height 18
type input "09/09/2025"
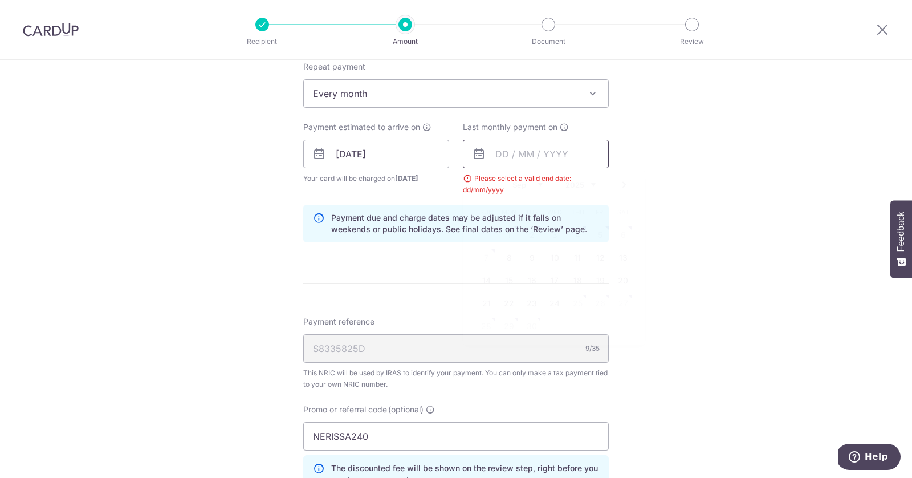
click at [512, 150] on input "text" at bounding box center [536, 154] width 146 height 29
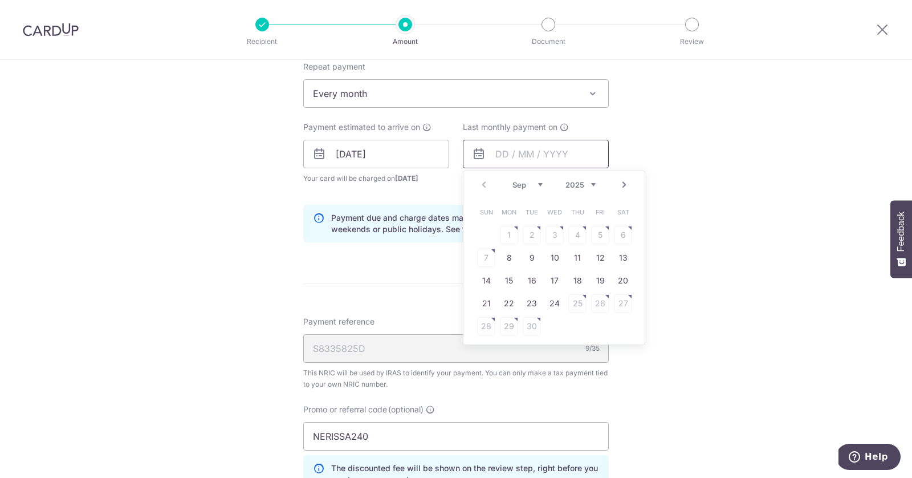
click at [538, 185] on select "Sep Oct Nov Dec" at bounding box center [528, 184] width 30 height 9
click at [589, 184] on select "2025 2026" at bounding box center [581, 184] width 30 height 9
click at [539, 181] on select "Jan Feb Mar Apr May Jun Jul Aug Sep Oct" at bounding box center [528, 184] width 30 height 9
click at [531, 182] on select "Jan Feb Mar Apr May Jun Jul Aug Sep Oct" at bounding box center [528, 184] width 30 height 9
click at [510, 250] on link "9" at bounding box center [509, 258] width 18 height 18
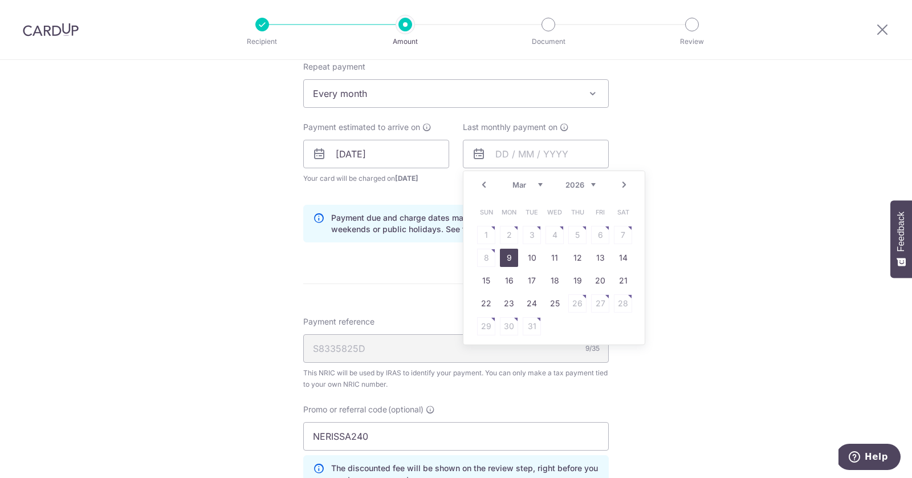
type input "09/03/2026"
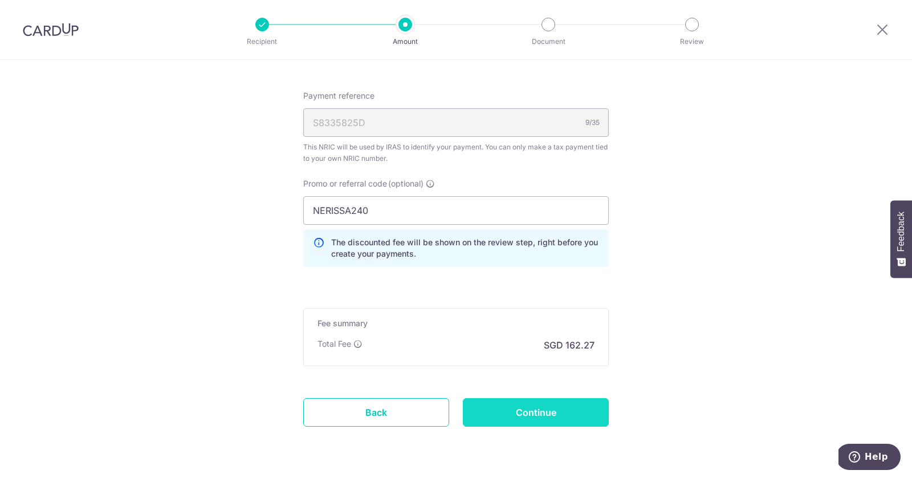
scroll to position [718, 0]
click at [514, 401] on input "Continue" at bounding box center [536, 410] width 146 height 29
type input "Update Schedule"
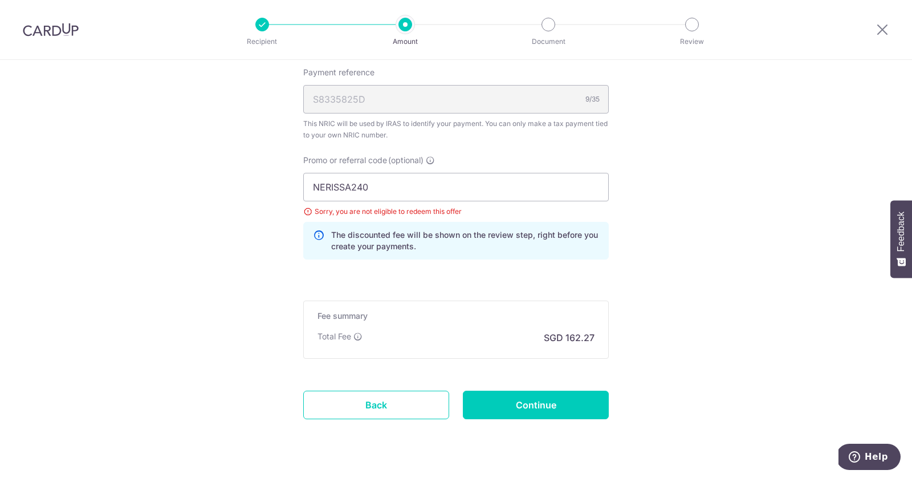
scroll to position [677, 0]
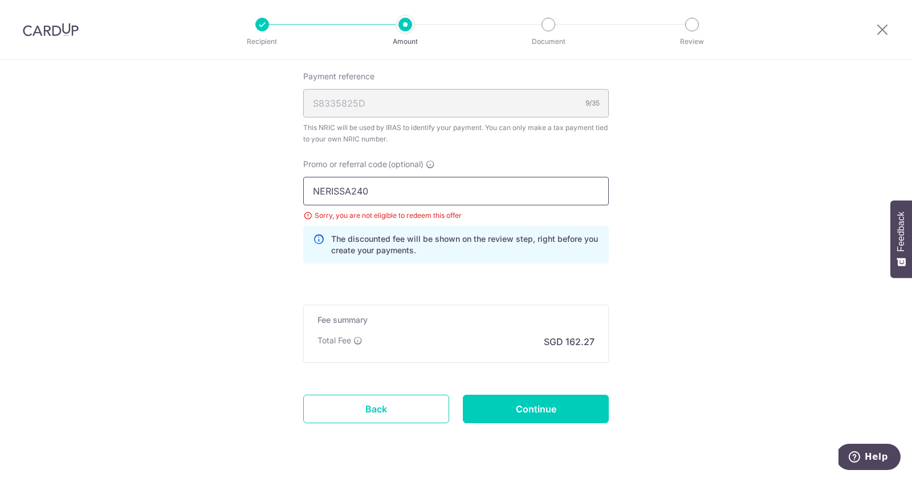
drag, startPoint x: 467, startPoint y: 188, endPoint x: 300, endPoint y: 168, distance: 168.3
click at [300, 168] on div "Promo or referral code (optional) NERISSA240 Sorry, you are not eligible to red…" at bounding box center [455, 215] width 319 height 114
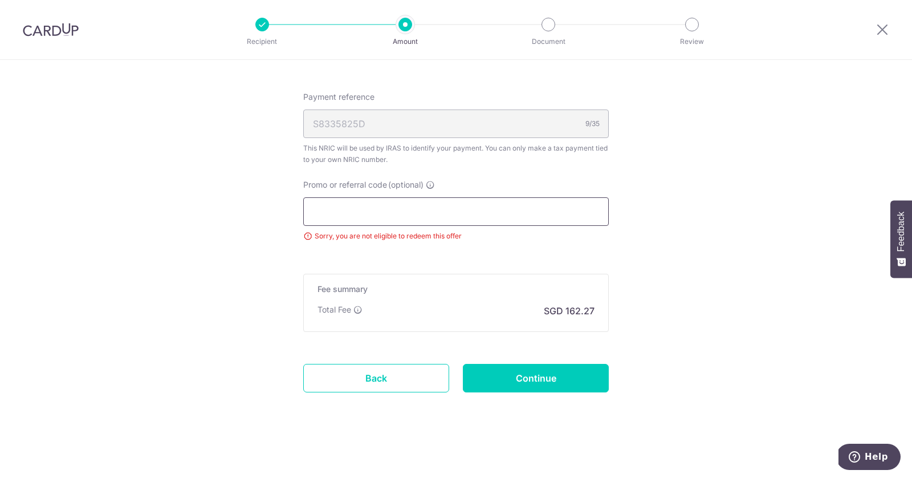
scroll to position [654, 0]
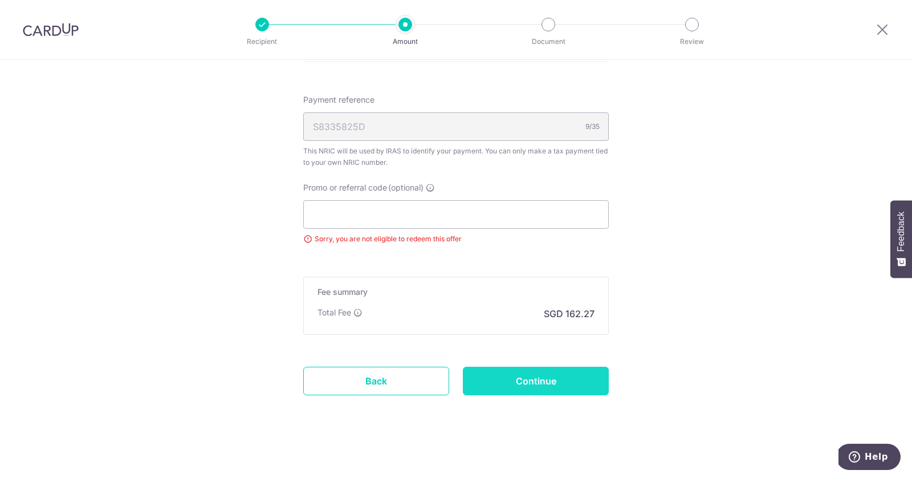
click at [526, 372] on input "Continue" at bounding box center [536, 381] width 146 height 29
type input "Update Schedule"
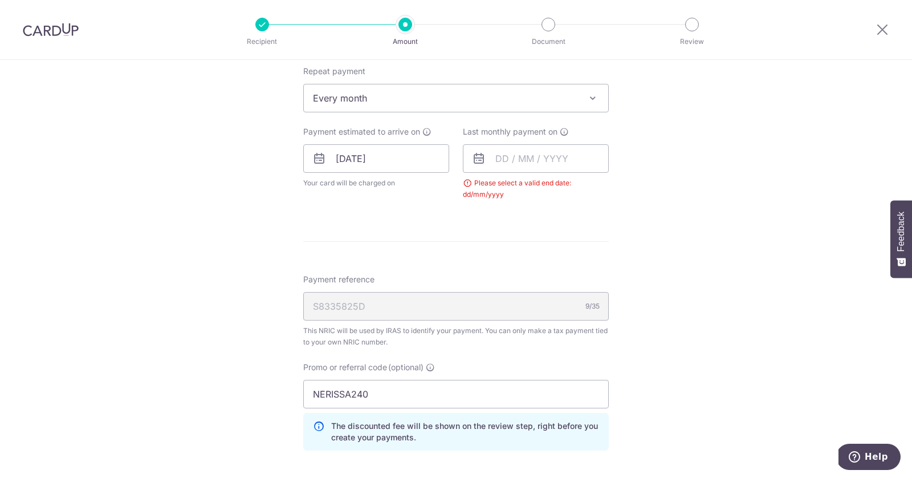
scroll to position [485, 0]
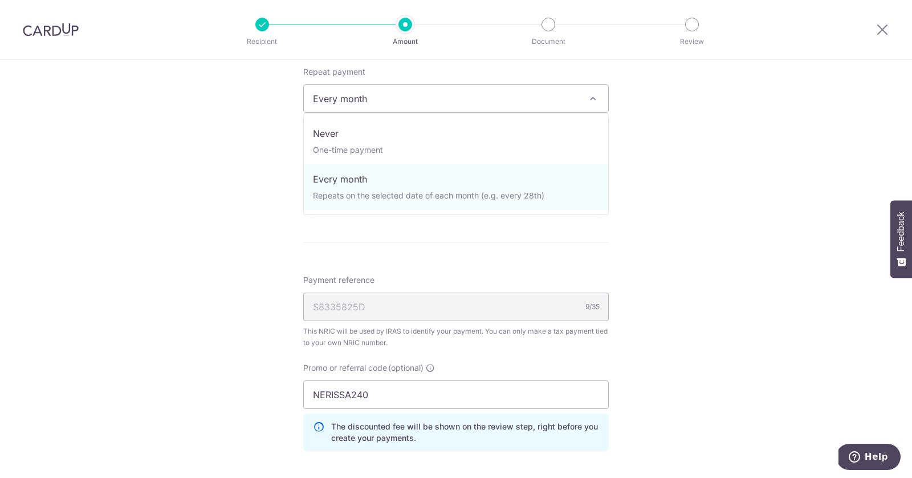
click at [503, 106] on span "Every month" at bounding box center [456, 98] width 304 height 27
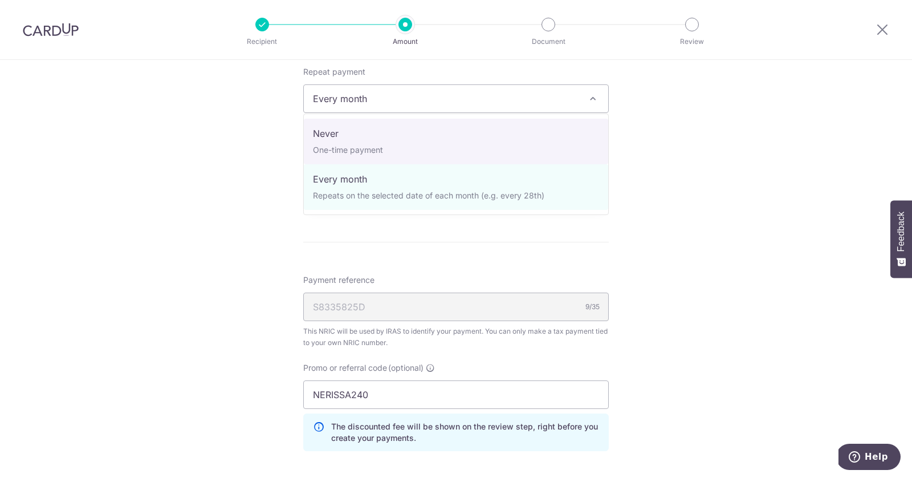
click at [660, 169] on div "Tell us more about your payment Enter one-time or monthly payment amount SGD 6,…" at bounding box center [456, 135] width 912 height 1121
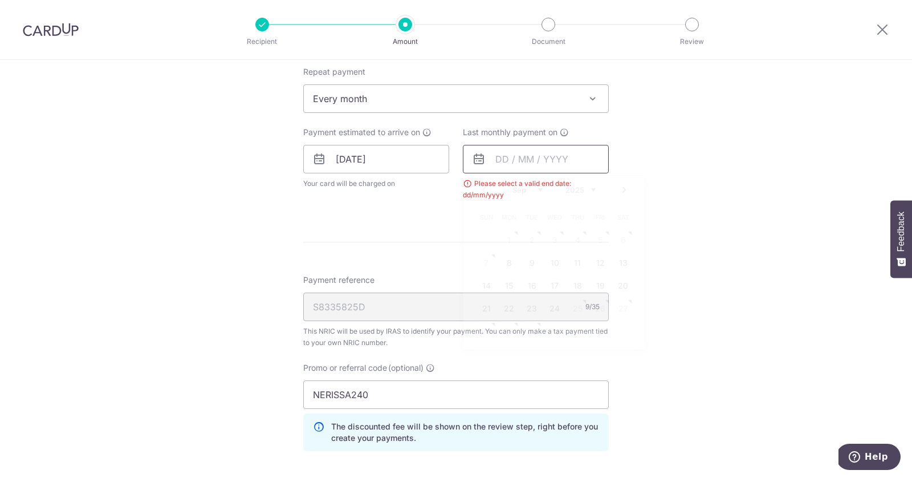
click at [574, 154] on input "text" at bounding box center [536, 159] width 146 height 29
click at [540, 186] on select "Sep Oct Nov Dec" at bounding box center [528, 189] width 30 height 9
click at [510, 261] on link "8" at bounding box center [509, 263] width 18 height 18
type input "08/12/2025"
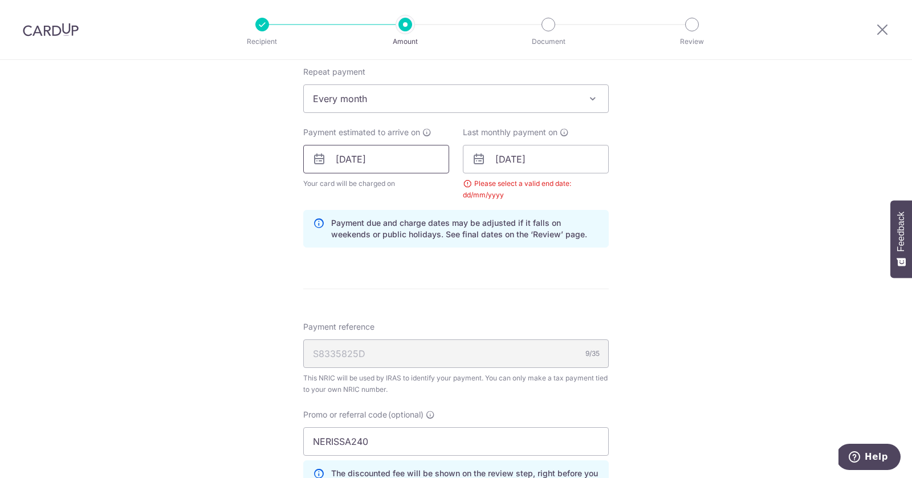
click at [379, 157] on input "09/09/2025" at bounding box center [376, 159] width 146 height 29
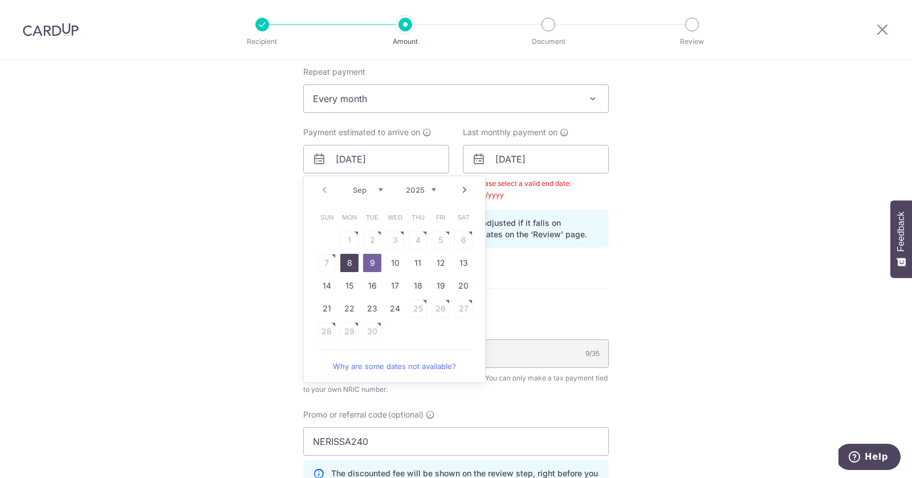
click at [353, 255] on link "8" at bounding box center [349, 263] width 18 height 18
type input "08/09/2025"
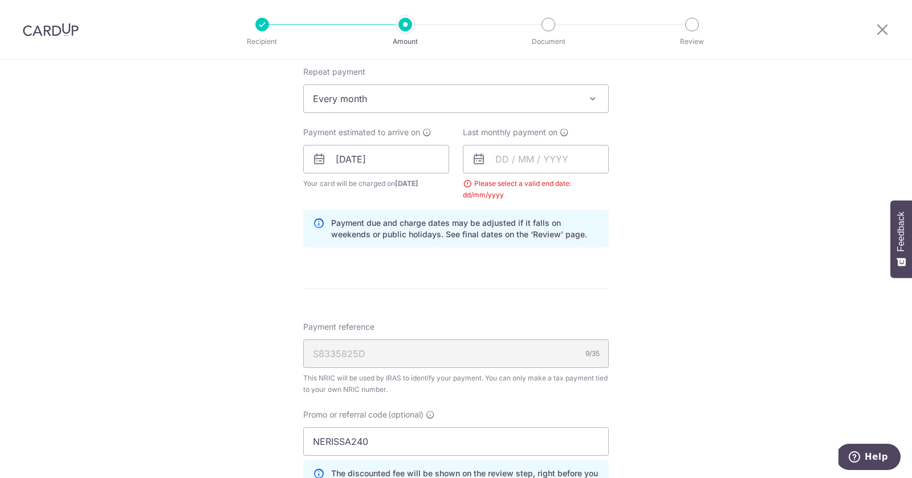
click at [540, 141] on div "Last monthly payment on Please select a valid end date: dd/mm/yyyy" at bounding box center [536, 164] width 146 height 74
click at [540, 149] on input "text" at bounding box center [536, 159] width 146 height 29
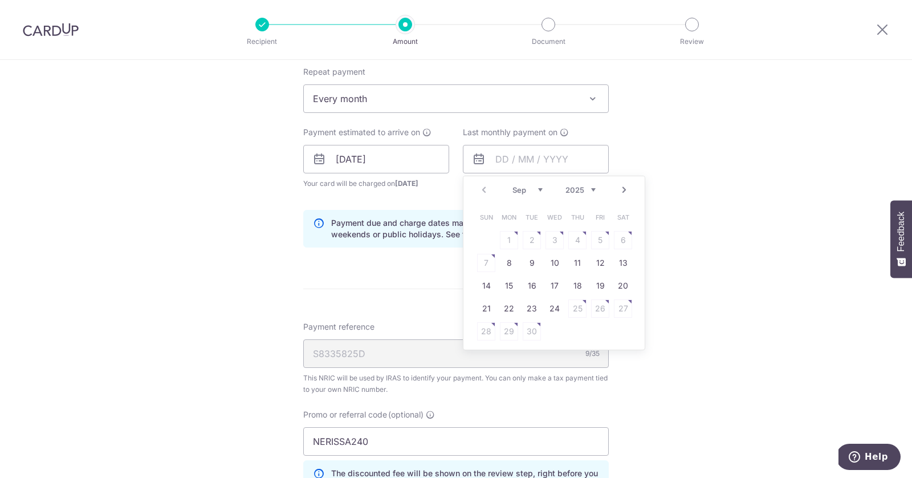
click at [543, 181] on div "Prev Next Sep Oct Nov Dec 2025 2026" at bounding box center [553, 189] width 181 height 27
click at [540, 185] on select "Sep Oct Nov Dec" at bounding box center [528, 189] width 30 height 9
click at [507, 257] on link "8" at bounding box center [509, 263] width 18 height 18
type input "[DATE]"
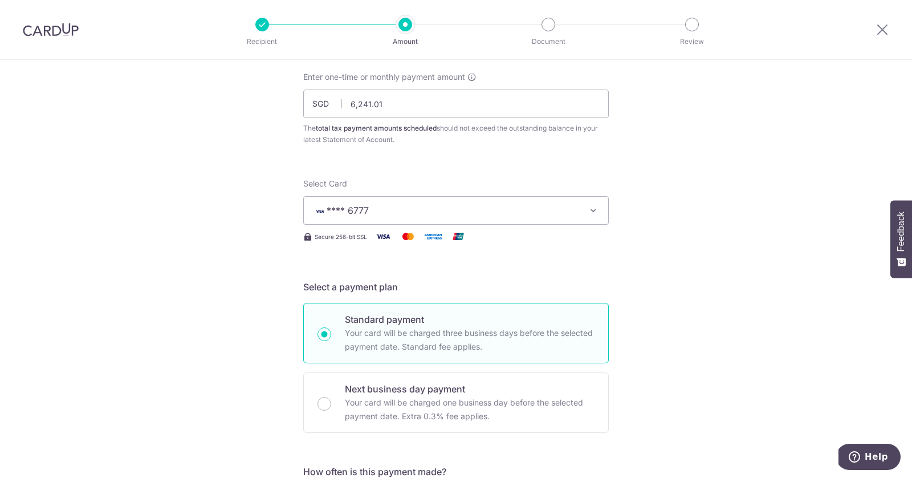
scroll to position [63, 0]
click at [487, 220] on button "**** 6777" at bounding box center [456, 211] width 306 height 29
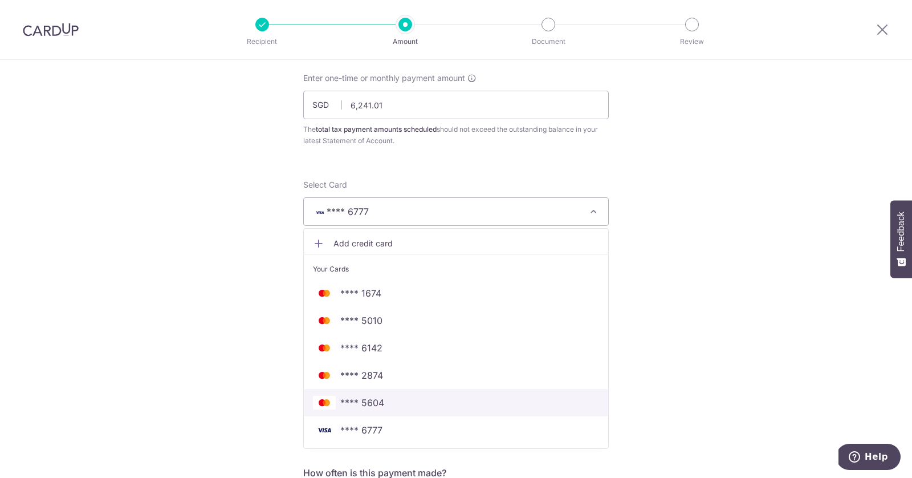
click at [432, 391] on link "**** 5604" at bounding box center [456, 402] width 304 height 27
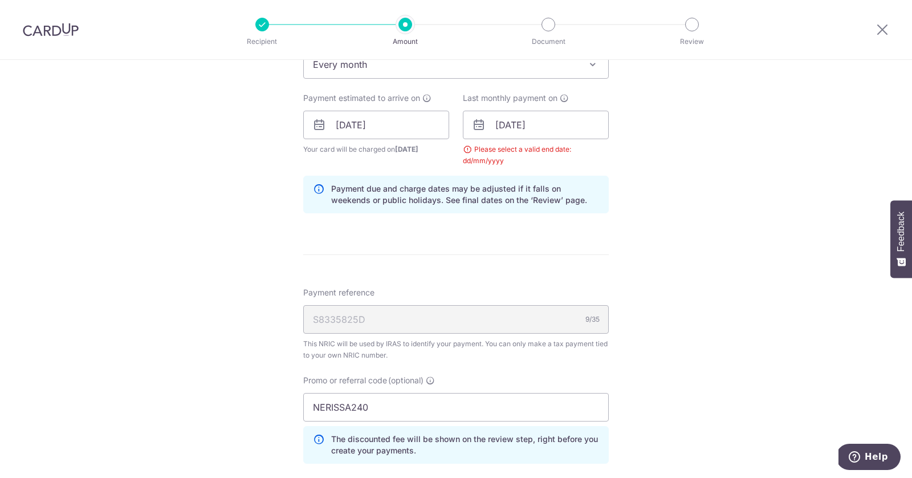
scroll to position [523, 0]
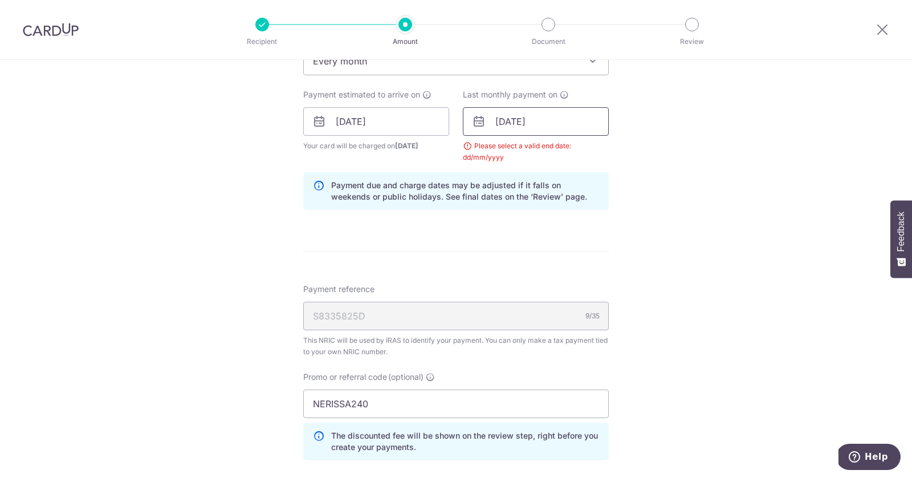
click at [510, 115] on input "08/12/2025" at bounding box center [536, 121] width 146 height 29
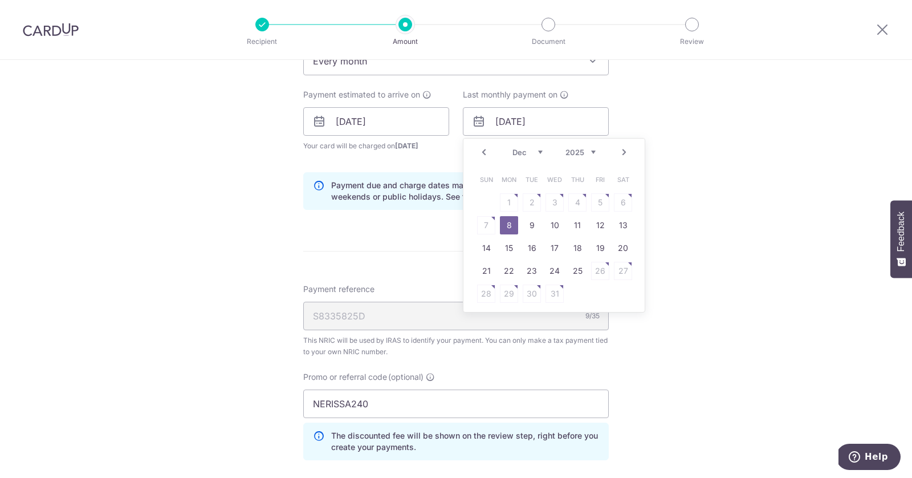
click at [583, 149] on select "2025 2026" at bounding box center [581, 152] width 30 height 9
click at [502, 219] on link "8" at bounding box center [509, 225] width 18 height 18
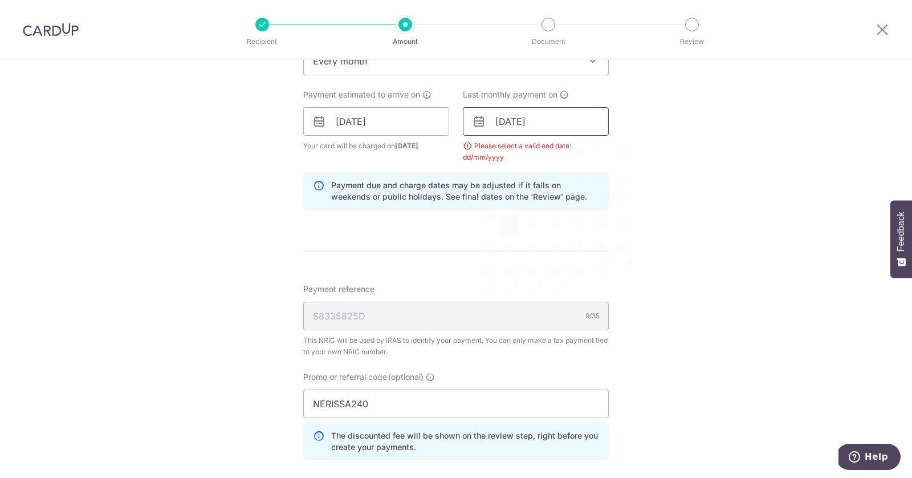
click at [535, 124] on input "08/12/2025" at bounding box center [536, 121] width 146 height 29
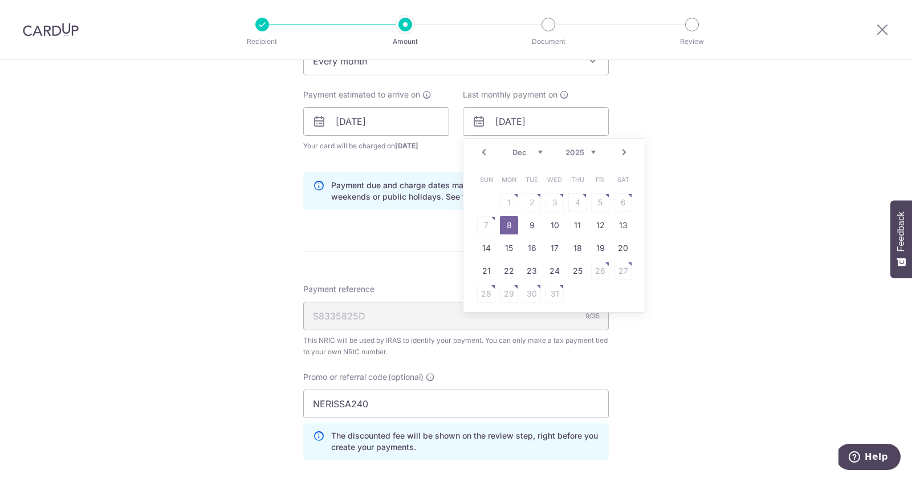
click at [647, 88] on div "Tell us more about your payment Enter one-time or monthly payment amount SGD 6,…" at bounding box center [456, 121] width 912 height 1168
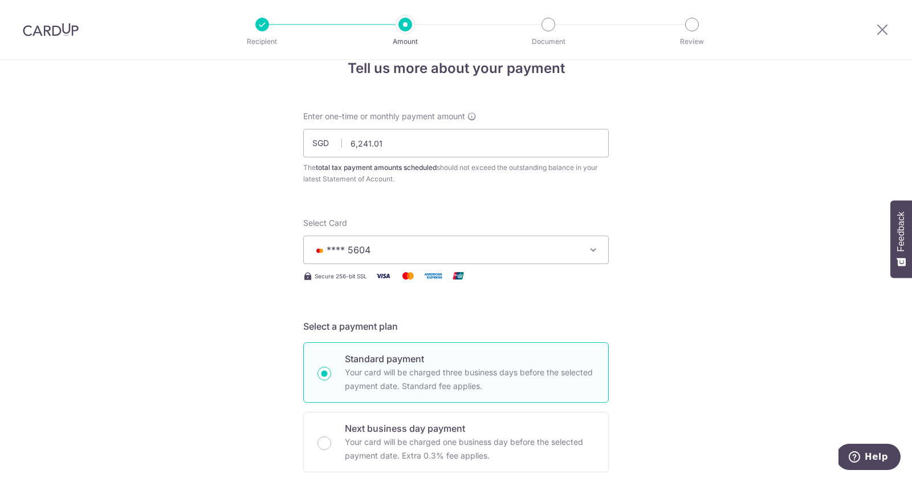
scroll to position [15, 0]
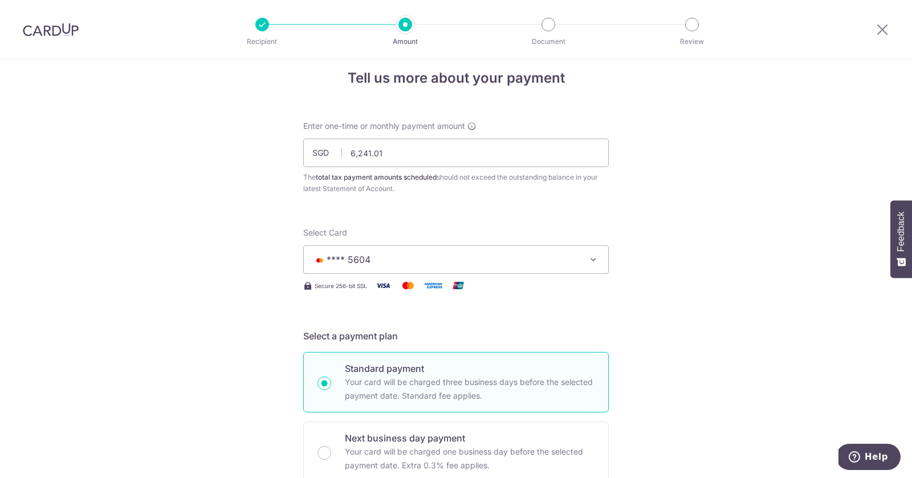
click at [454, 259] on span "**** 5604" at bounding box center [446, 260] width 266 height 14
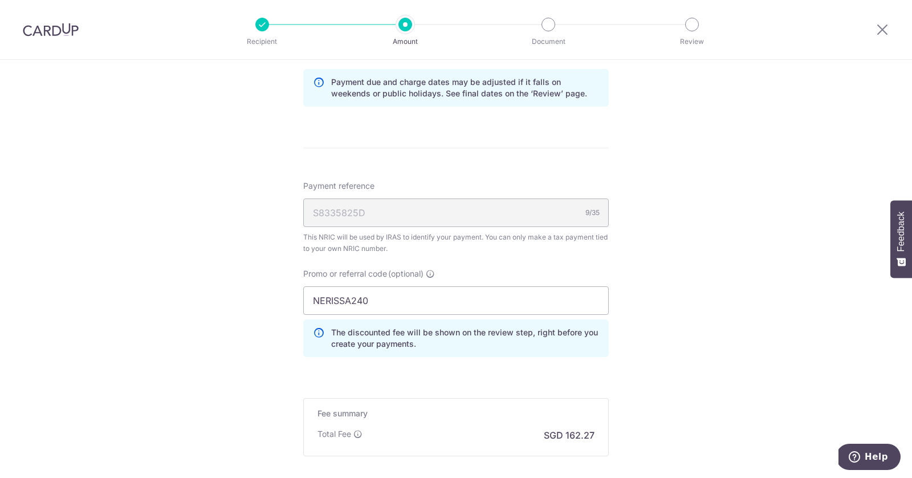
scroll to position [746, 0]
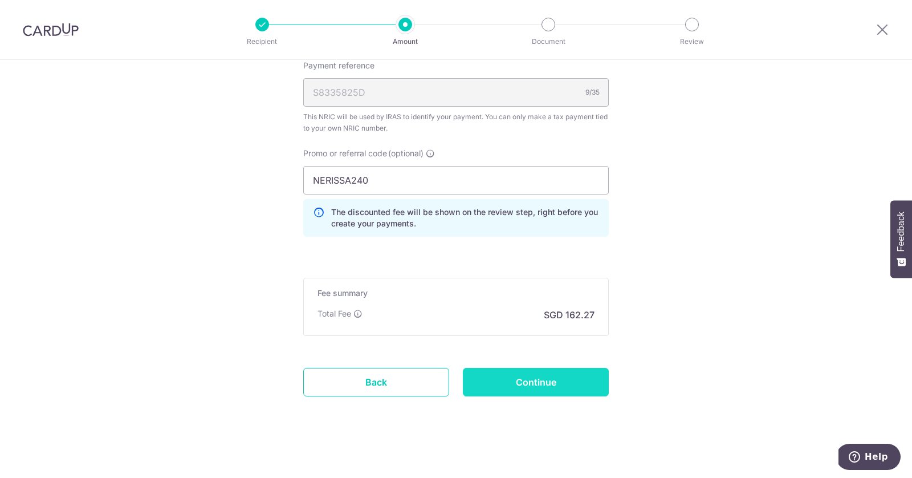
click at [548, 369] on input "Continue" at bounding box center [536, 382] width 146 height 29
type input "Update Schedule"
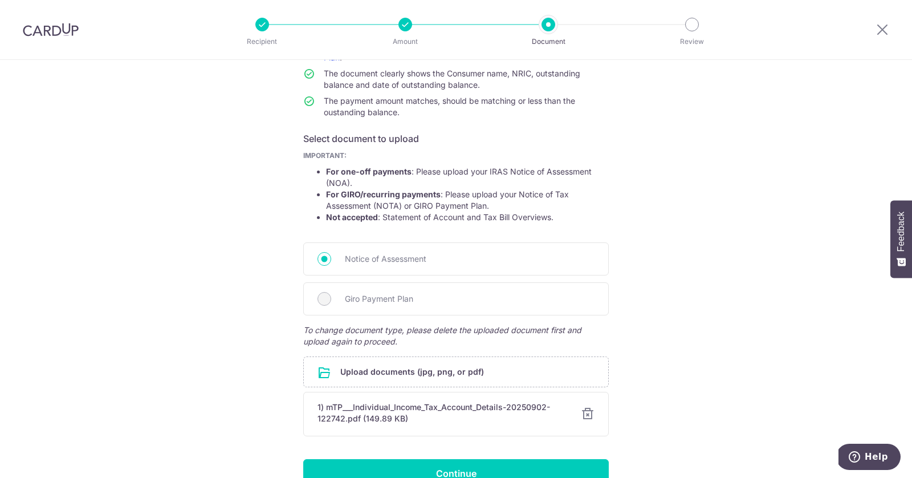
scroll to position [187, 0]
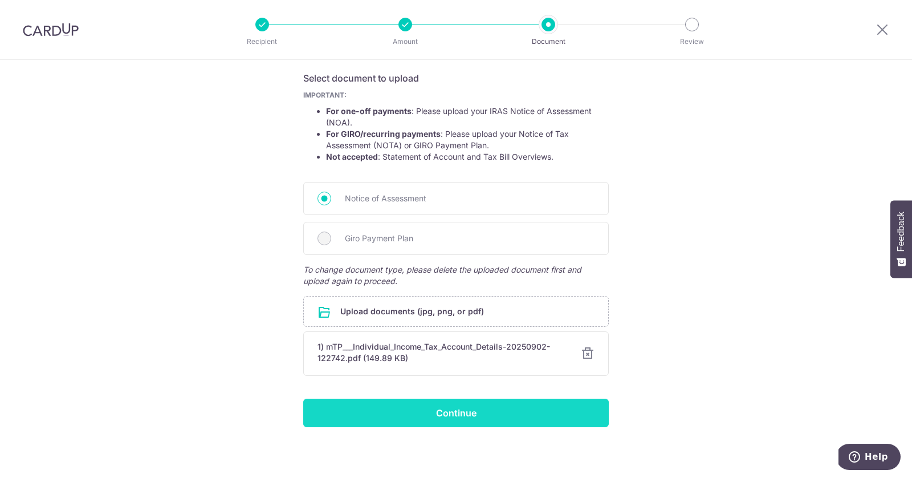
click at [530, 415] on input "Continue" at bounding box center [456, 413] width 306 height 29
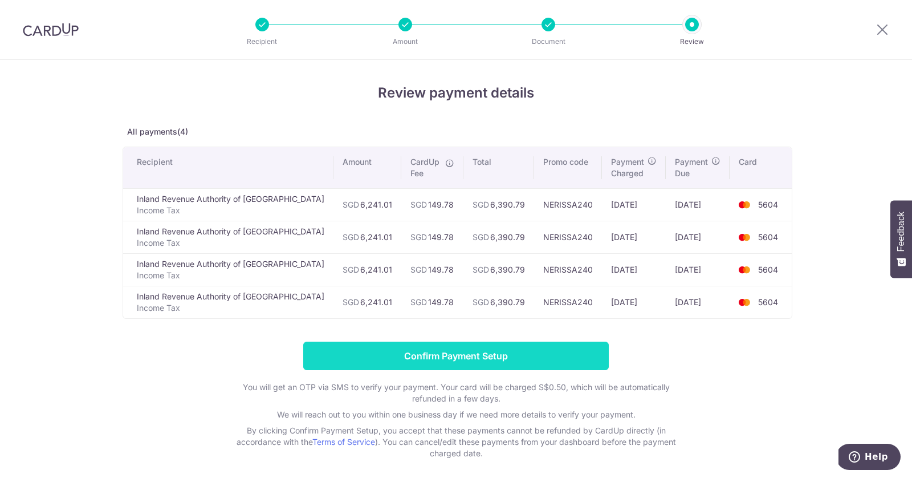
click at [536, 341] on input "Confirm Payment Setup" at bounding box center [456, 355] width 306 height 29
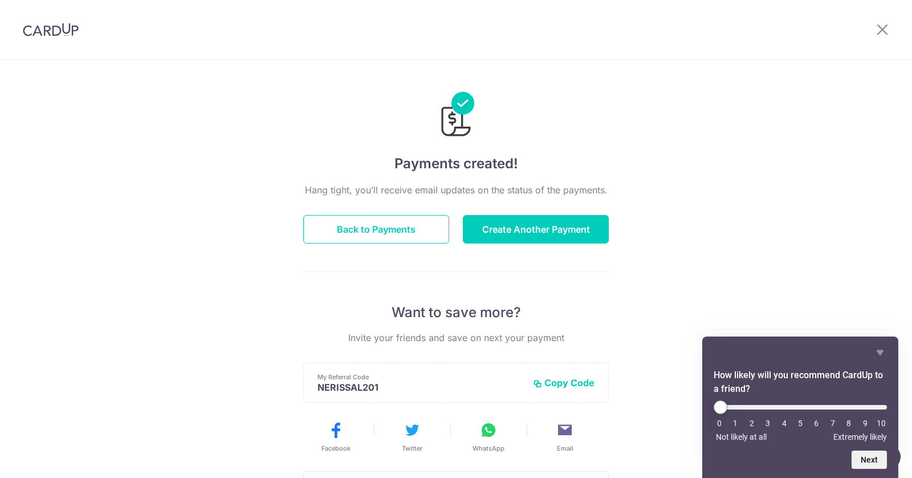
click at [53, 34] on img at bounding box center [51, 30] width 56 height 14
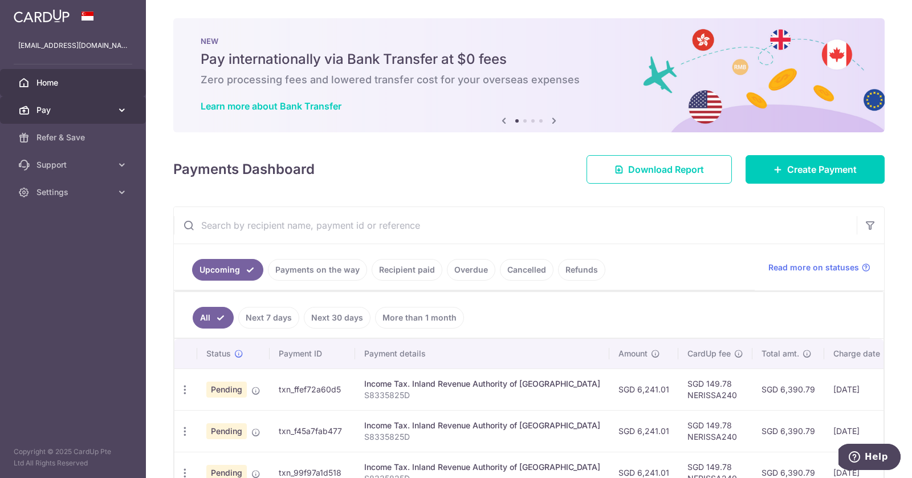
click at [121, 109] on icon at bounding box center [121, 109] width 11 height 11
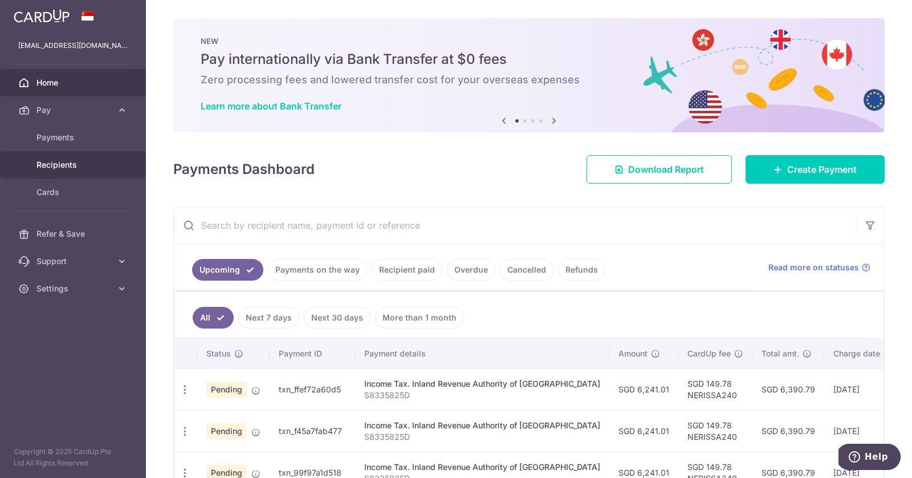
click at [78, 161] on span "Recipients" at bounding box center [73, 164] width 75 height 11
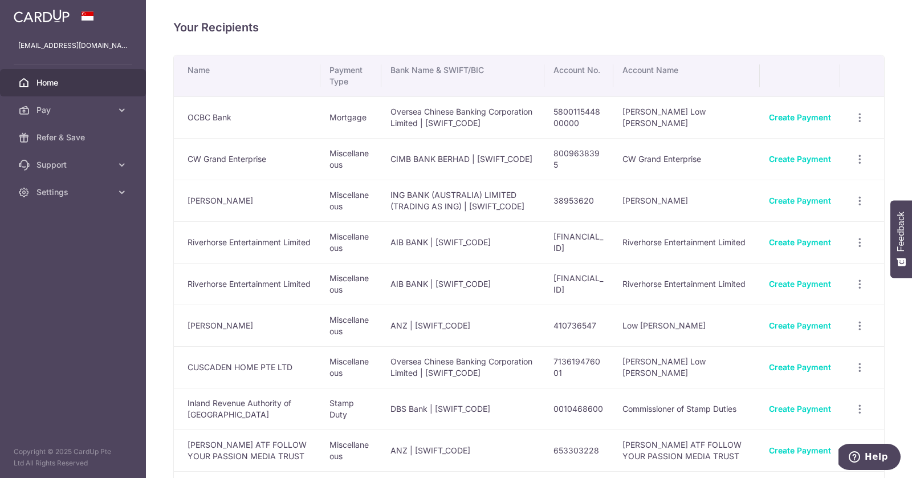
click at [74, 83] on span "Home" at bounding box center [73, 82] width 75 height 11
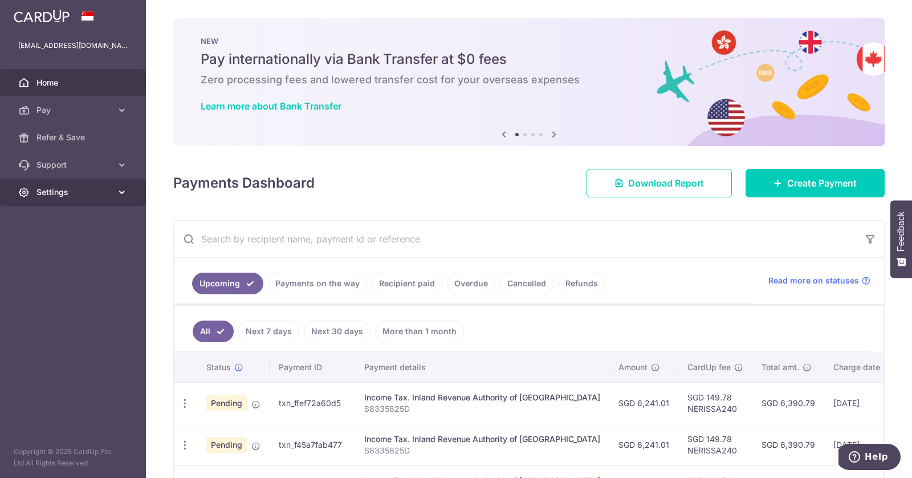
click at [86, 196] on span "Settings" at bounding box center [73, 191] width 75 height 11
click at [83, 212] on link "Account" at bounding box center [73, 219] width 146 height 27
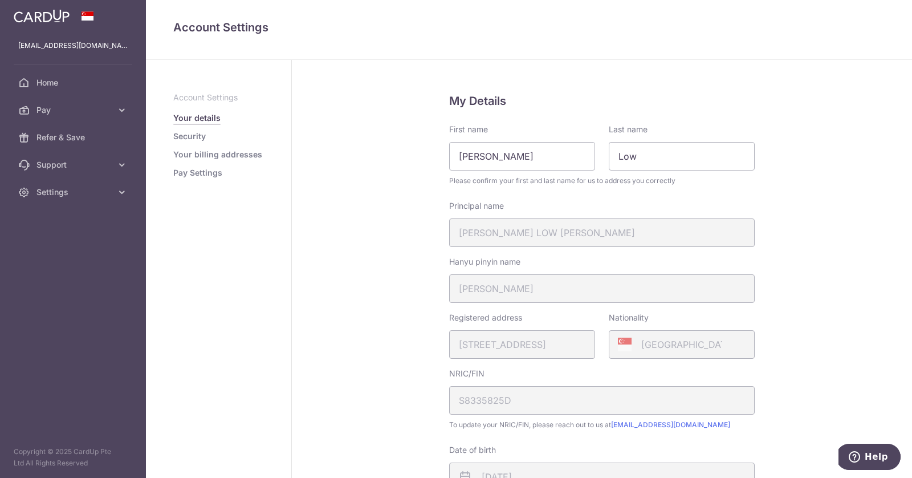
click at [235, 154] on link "Your billing addresses" at bounding box center [217, 154] width 89 height 11
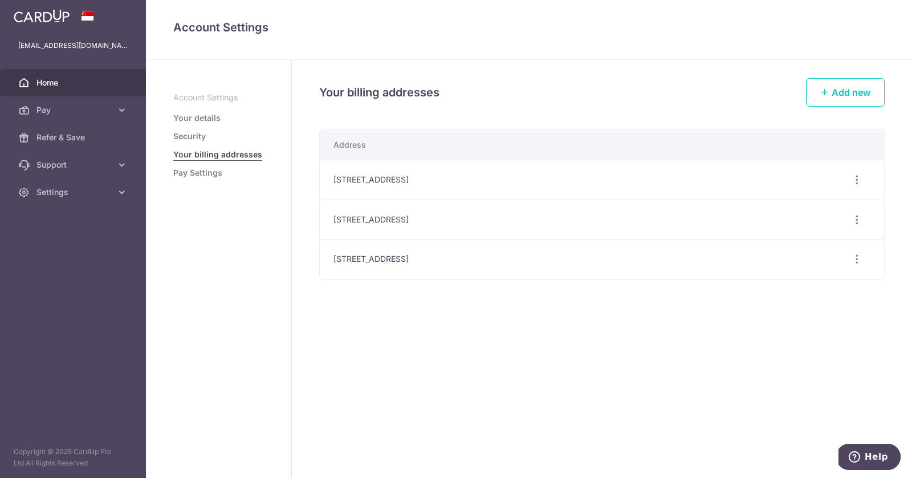
click at [59, 82] on span "Home" at bounding box center [73, 82] width 75 height 11
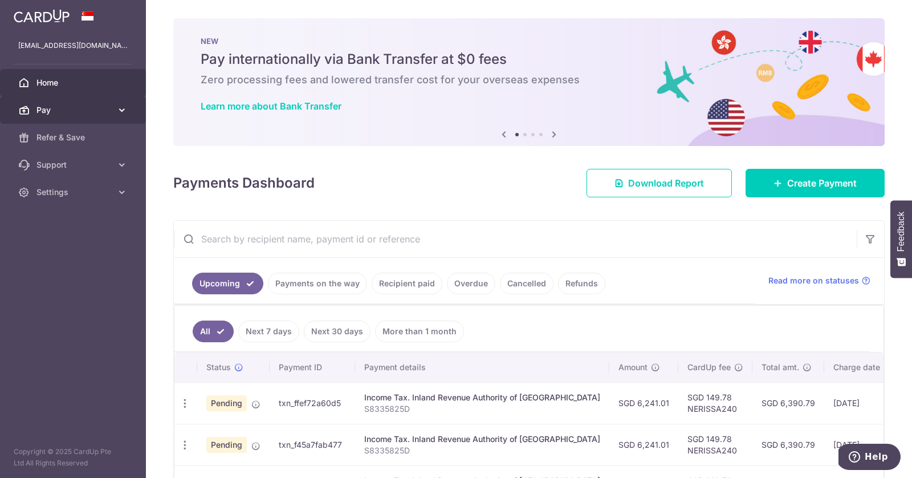
click at [126, 106] on icon at bounding box center [121, 109] width 11 height 11
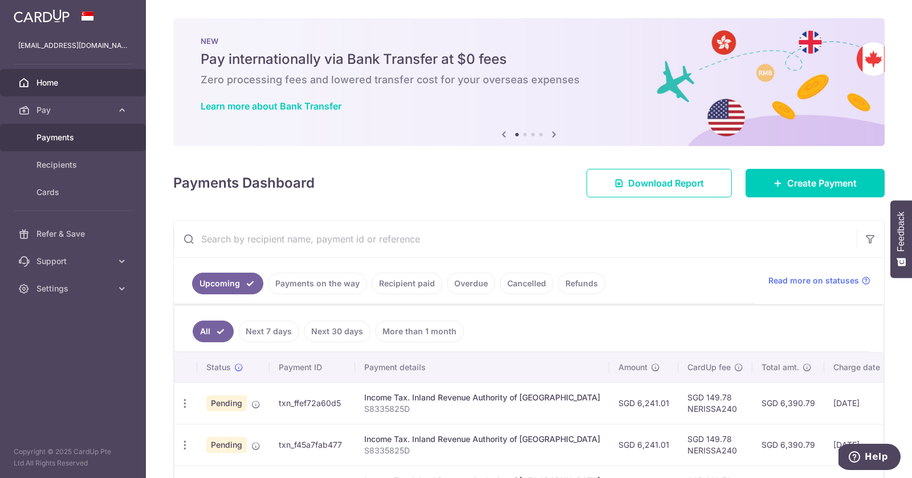
click at [75, 139] on span "Payments" at bounding box center [73, 137] width 75 height 11
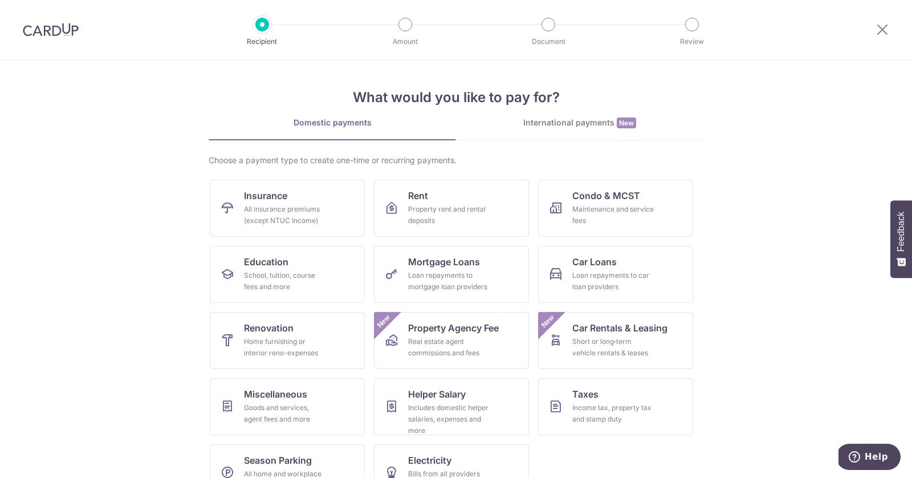
click at [71, 32] on img at bounding box center [51, 30] width 56 height 14
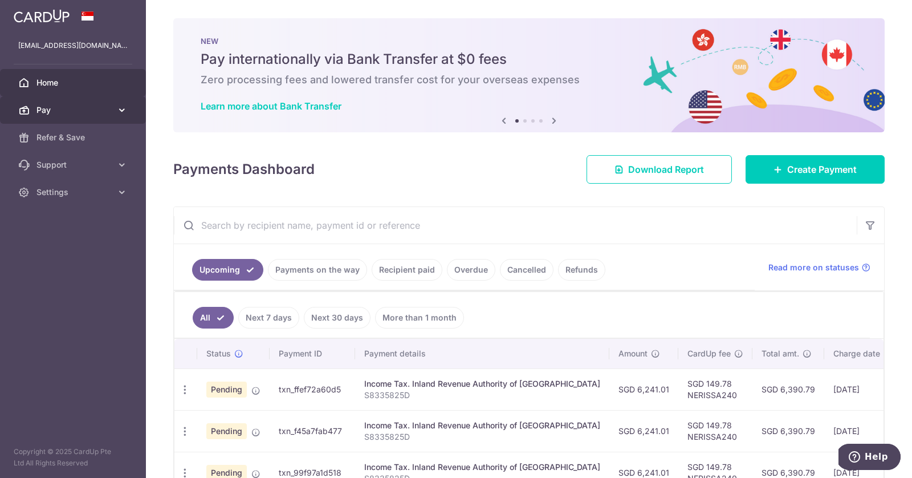
click at [110, 112] on span "Pay" at bounding box center [73, 109] width 75 height 11
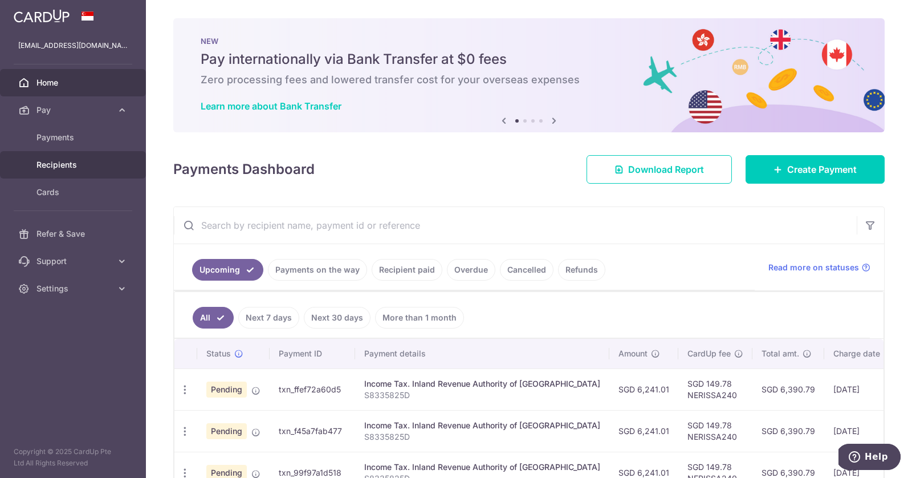
click at [83, 165] on span "Recipients" at bounding box center [73, 164] width 75 height 11
